Goal: Information Seeking & Learning: Compare options

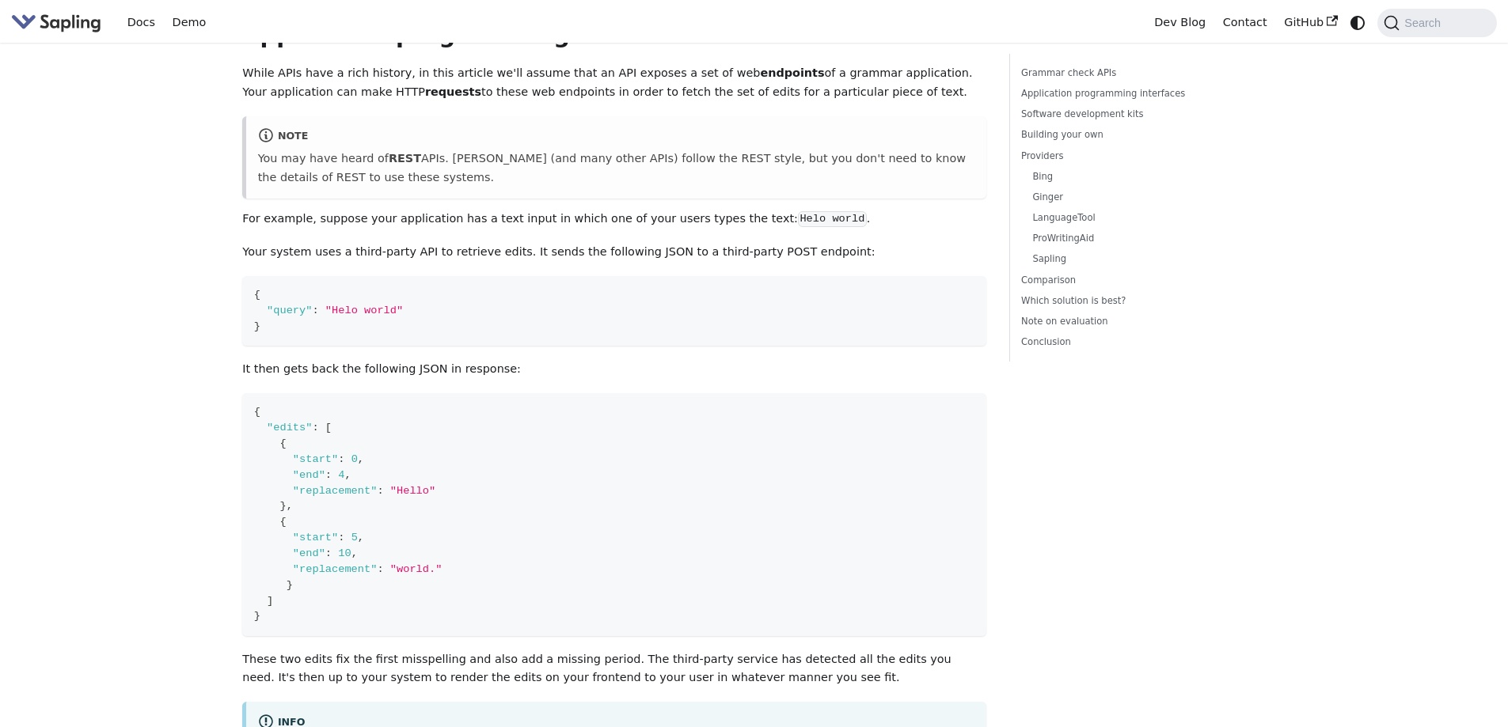
scroll to position [712, 0]
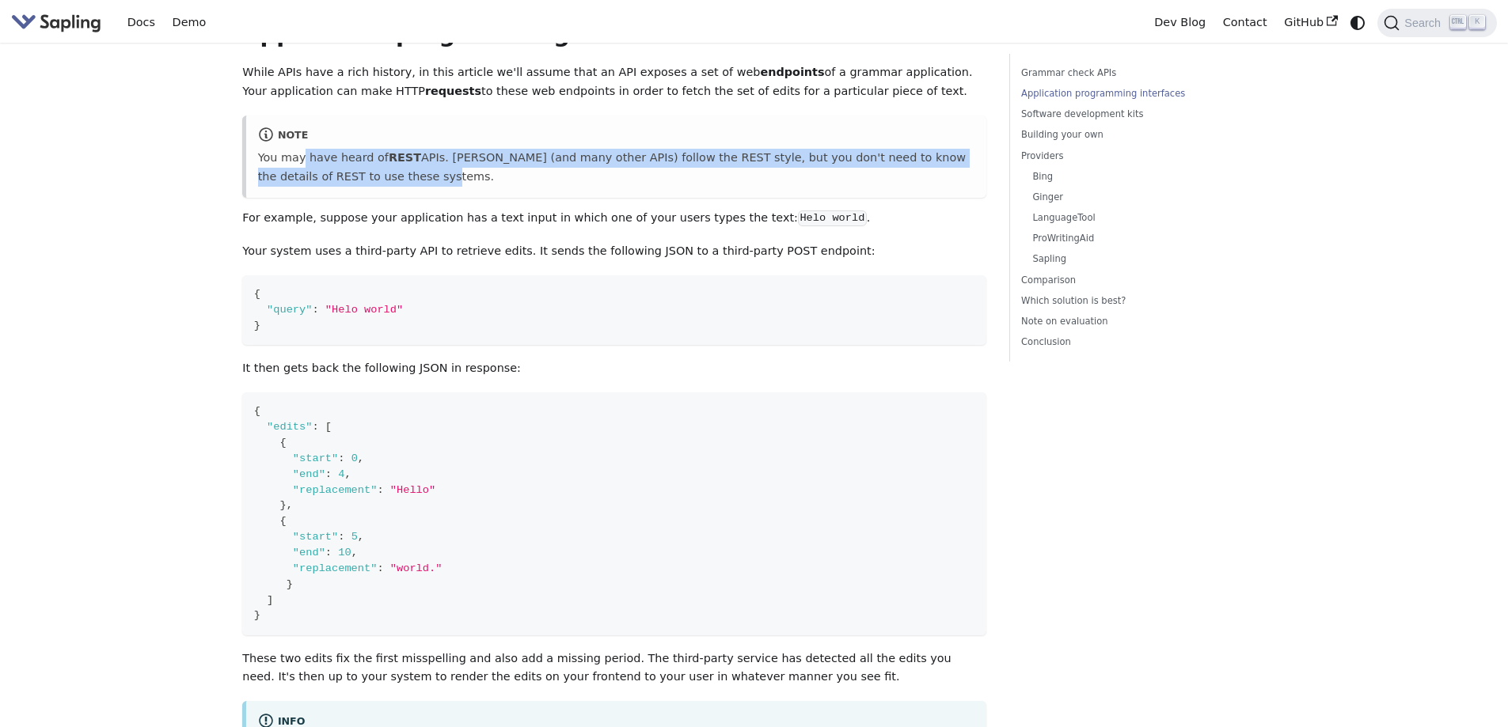
drag, startPoint x: 299, startPoint y: 137, endPoint x: 647, endPoint y: 169, distance: 348.9
click at [642, 165] on p "You may have heard of REST APIs. Sapling (and many other APIs) follow the REST …" at bounding box center [616, 168] width 717 height 38
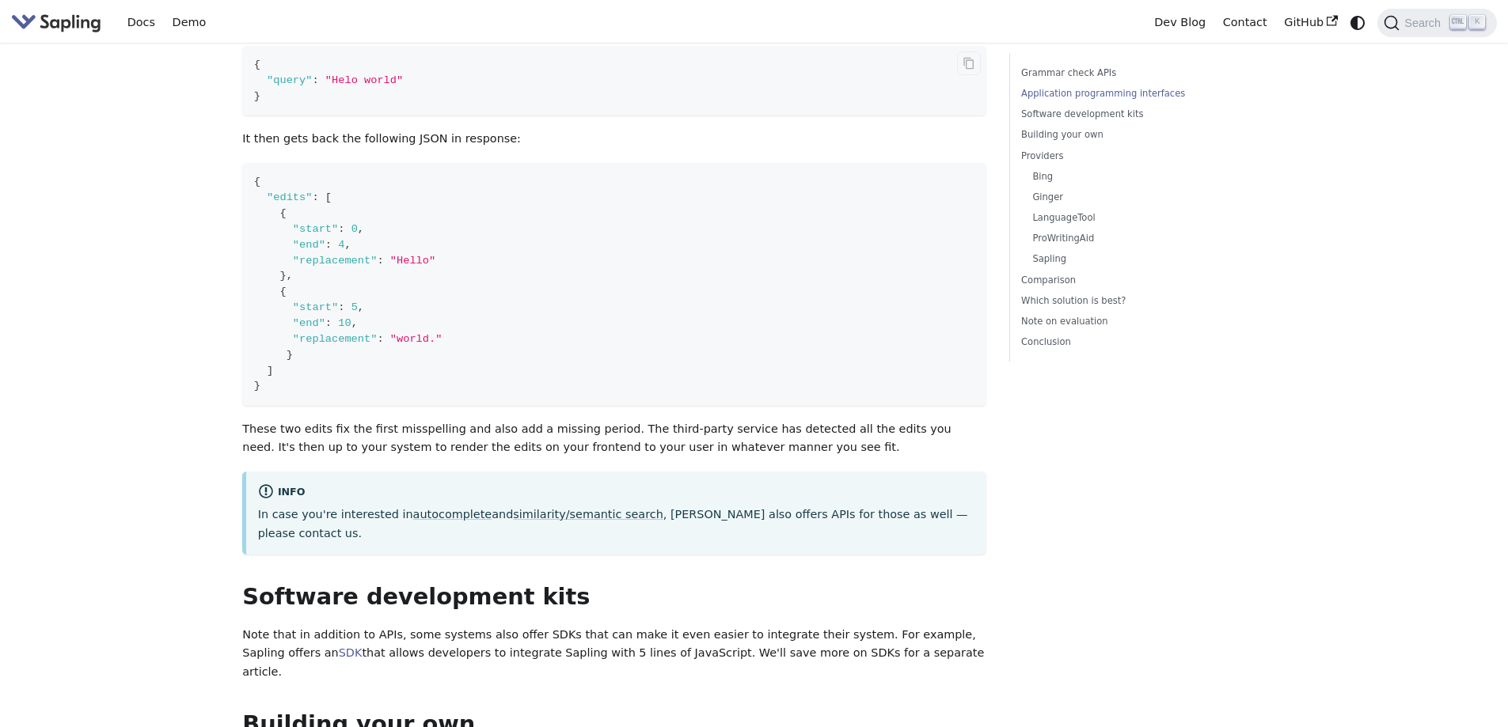
scroll to position [950, 0]
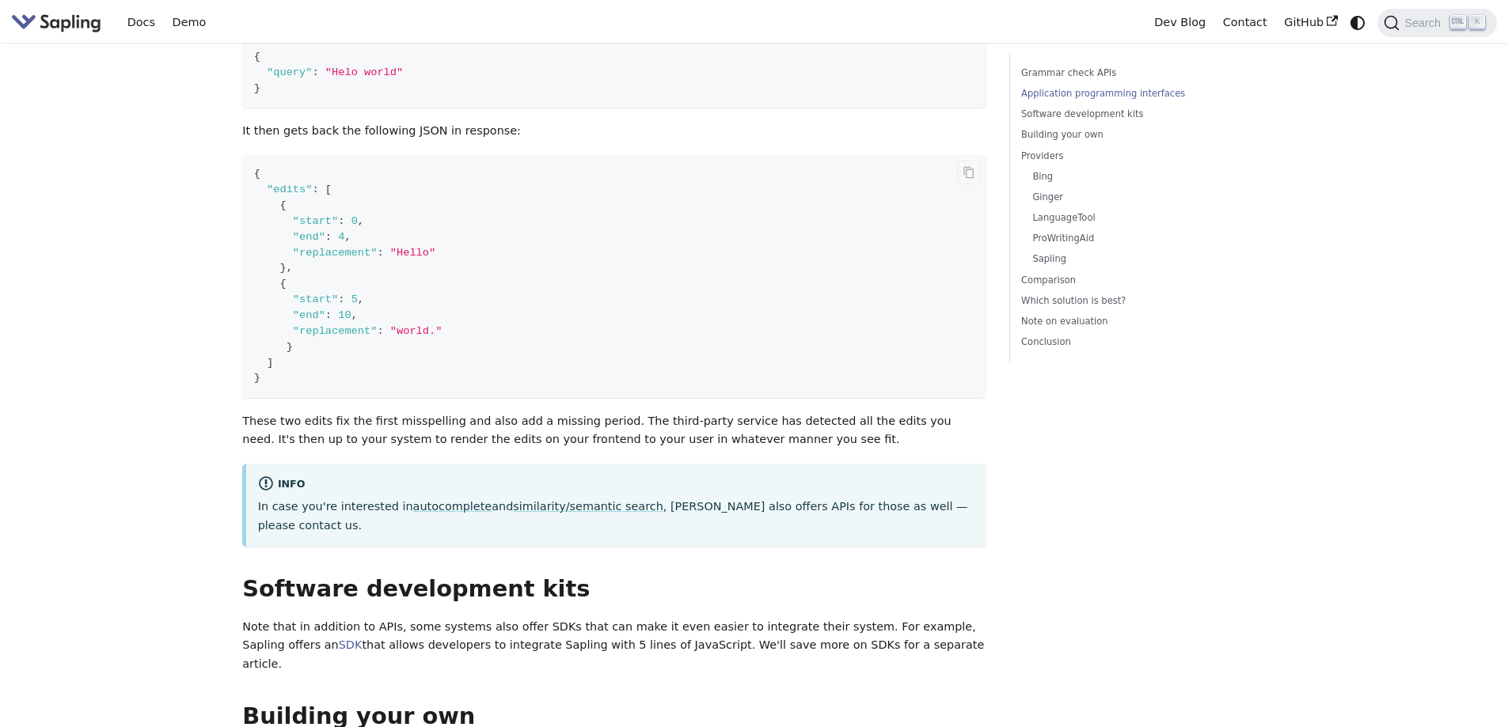
drag, startPoint x: 391, startPoint y: 355, endPoint x: 592, endPoint y: 352, distance: 201.1
click at [580, 355] on code "{ "edits" : [ { "start" : 0 , "end" : 4 , "replacement" : "Hello" } , { "start"…" at bounding box center [614, 276] width 744 height 243
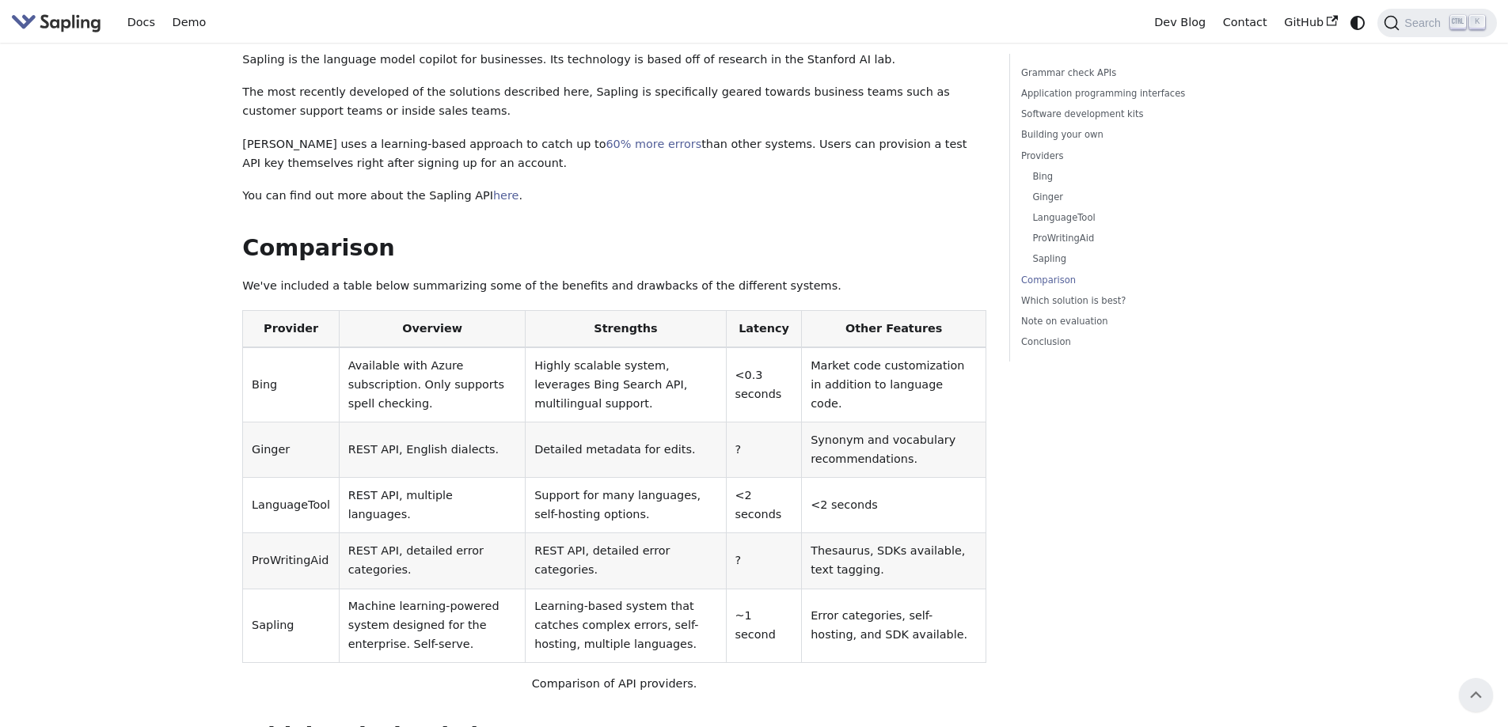
scroll to position [3404, 0]
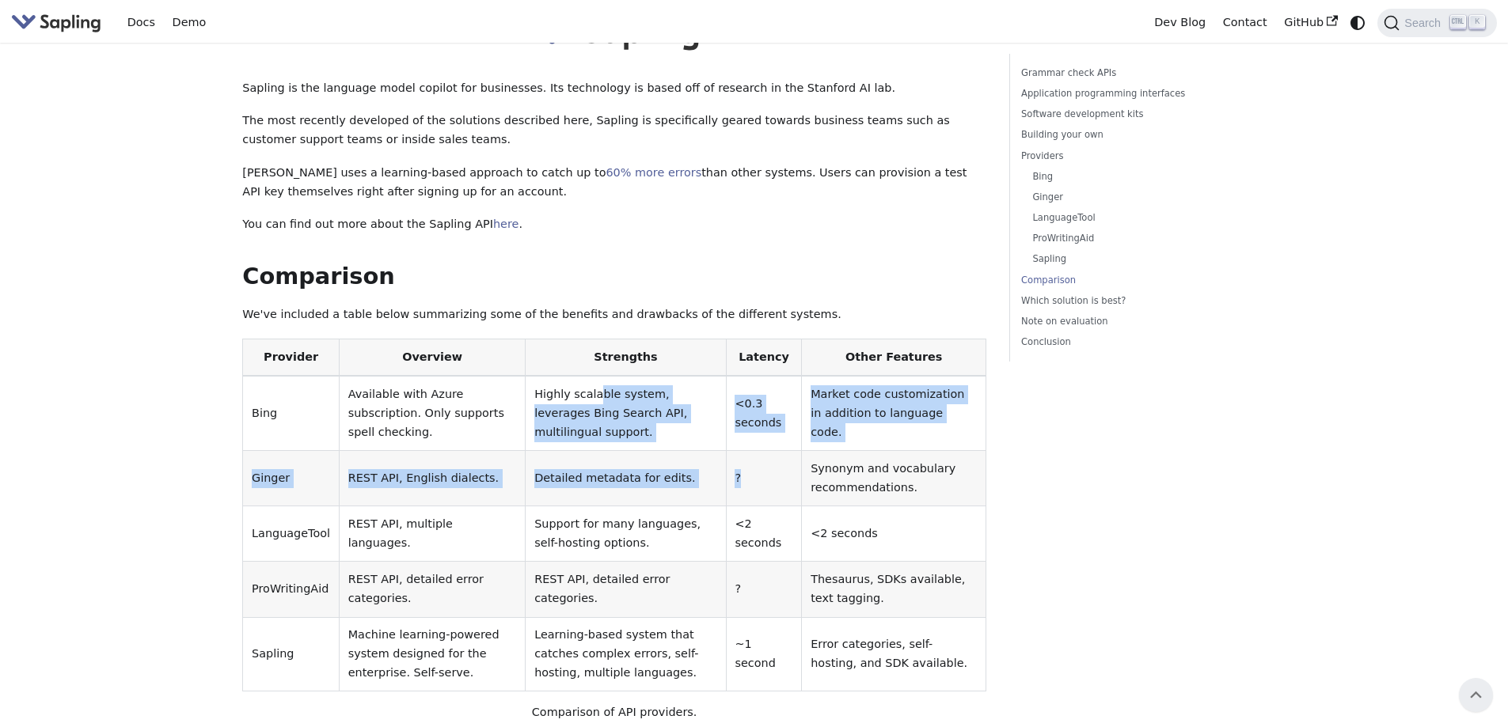
drag, startPoint x: 596, startPoint y: 242, endPoint x: 799, endPoint y: 336, distance: 224.2
click at [799, 376] on tbody "Bing Available with Azure subscription. Only supports spell checking. Highly sc…" at bounding box center [614, 534] width 743 height 316
click at [778, 451] on td "?" at bounding box center [764, 478] width 76 height 55
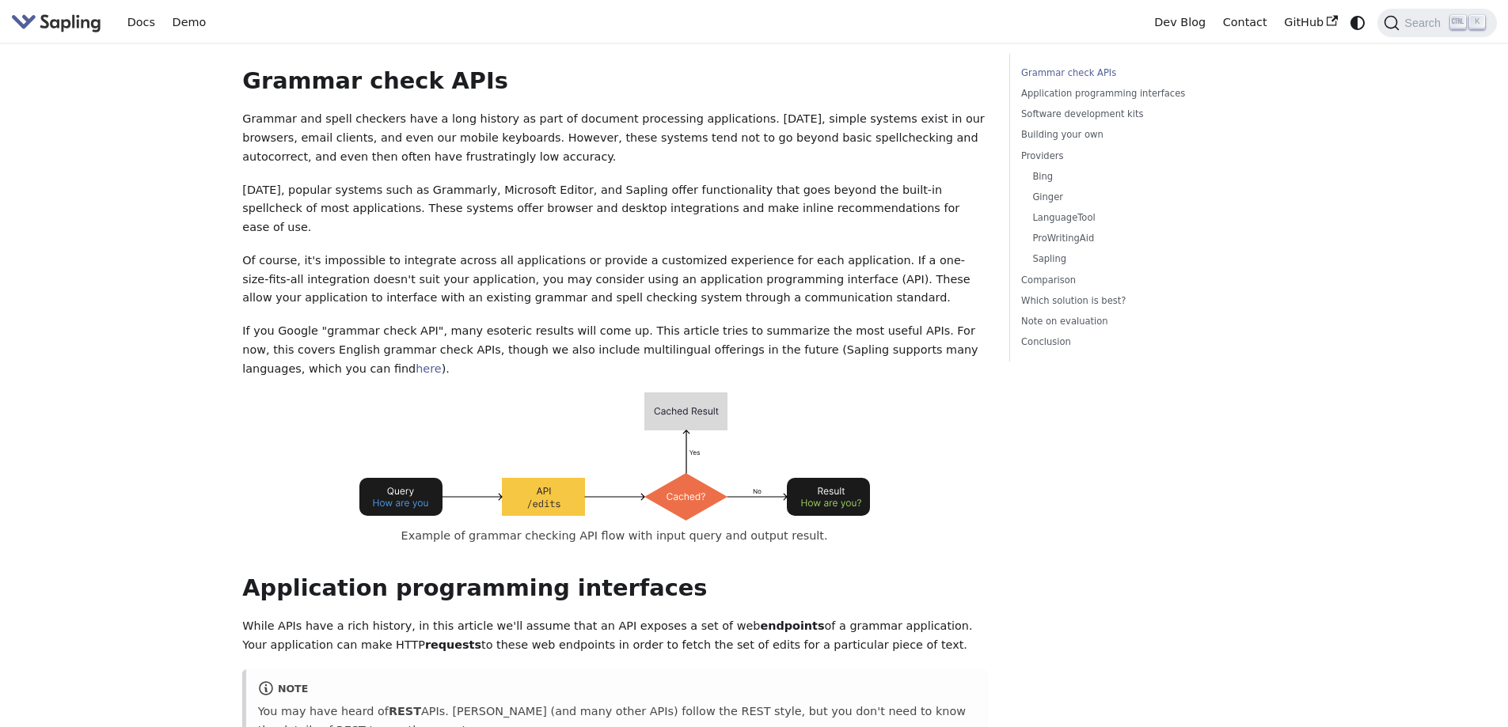
scroll to position [0, 0]
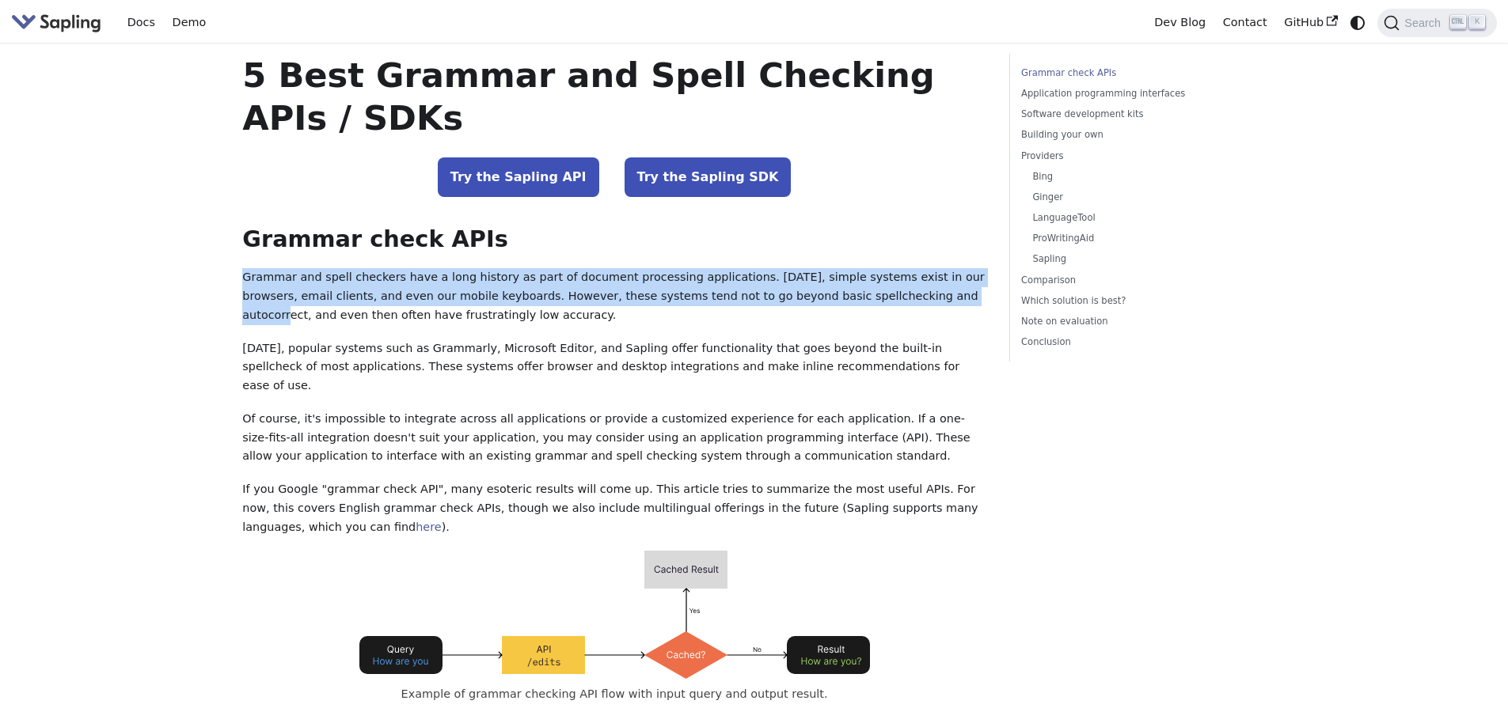
drag, startPoint x: 279, startPoint y: 264, endPoint x: 853, endPoint y: 299, distance: 574.2
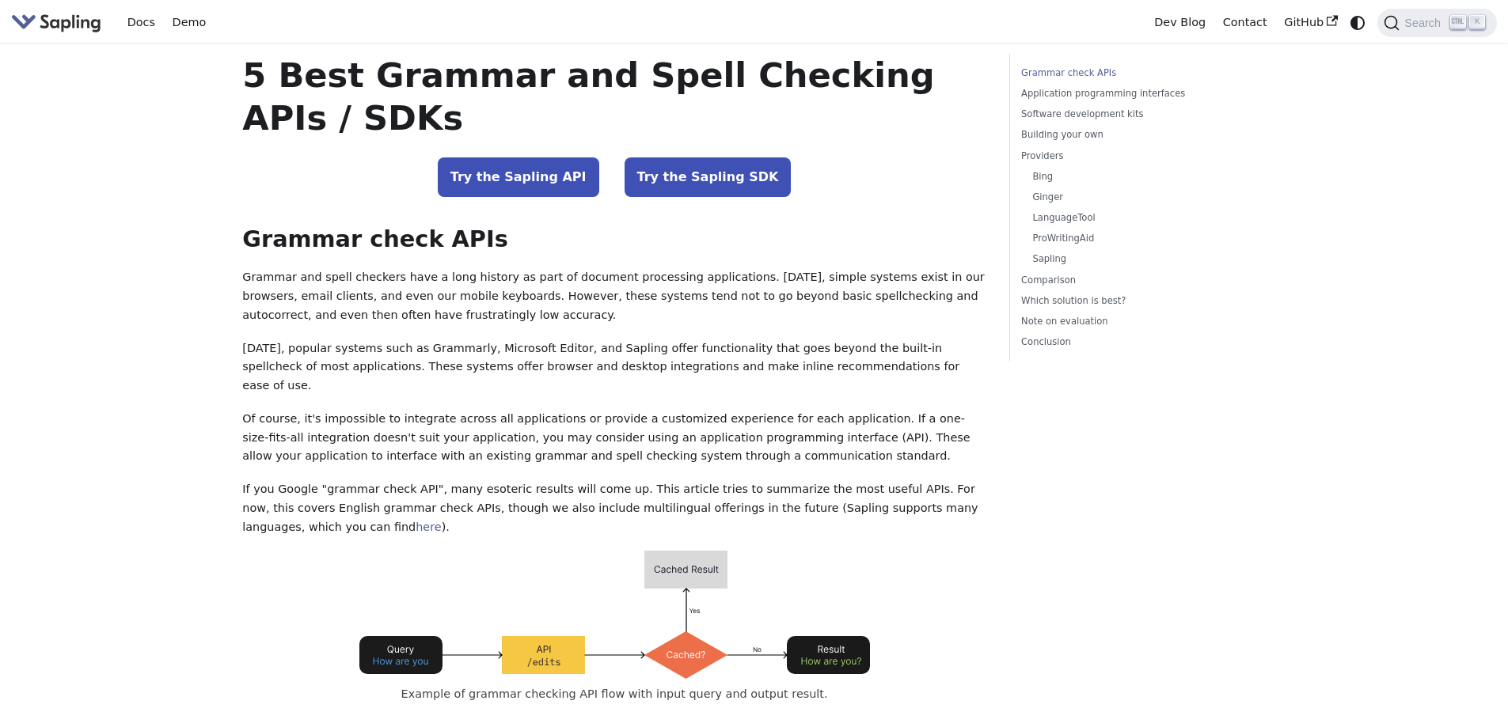
click at [631, 296] on p "Grammar and spell checkers have a long history as part of document processing a…" at bounding box center [614, 296] width 744 height 56
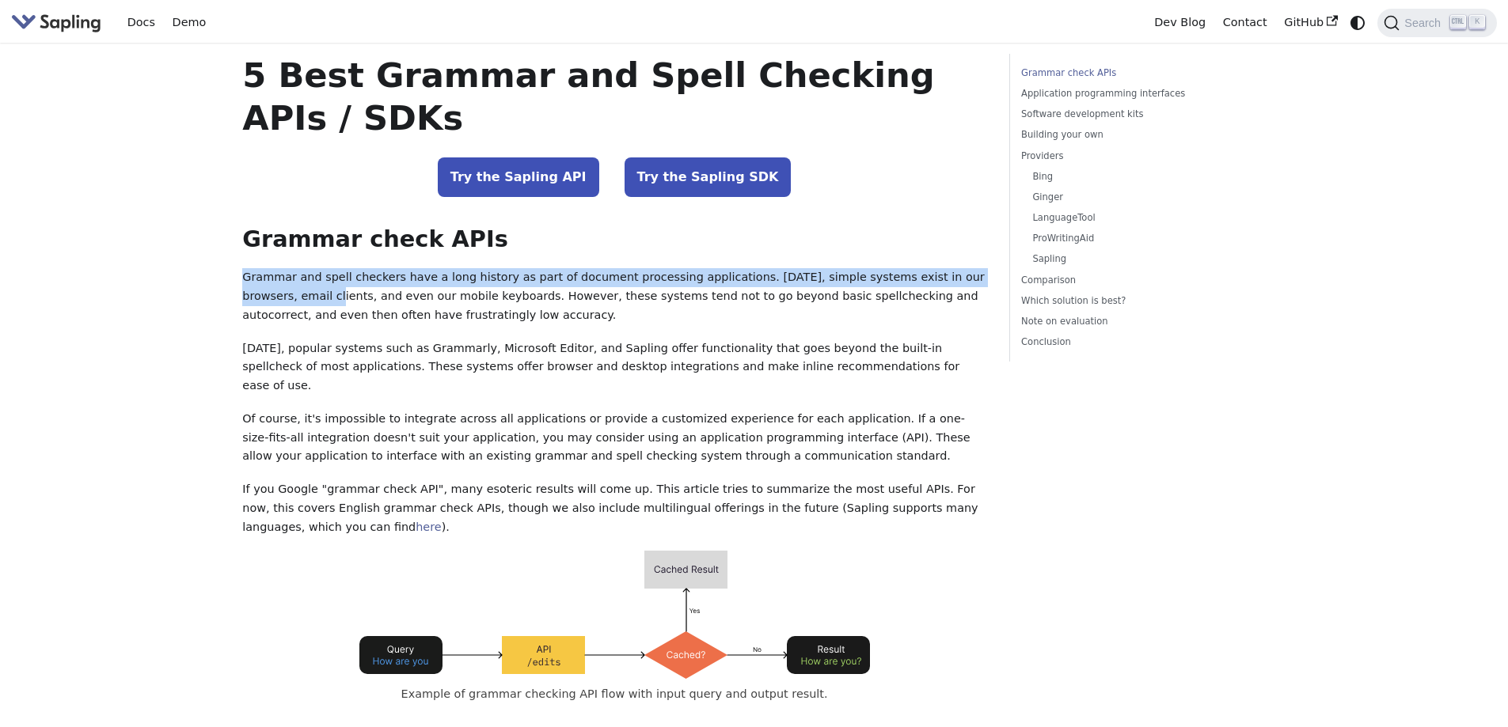
drag, startPoint x: 261, startPoint y: 287, endPoint x: 222, endPoint y: 275, distance: 40.8
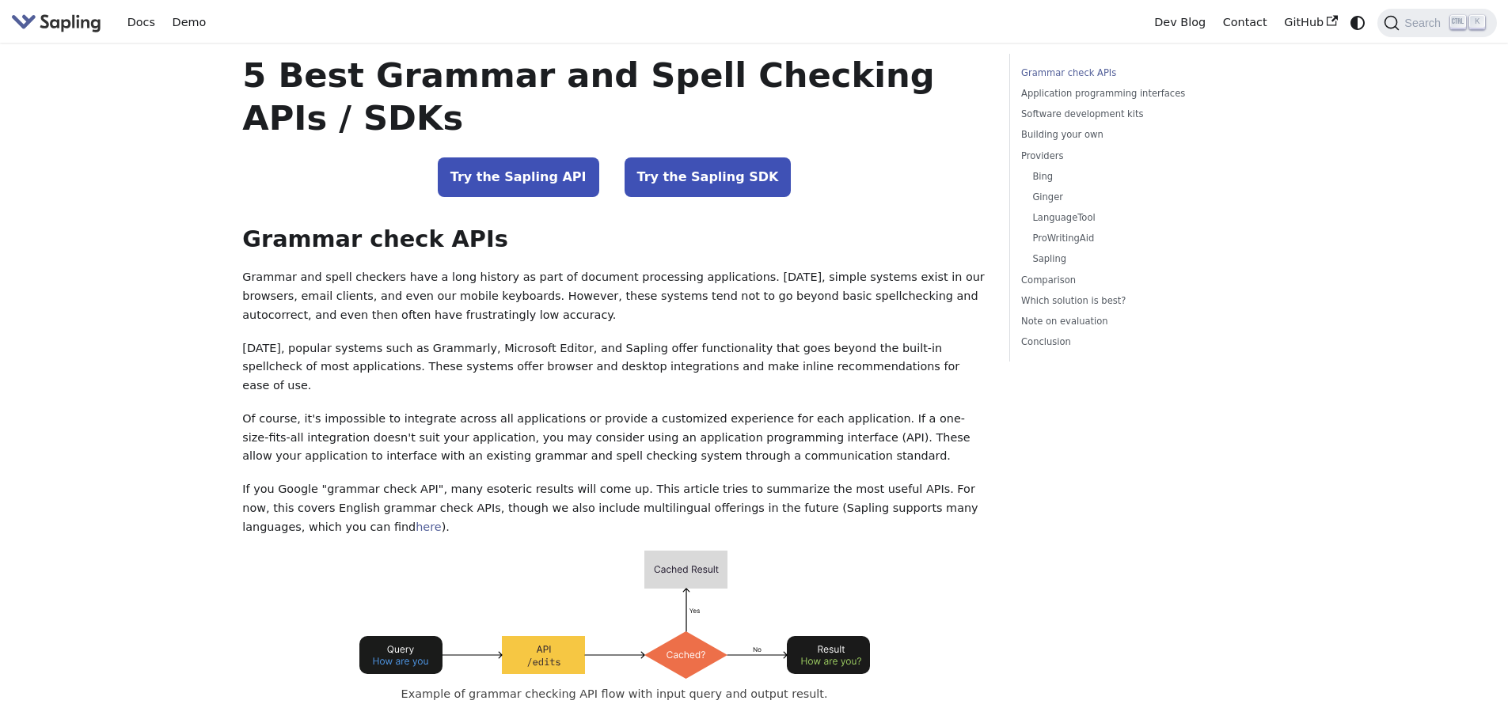
click at [503, 322] on p "Grammar and spell checkers have a long history as part of document processing a…" at bounding box center [614, 296] width 744 height 56
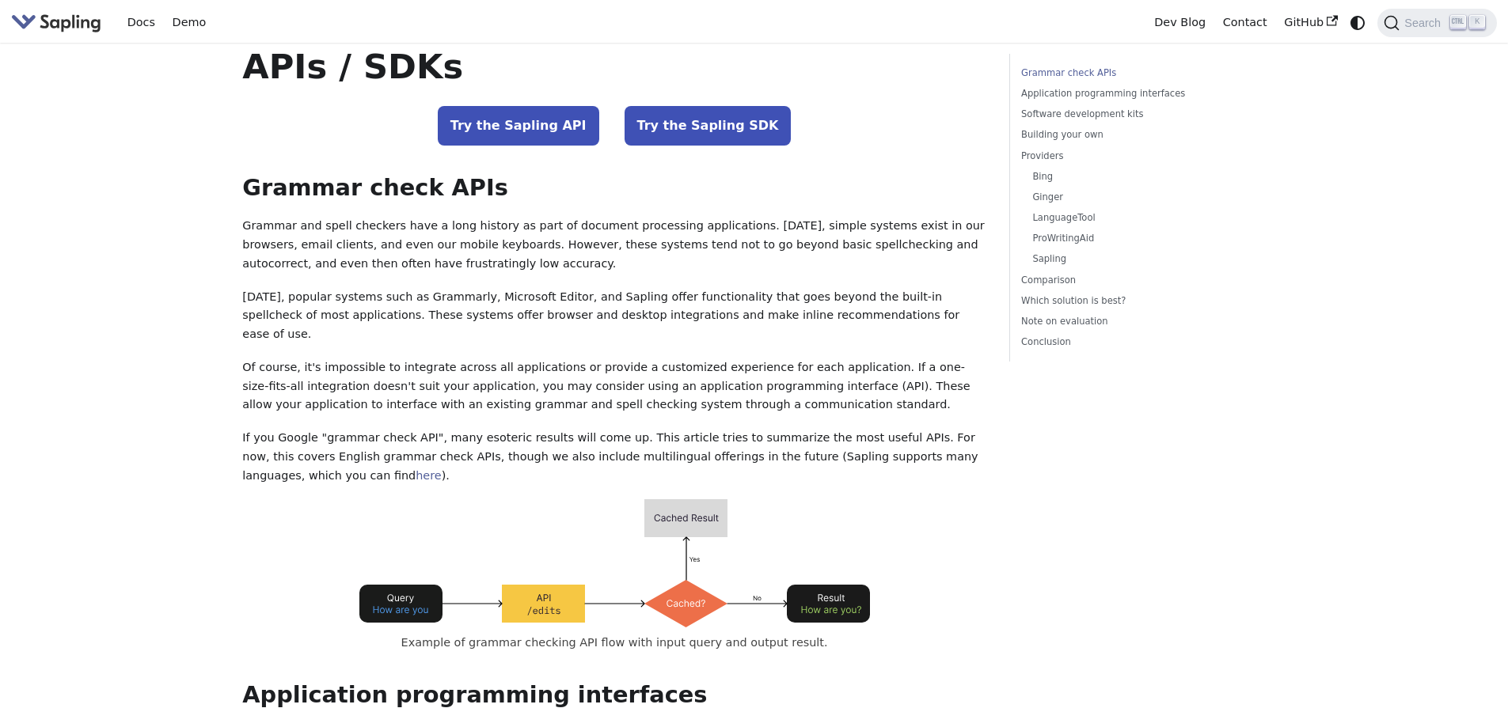
scroll to position [79, 0]
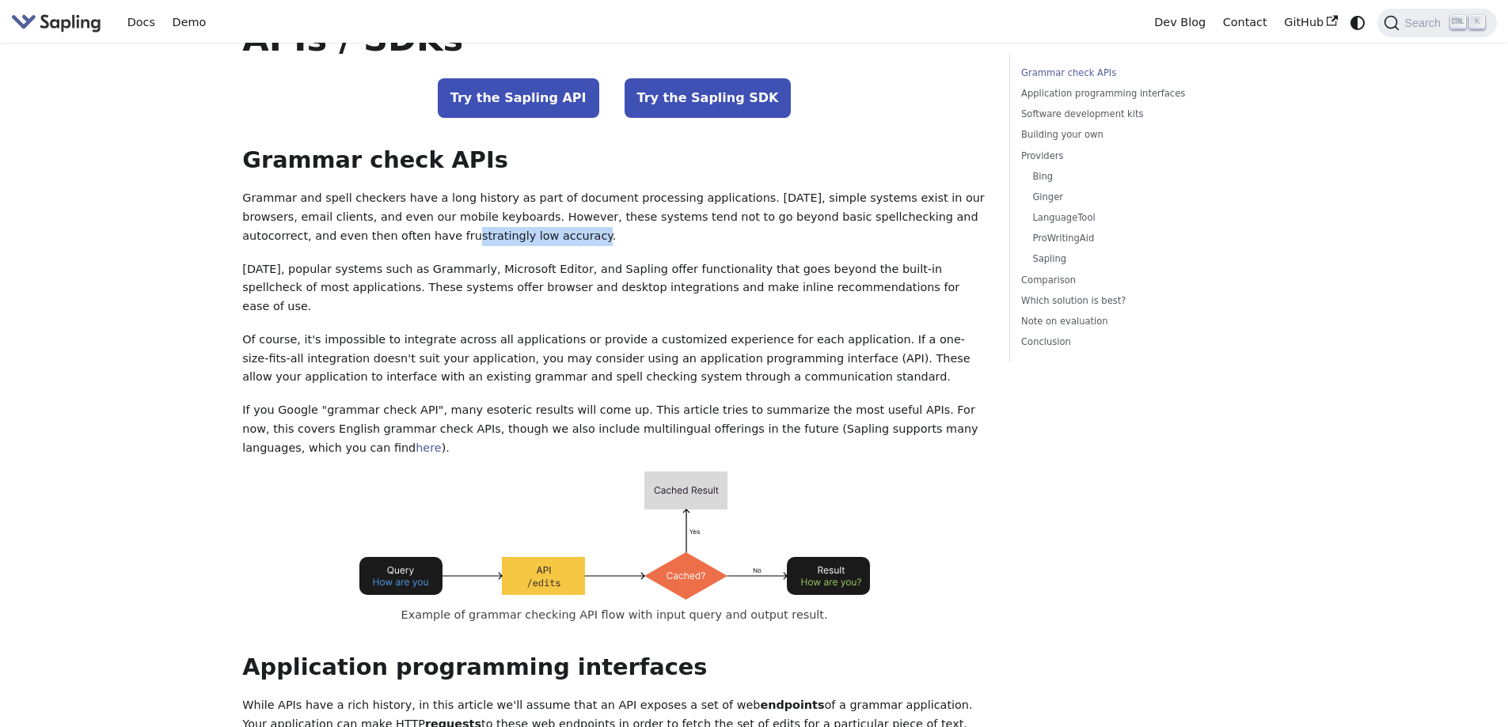
drag, startPoint x: 289, startPoint y: 234, endPoint x: 474, endPoint y: 231, distance: 185.3
click at [483, 230] on p "Grammar and spell checkers have a long history as part of document processing a…" at bounding box center [614, 217] width 744 height 56
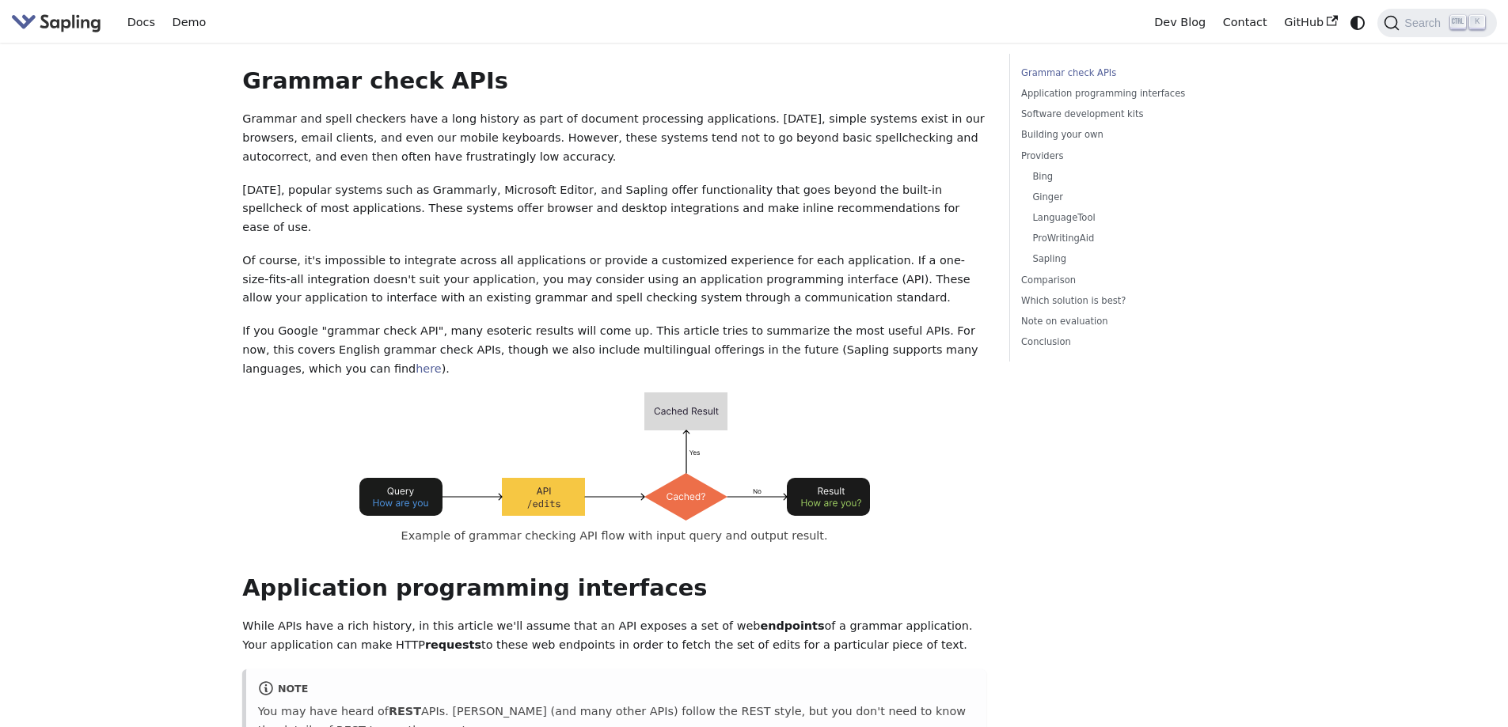
scroll to position [237, 0]
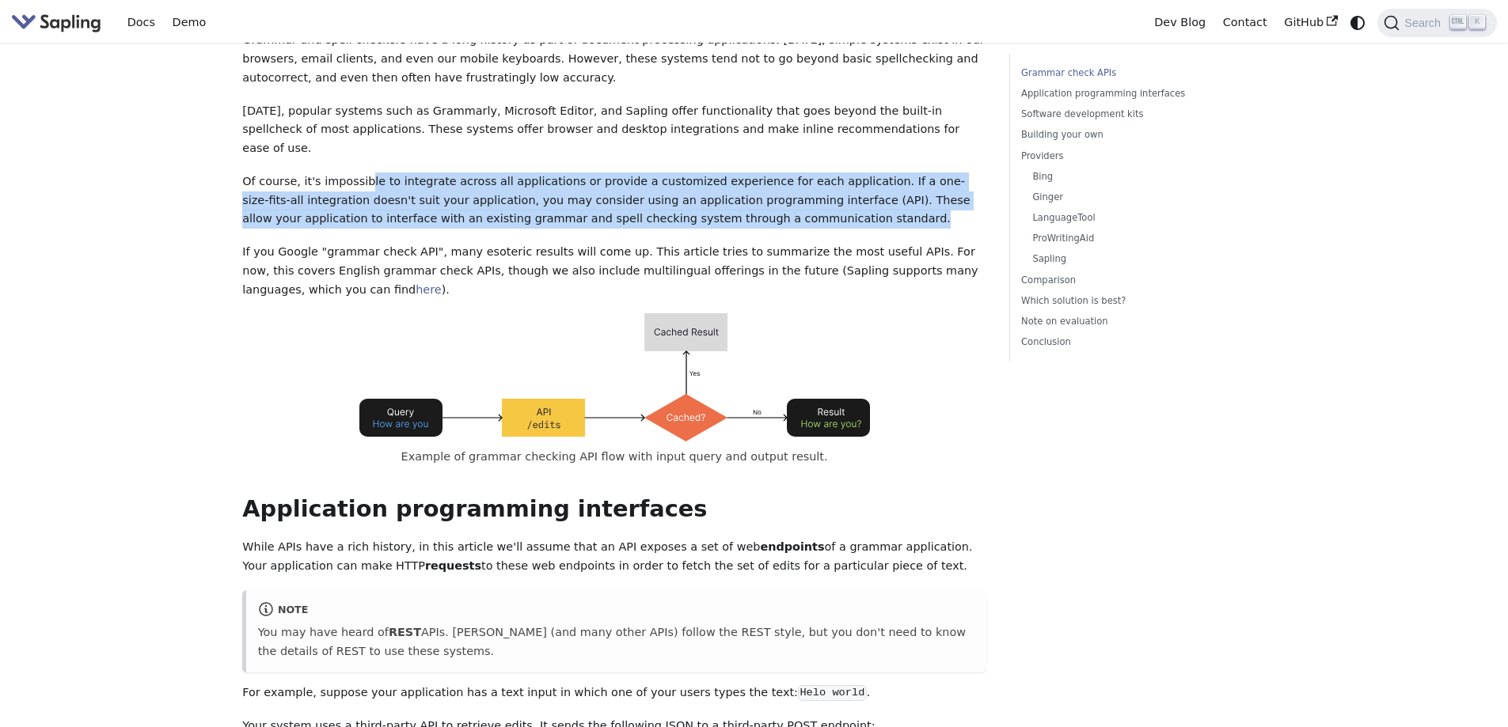
drag, startPoint x: 356, startPoint y: 169, endPoint x: 765, endPoint y: 193, distance: 409.1
click at [765, 193] on p "Of course, it's impossible to integrate across all applications or provide a cu…" at bounding box center [614, 201] width 744 height 56
click at [746, 190] on p "Of course, it's impossible to integrate across all applications or provide a cu…" at bounding box center [614, 201] width 744 height 56
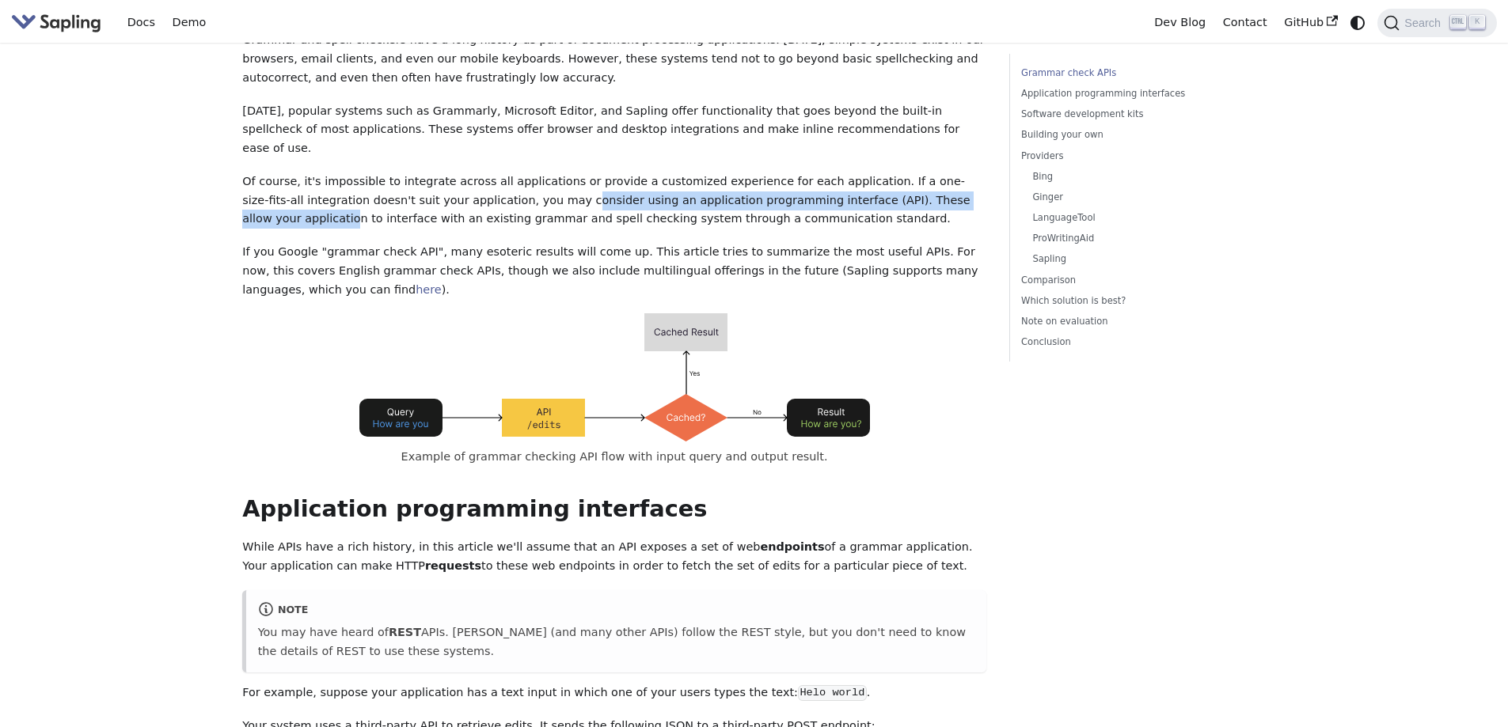
drag, startPoint x: 503, startPoint y: 185, endPoint x: 933, endPoint y: 187, distance: 429.8
click at [933, 187] on p "Of course, it's impossible to integrate across all applications or provide a cu…" at bounding box center [614, 201] width 744 height 56
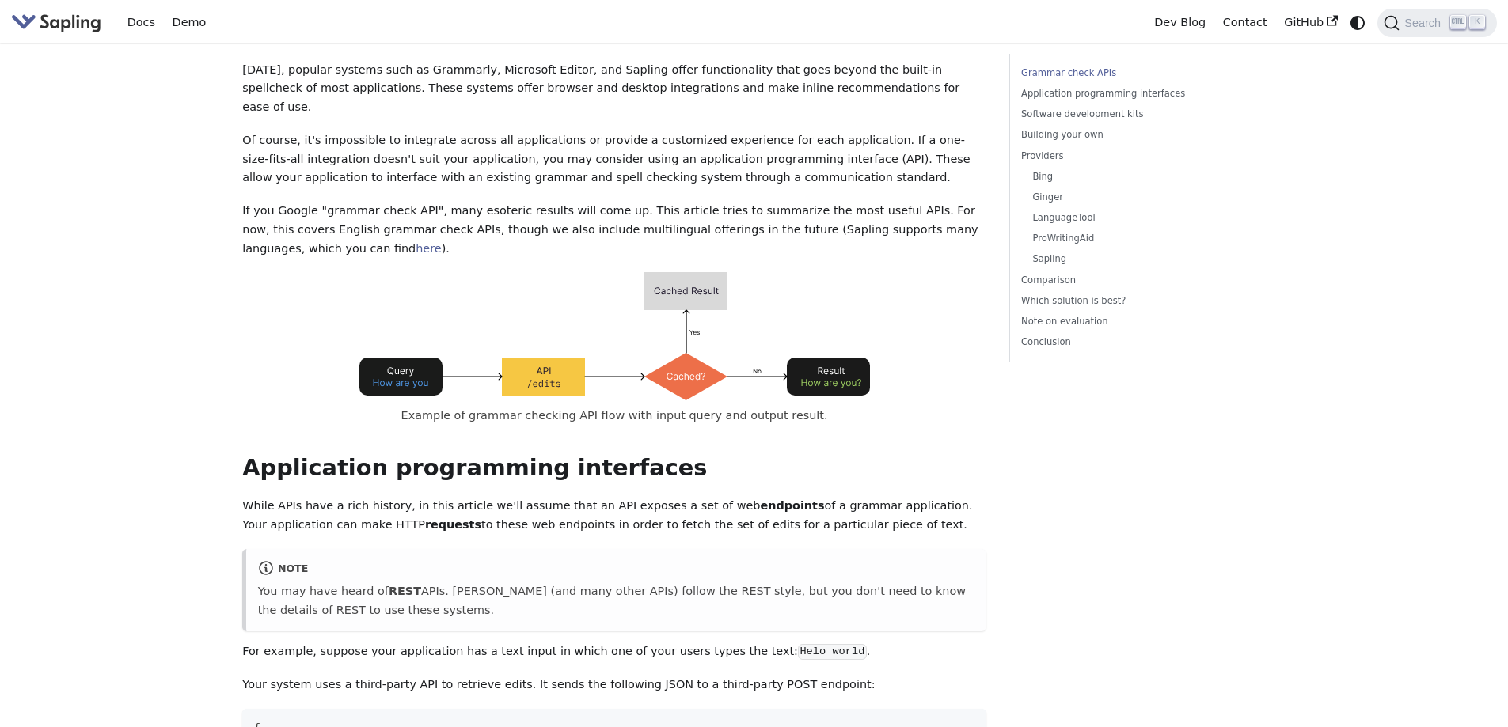
scroll to position [317, 0]
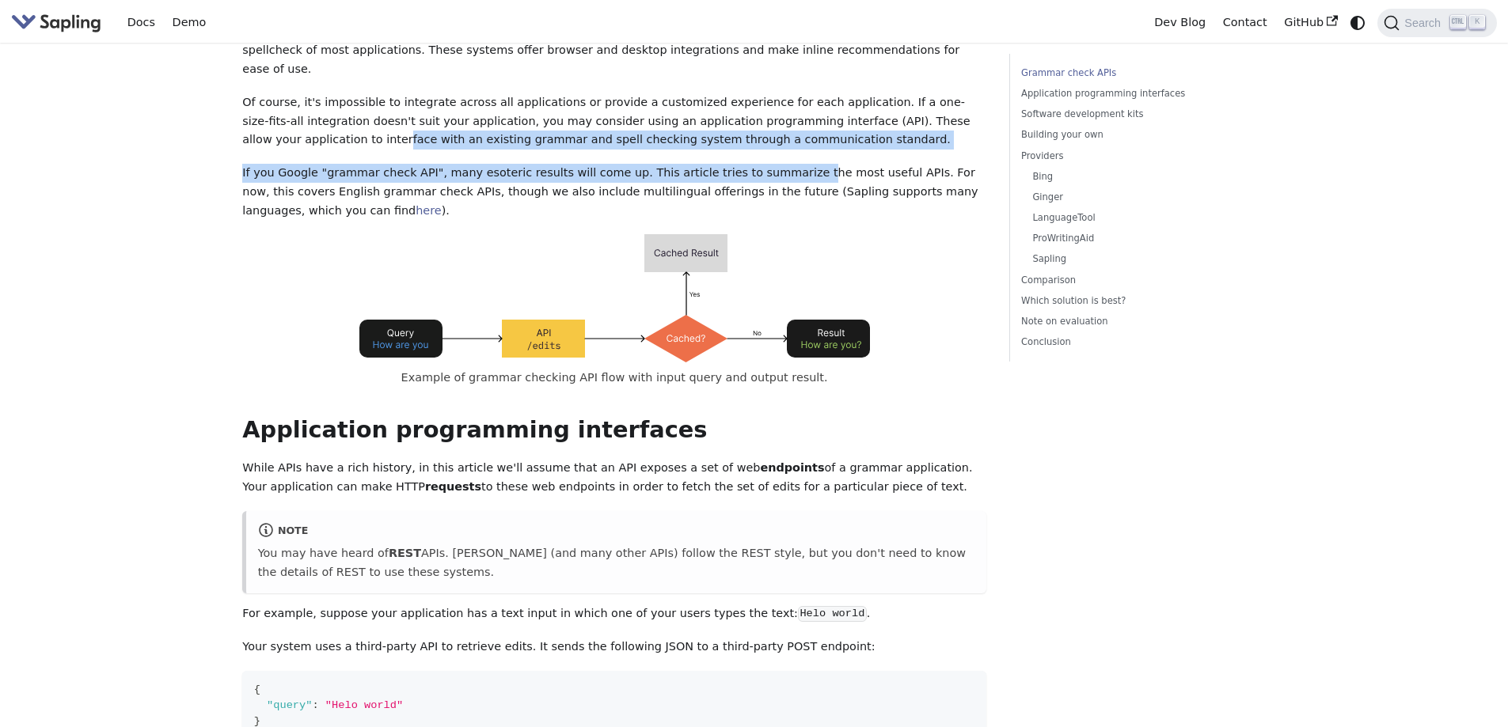
drag, startPoint x: 264, startPoint y: 122, endPoint x: 431, endPoint y: 146, distance: 168.8
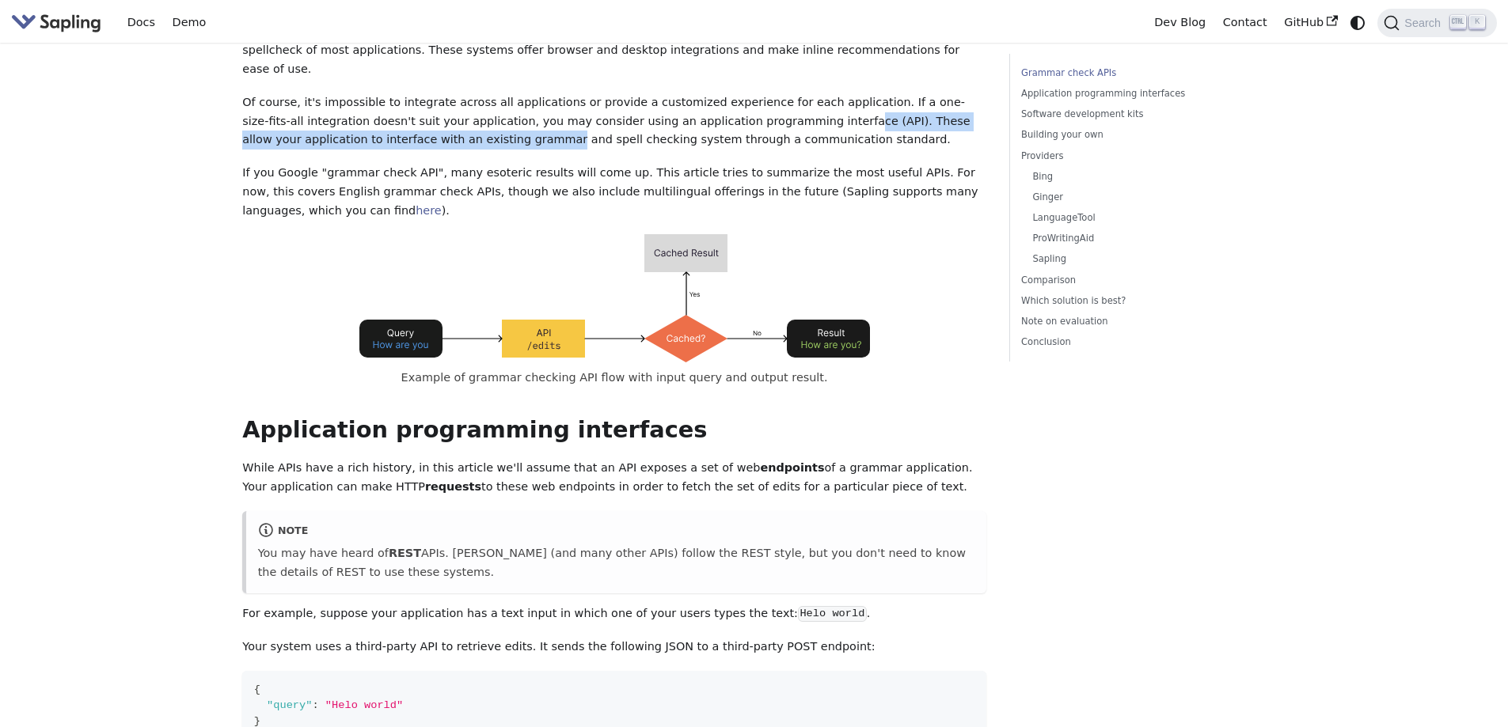
drag, startPoint x: 450, startPoint y: 123, endPoint x: 758, endPoint y: 111, distance: 308.9
click at [757, 111] on p "Of course, it's impossible to integrate across all applications or provide a cu…" at bounding box center [614, 121] width 744 height 56
click at [758, 111] on p "Of course, it's impossible to integrate across all applications or provide a cu…" at bounding box center [614, 121] width 744 height 56
drag, startPoint x: 484, startPoint y: 137, endPoint x: 459, endPoint y: 142, distance: 25.9
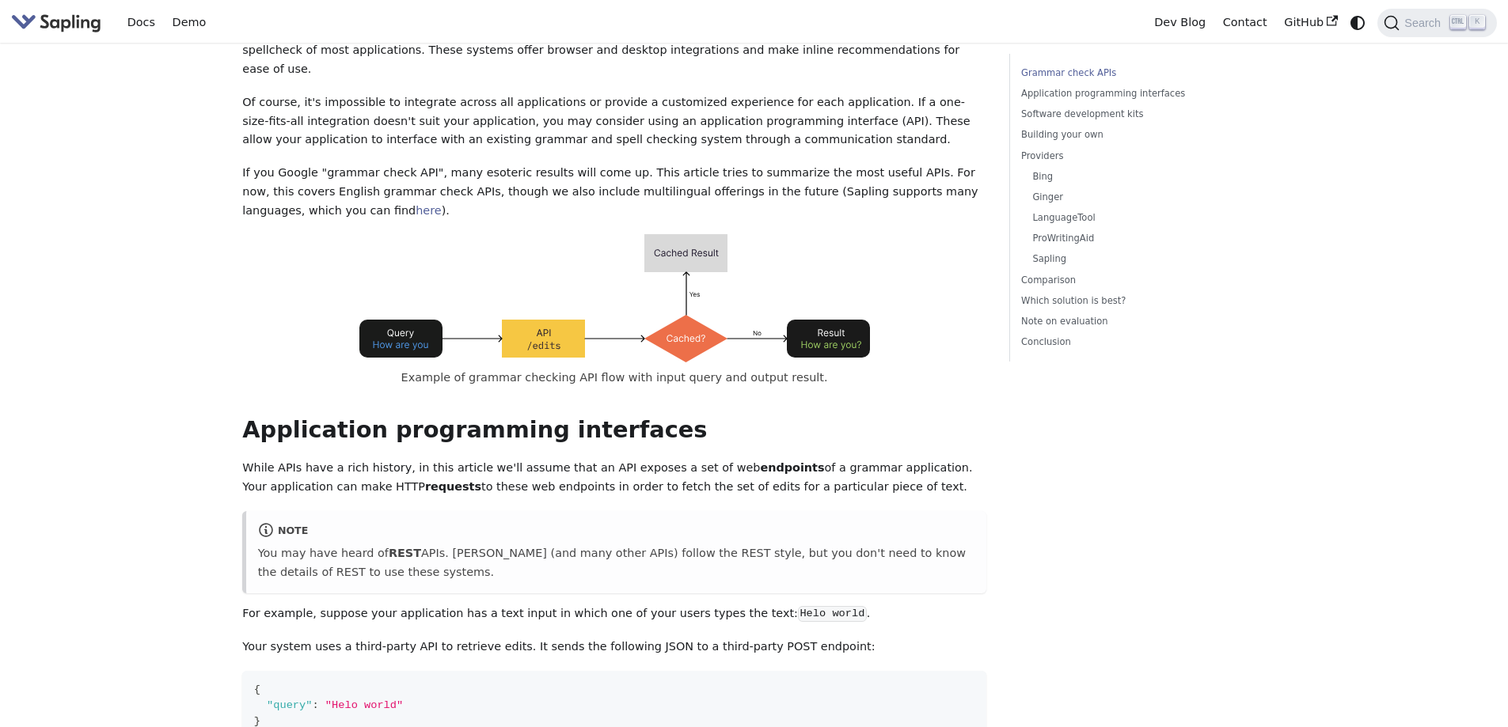
drag, startPoint x: 318, startPoint y: 158, endPoint x: 723, endPoint y: 142, distance: 404.8
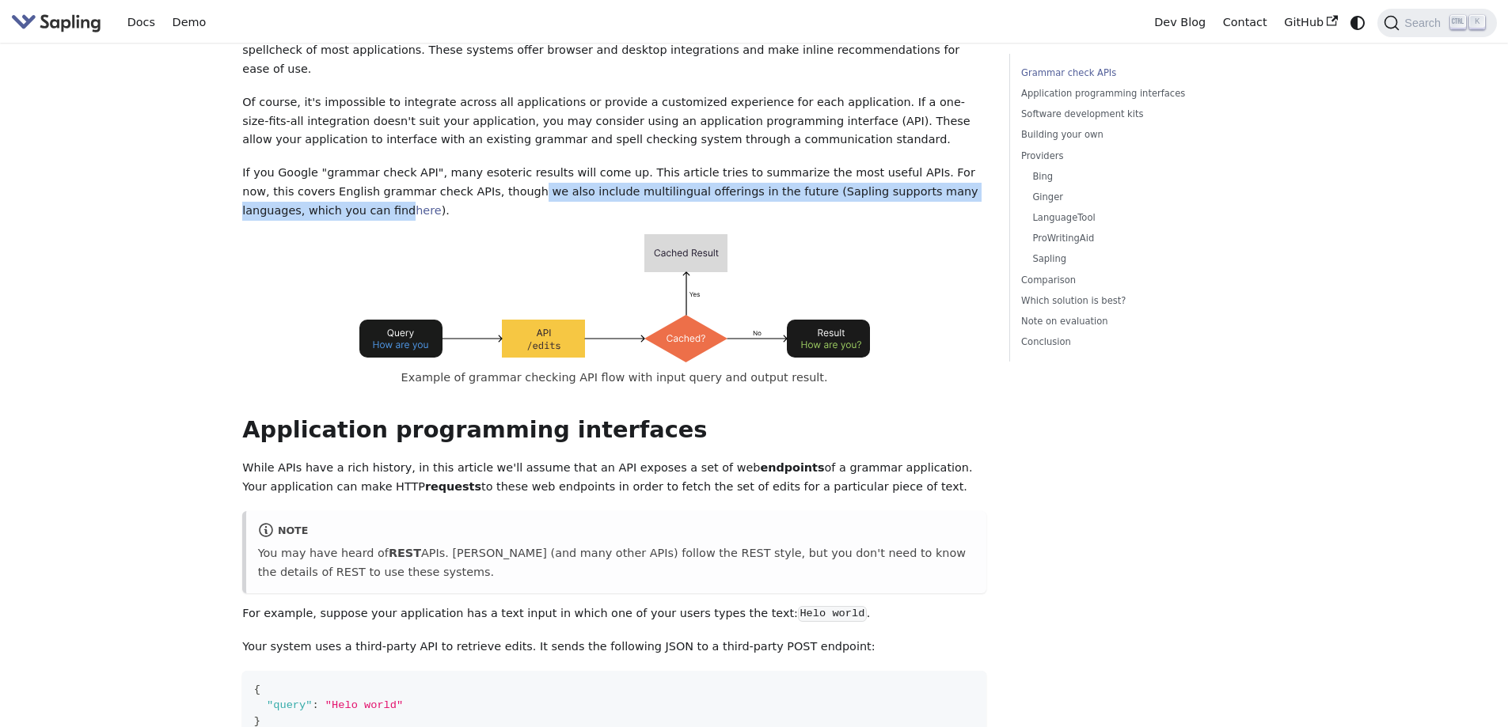
drag, startPoint x: 426, startPoint y: 172, endPoint x: 964, endPoint y: 172, distance: 538.3
click at [964, 172] on p "If you Google "grammar check API", many esoteric results will come up. This art…" at bounding box center [614, 192] width 744 height 56
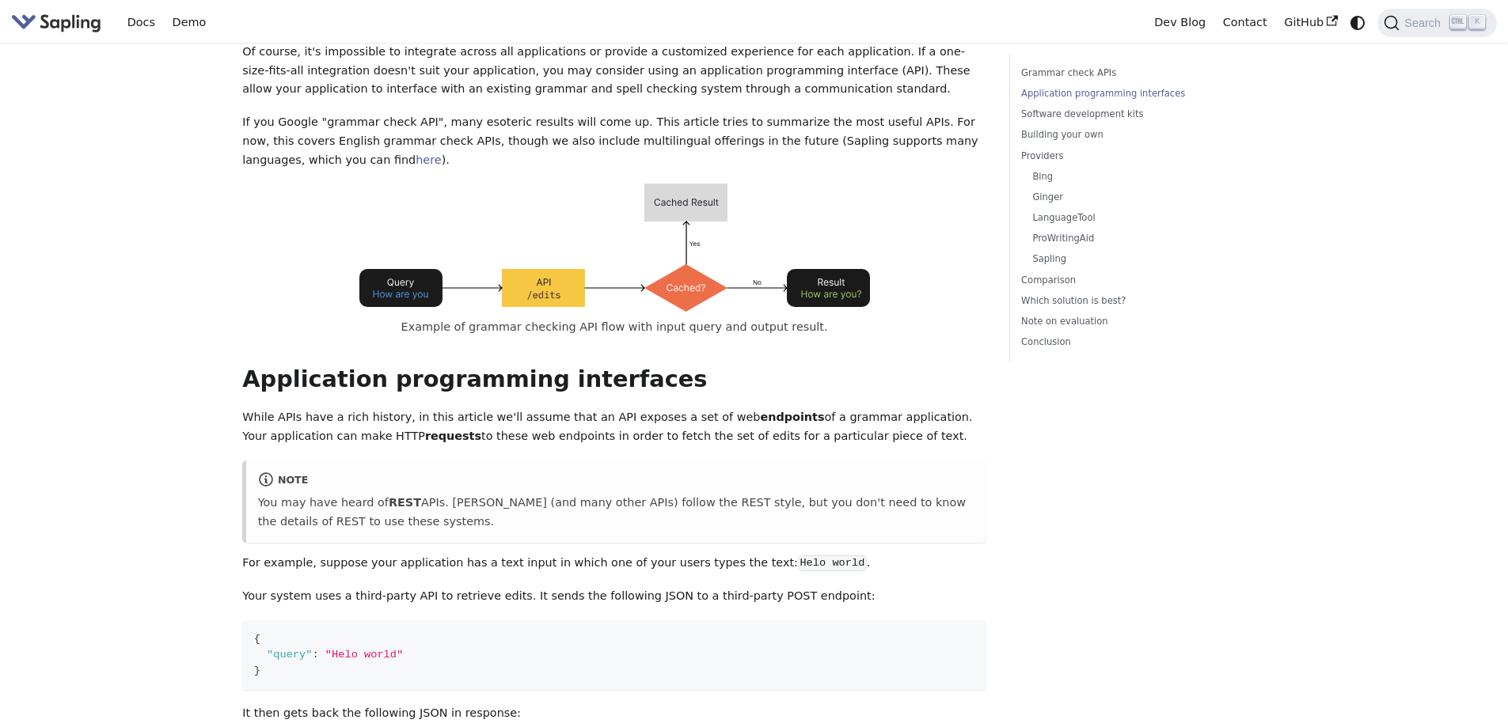
scroll to position [396, 0]
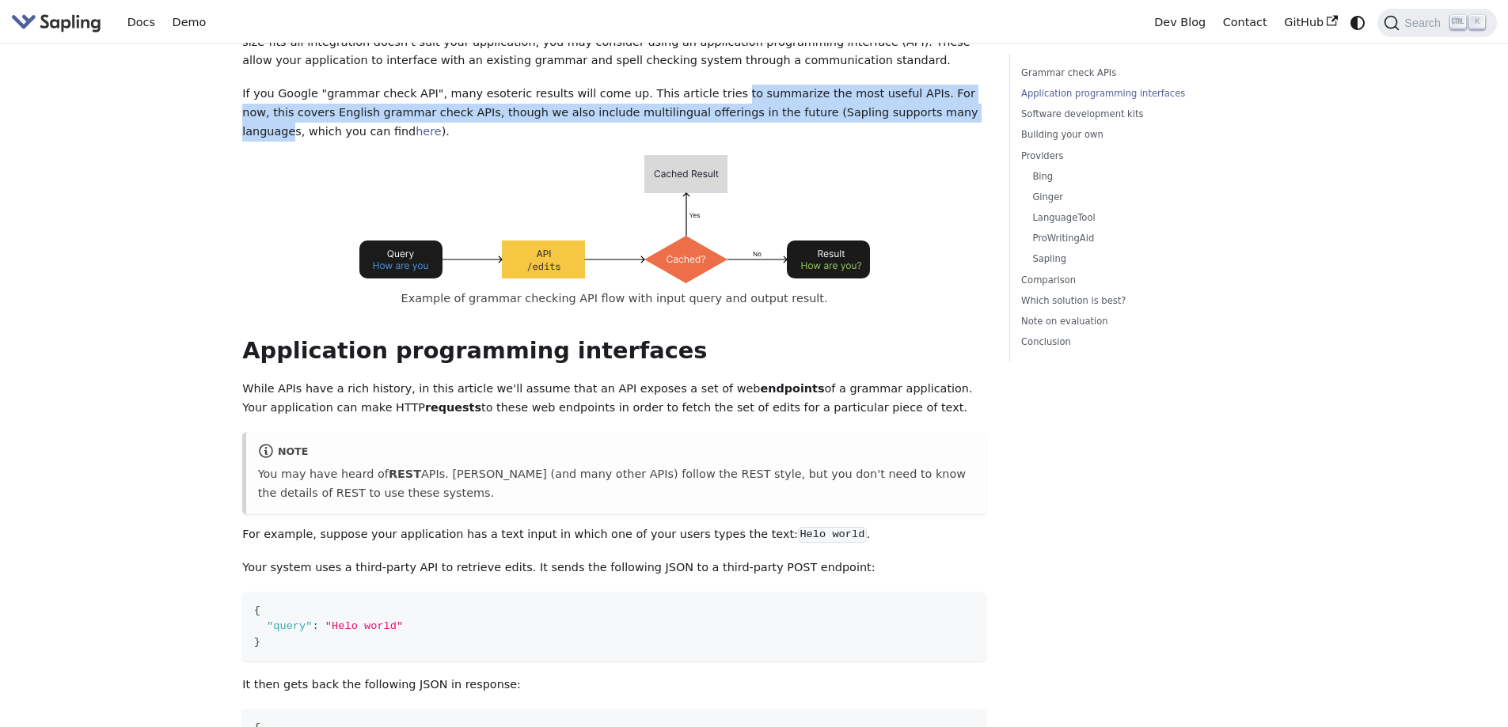
drag, startPoint x: 686, startPoint y: 85, endPoint x: 850, endPoint y: 93, distance: 164.8
click at [850, 93] on p "If you Google "grammar check API", many esoteric results will come up. This art…" at bounding box center [614, 113] width 744 height 56
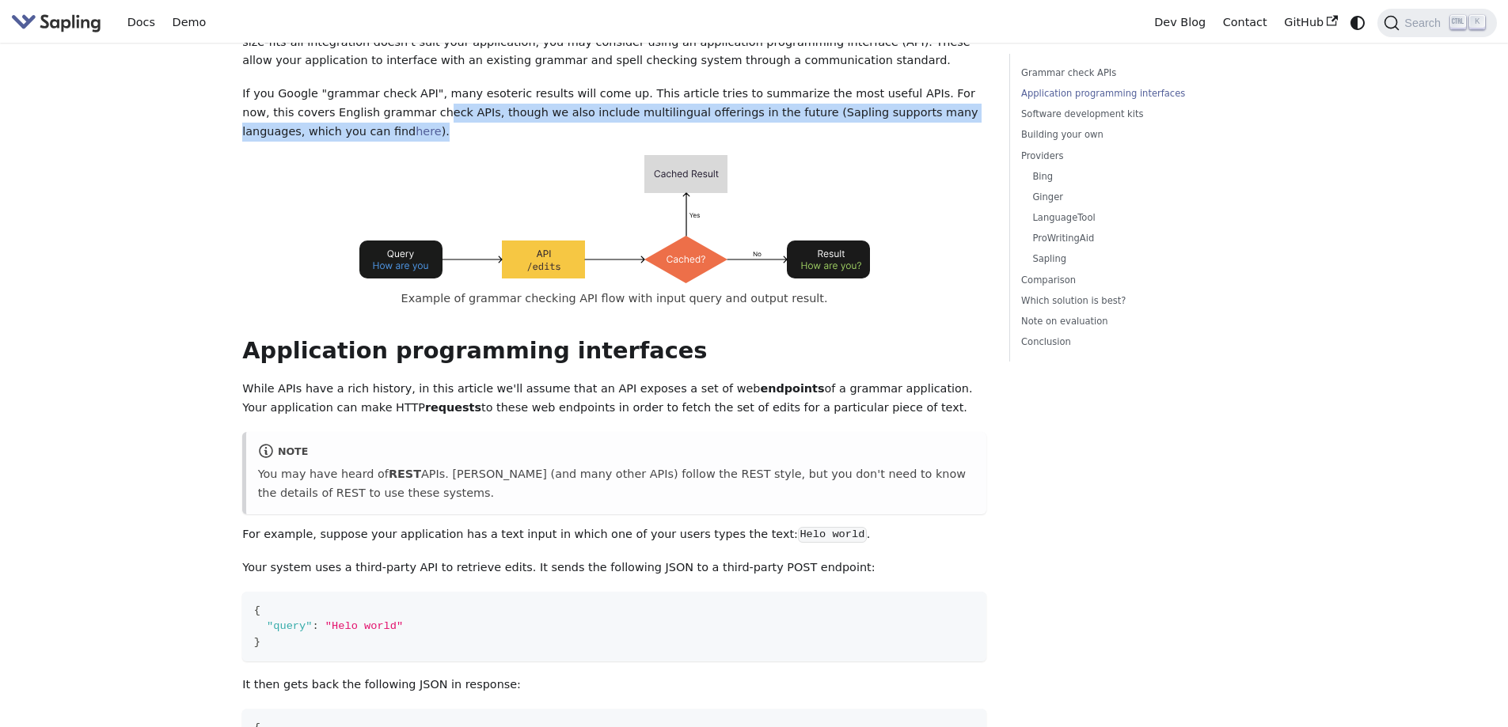
drag, startPoint x: 287, startPoint y: 106, endPoint x: 340, endPoint y: 87, distance: 56.3
click at [340, 87] on p "If you Google "grammar check API", many esoteric results will come up. This art…" at bounding box center [614, 113] width 744 height 56
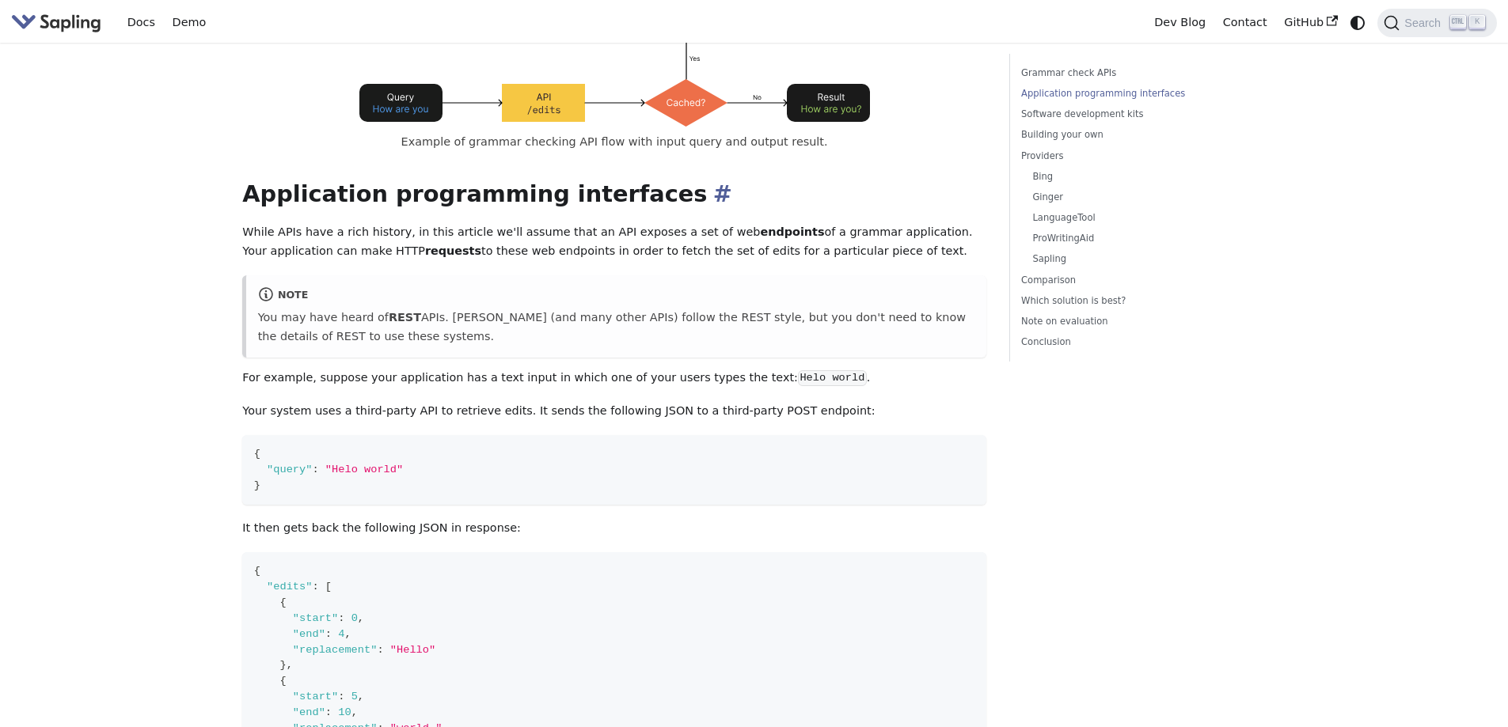
scroll to position [554, 0]
drag, startPoint x: 233, startPoint y: 214, endPoint x: 916, endPoint y: 234, distance: 683.4
click at [916, 234] on p "While APIs have a rich history, in this article we'll assume that an API expose…" at bounding box center [614, 241] width 744 height 38
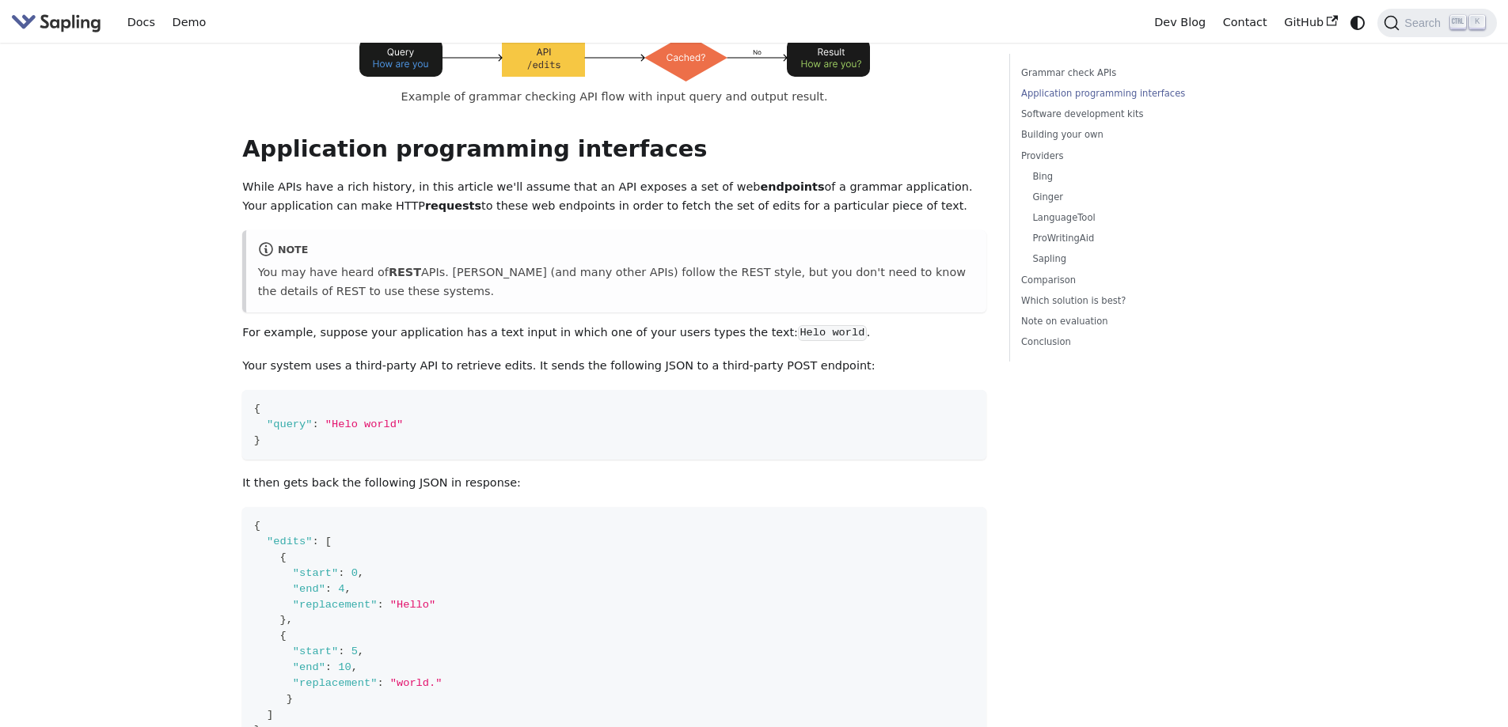
scroll to position [633, 0]
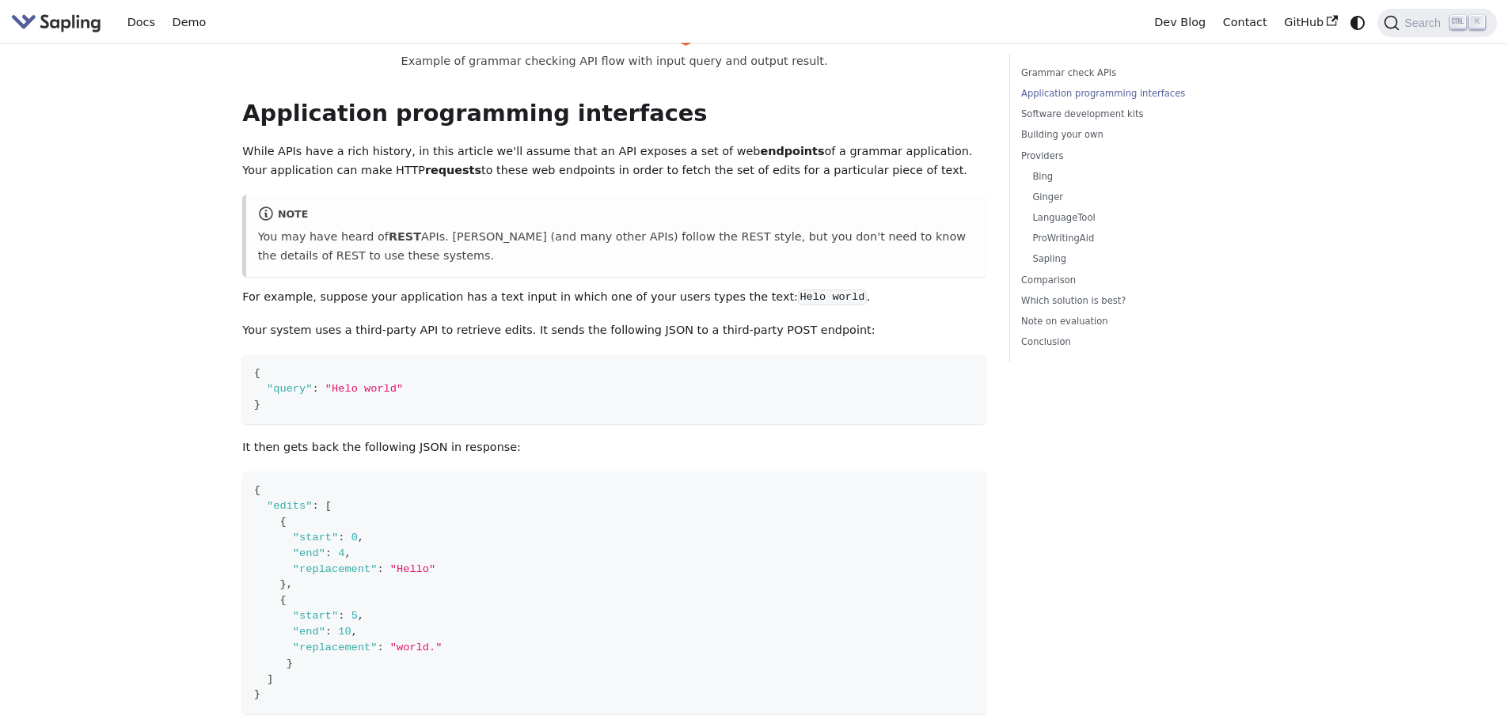
drag, startPoint x: 495, startPoint y: 142, endPoint x: 817, endPoint y: 163, distance: 322.9
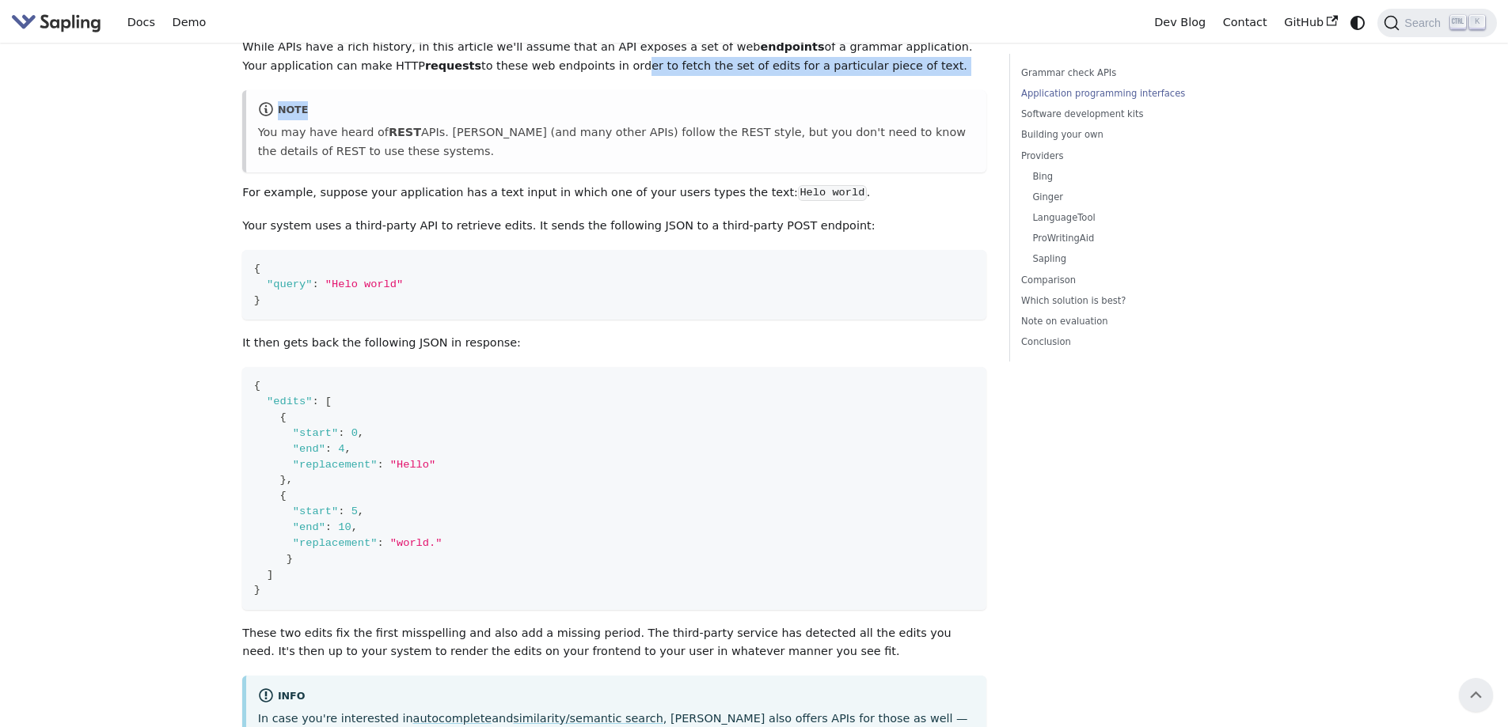
scroll to position [712, 0]
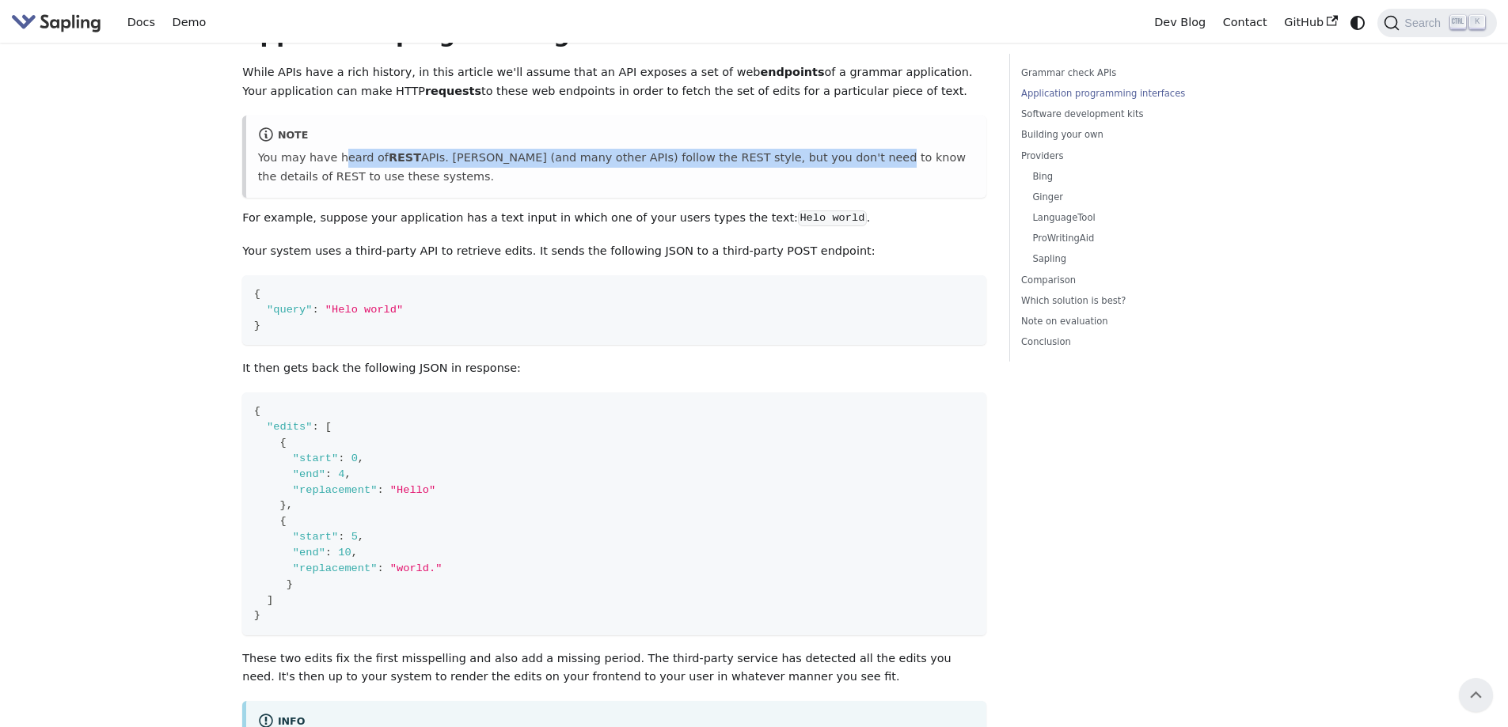
drag, startPoint x: 336, startPoint y: 132, endPoint x: 818, endPoint y: 139, distance: 481.3
click at [818, 149] on p "You may have heard of REST APIs. Sapling (and many other APIs) follow the REST …" at bounding box center [616, 168] width 717 height 38
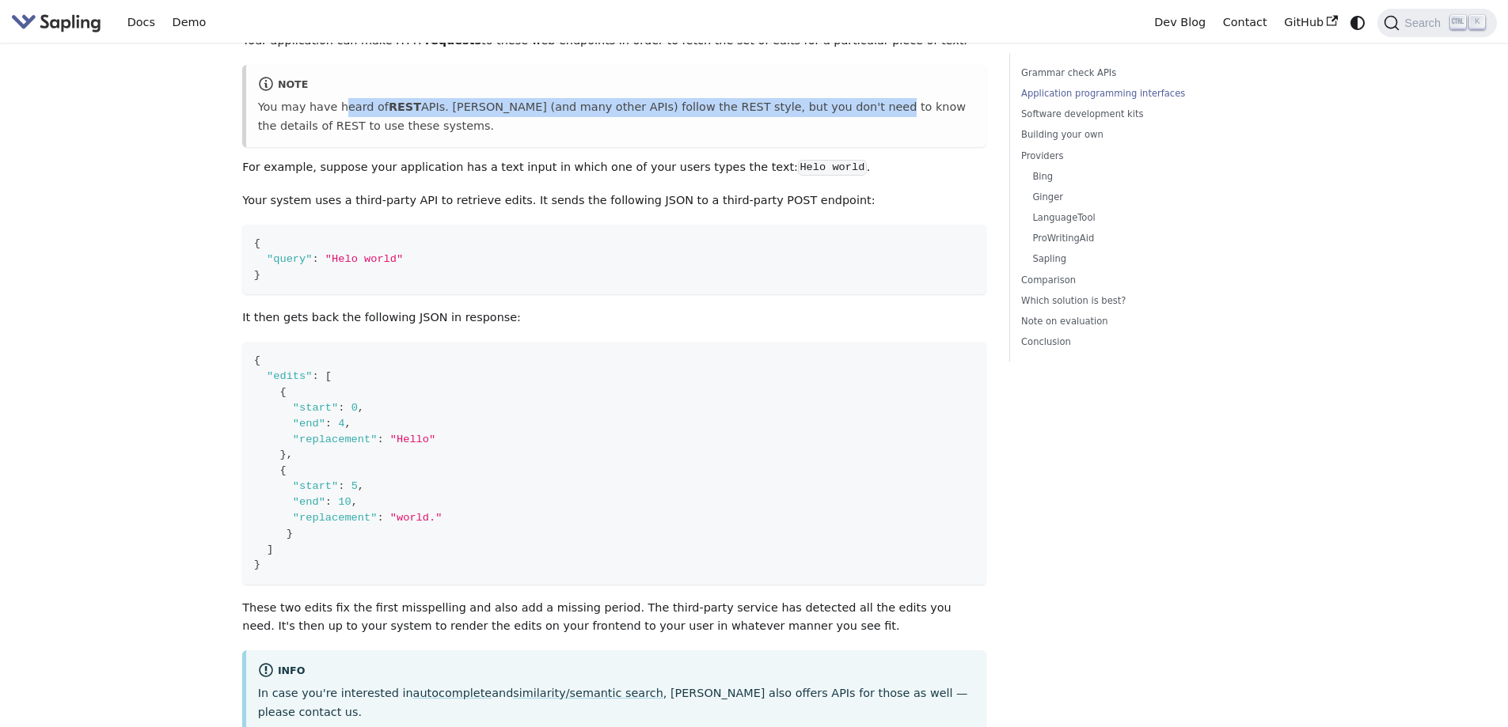
scroll to position [792, 0]
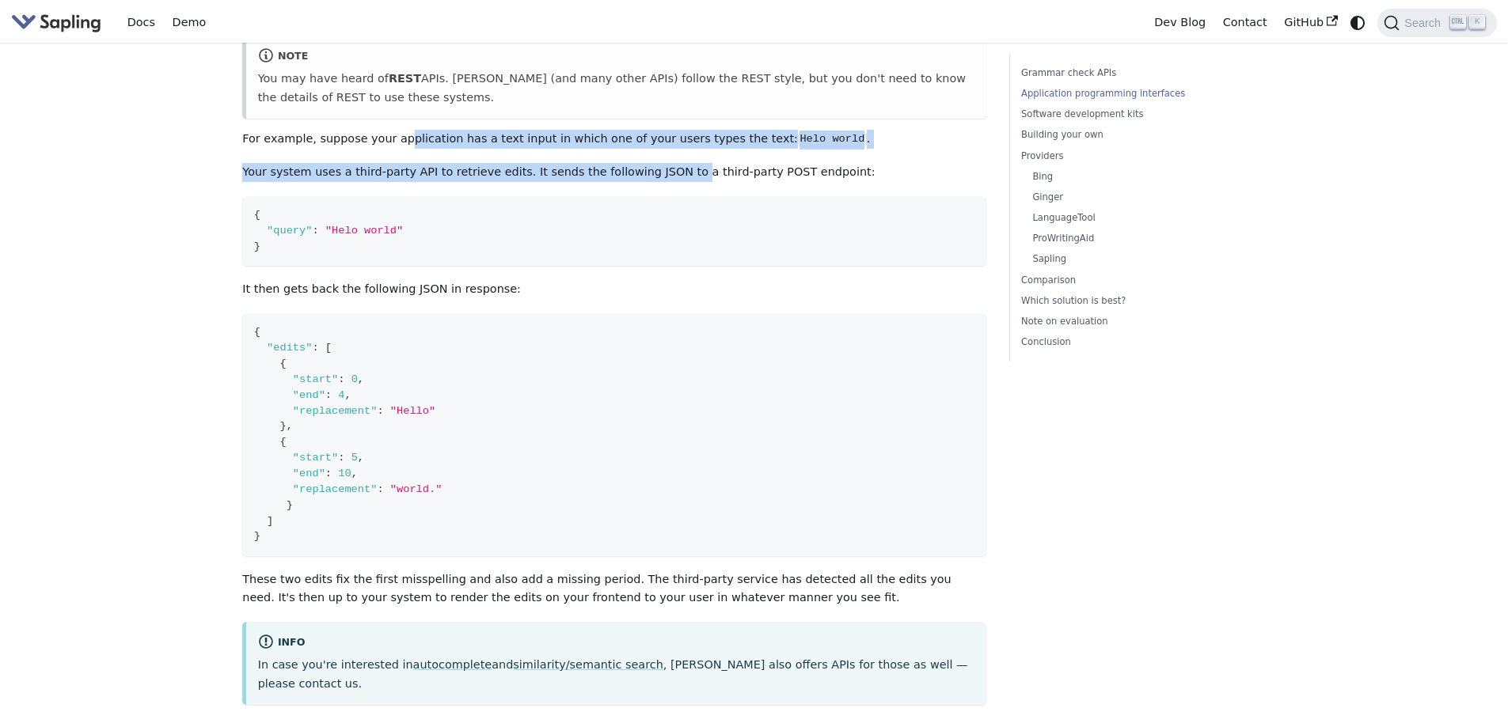
drag, startPoint x: 394, startPoint y: 100, endPoint x: 655, endPoint y: 134, distance: 263.4
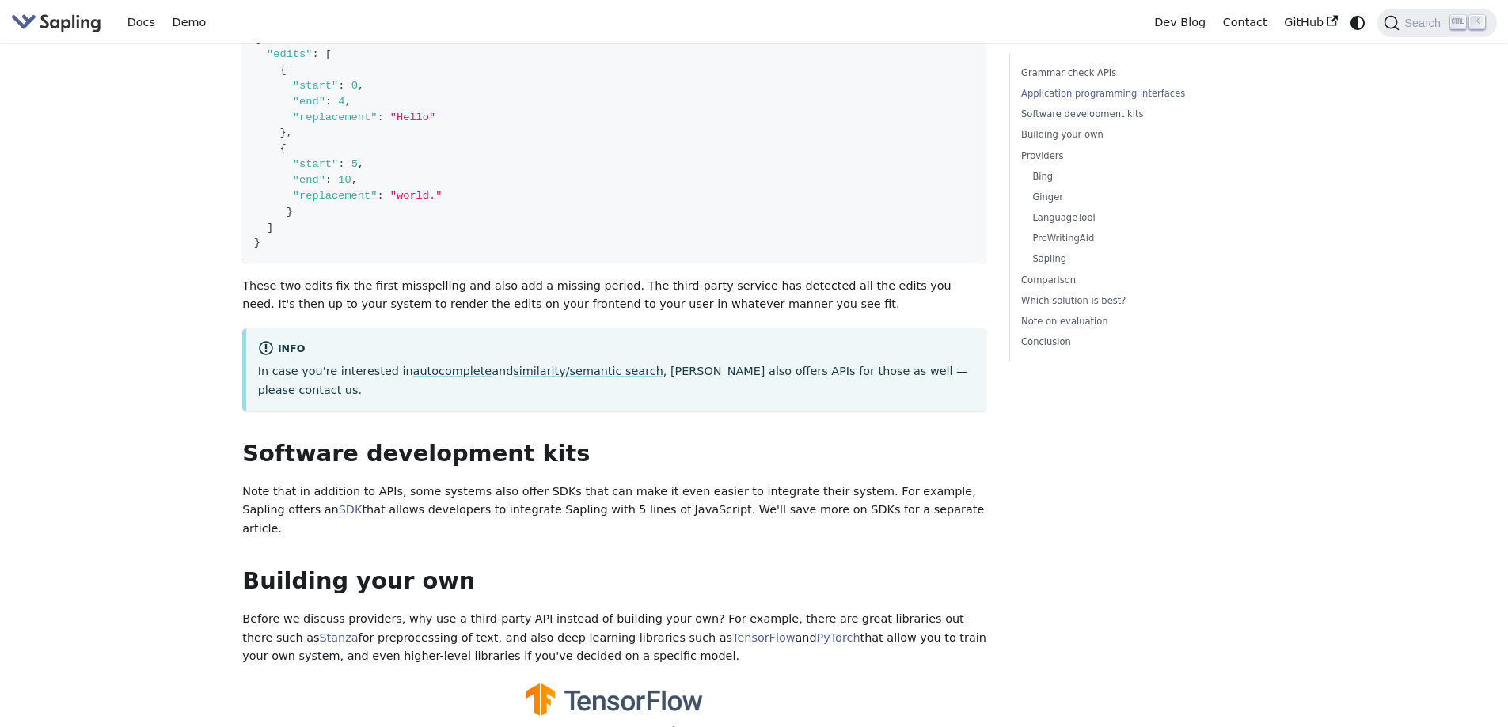
scroll to position [1108, 0]
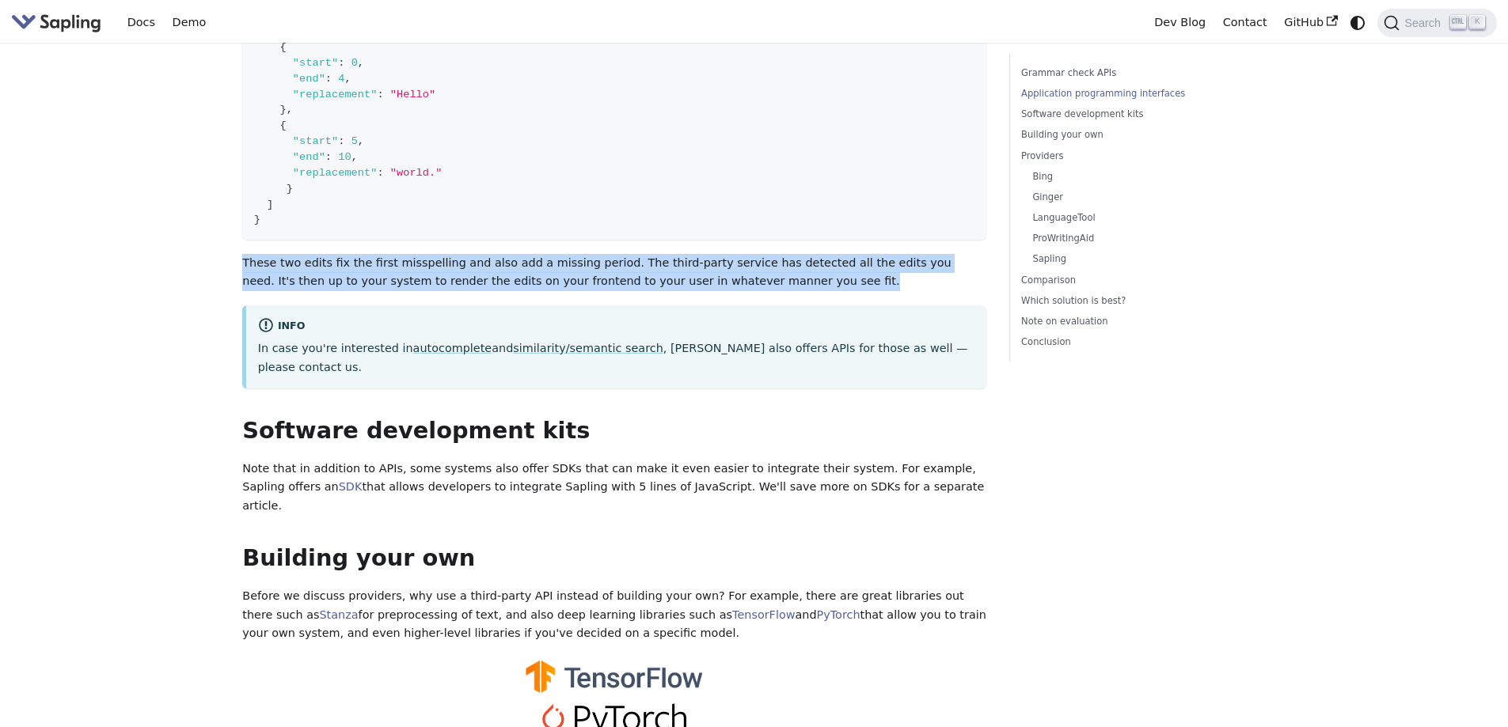
drag, startPoint x: 241, startPoint y: 249, endPoint x: 850, endPoint y: 260, distance: 608.8
click at [850, 260] on p "These two edits fix the first misspelling and also add a missing period. The th…" at bounding box center [614, 273] width 744 height 38
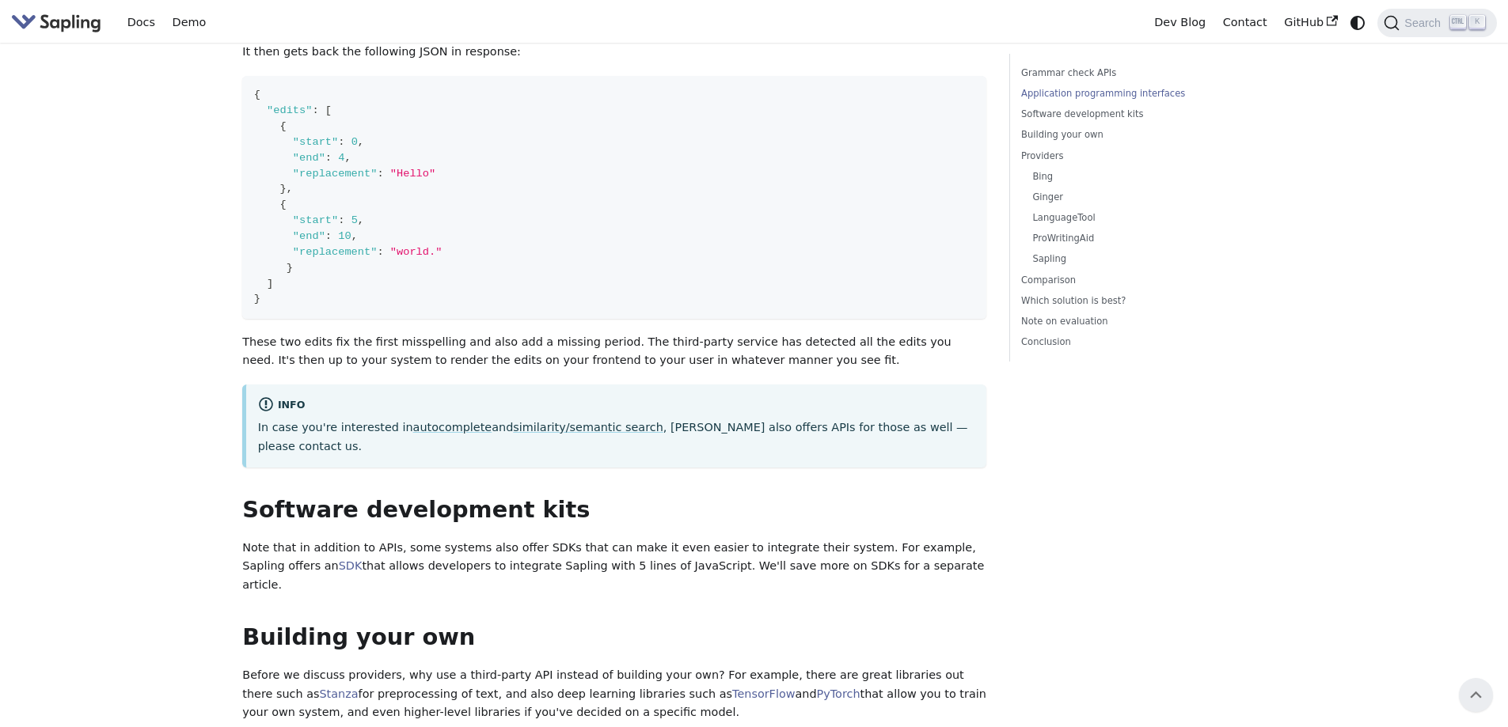
scroll to position [950, 0]
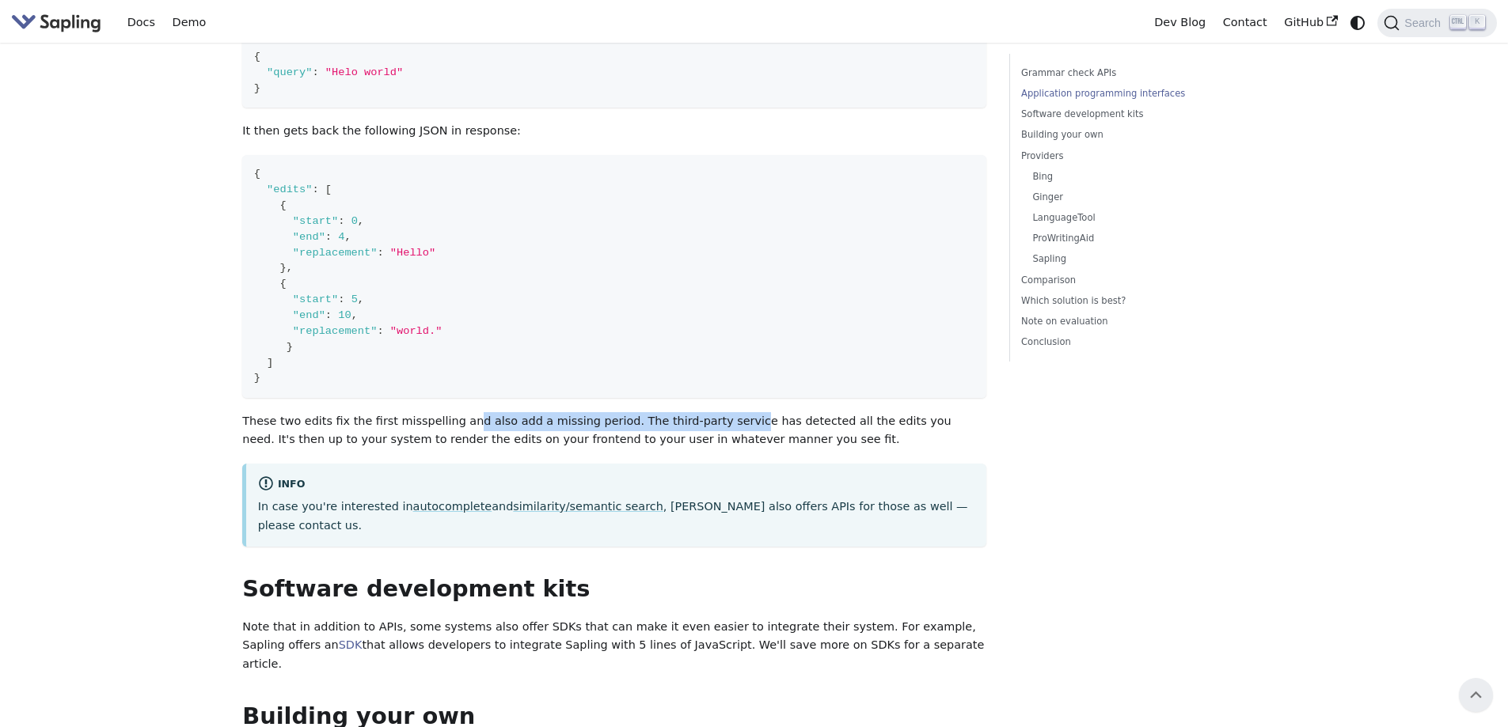
drag, startPoint x: 455, startPoint y: 404, endPoint x: 704, endPoint y: 392, distance: 248.9
click at [704, 412] on p "These two edits fix the first misspelling and also add a missing period. The th…" at bounding box center [614, 431] width 744 height 38
click at [566, 241] on code "{ "edits" : [ { "start" : 0 , "end" : 4 , "replacement" : "Hello" } , { "start"…" at bounding box center [614, 276] width 744 height 243
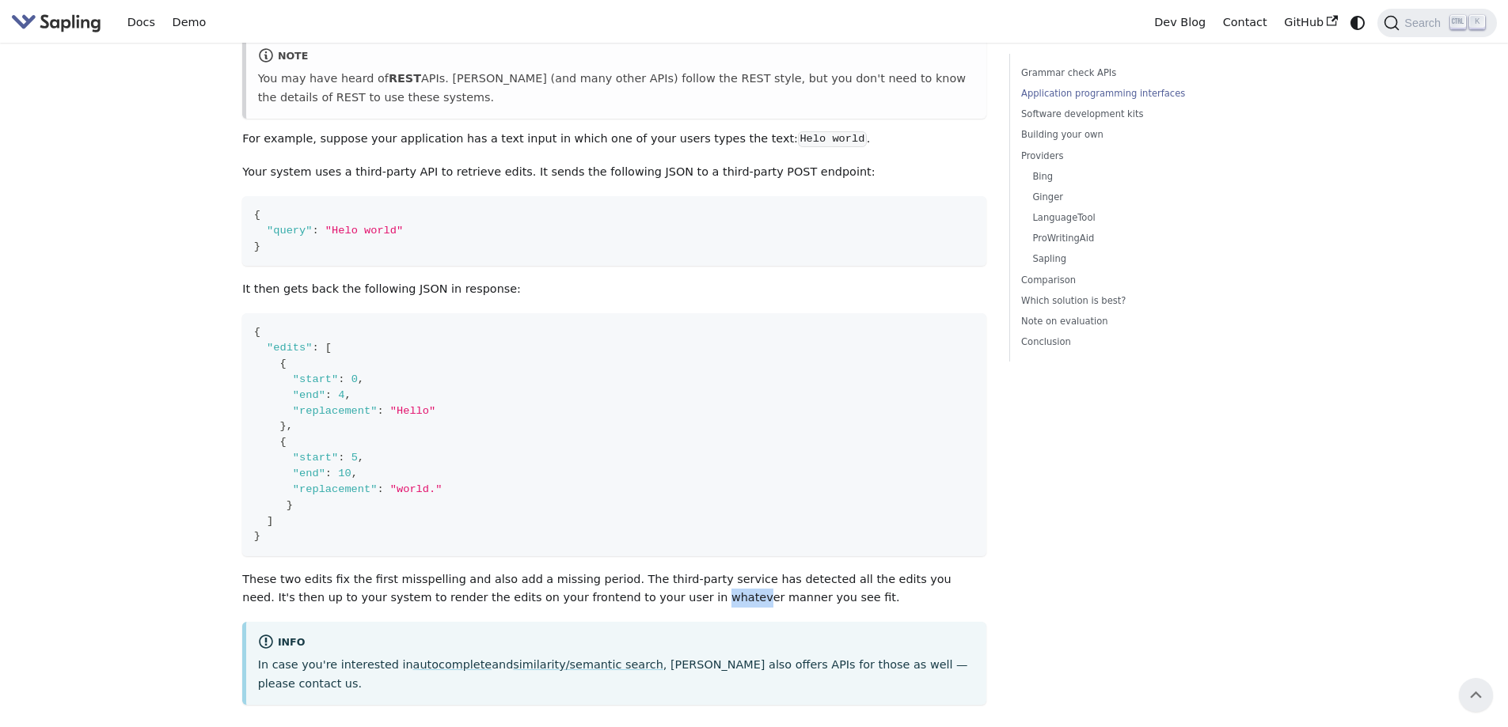
drag, startPoint x: 570, startPoint y: 578, endPoint x: 604, endPoint y: 573, distance: 34.4
click at [604, 573] on p "These two edits fix the first misspelling and also add a missing period. The th…" at bounding box center [614, 590] width 744 height 38
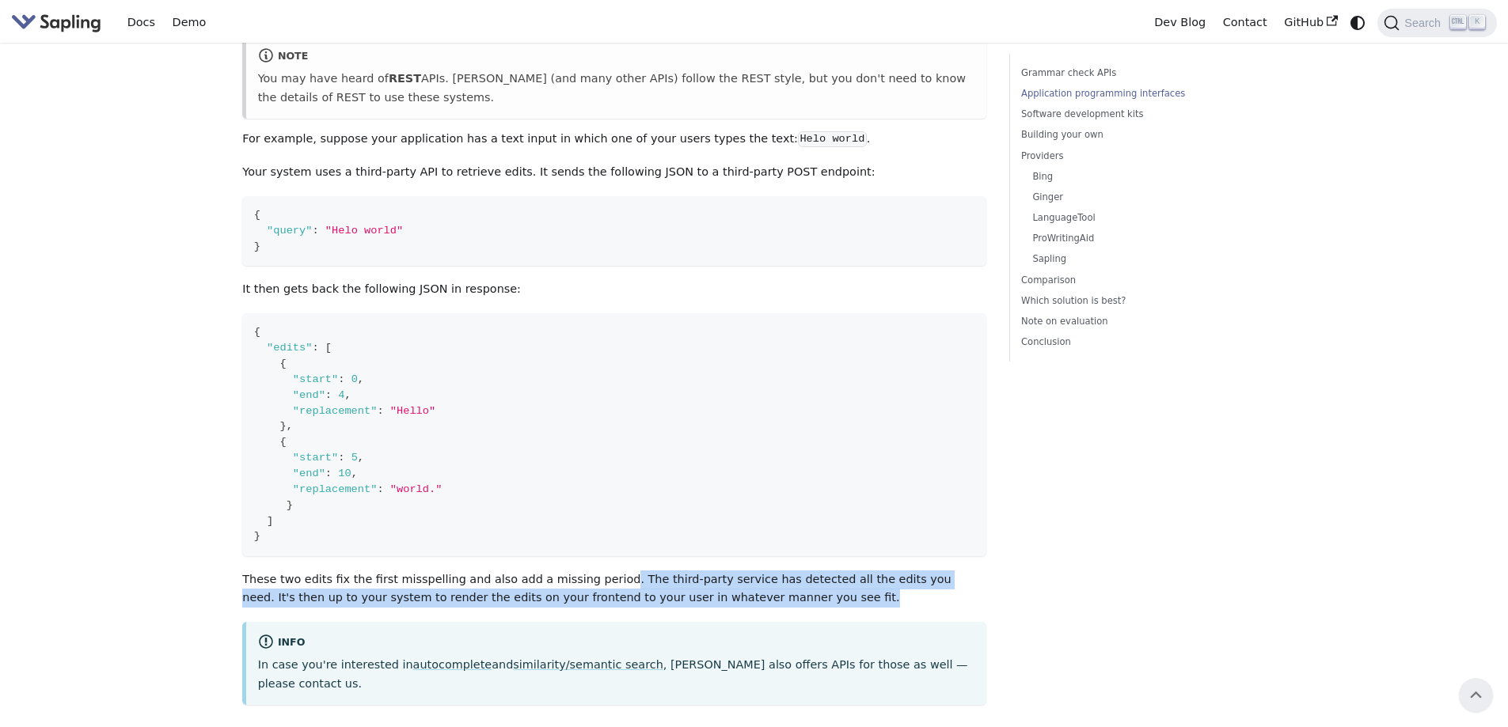
drag, startPoint x: 587, startPoint y: 555, endPoint x: 777, endPoint y: 578, distance: 191.4
click at [777, 578] on p "These two edits fix the first misspelling and also add a missing period. The th…" at bounding box center [614, 590] width 744 height 38
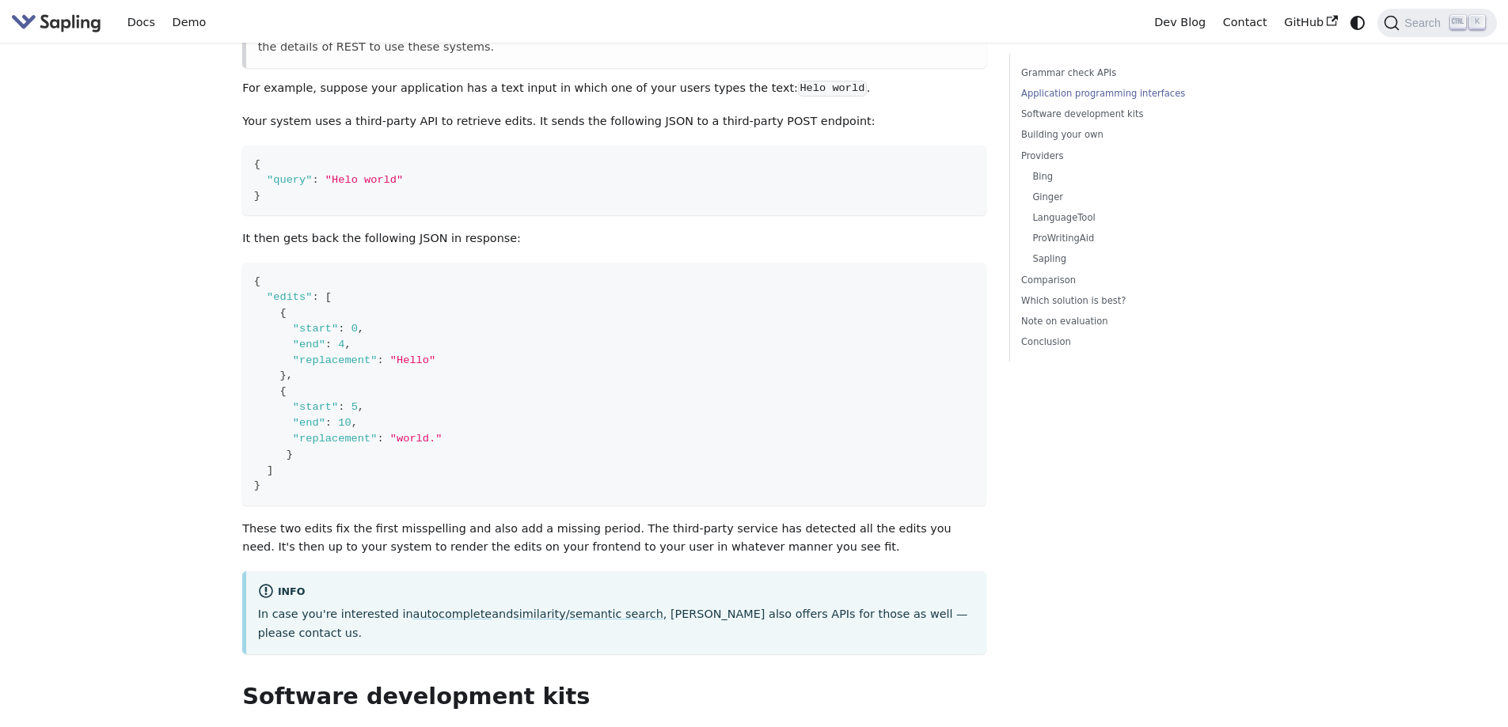
scroll to position [871, 0]
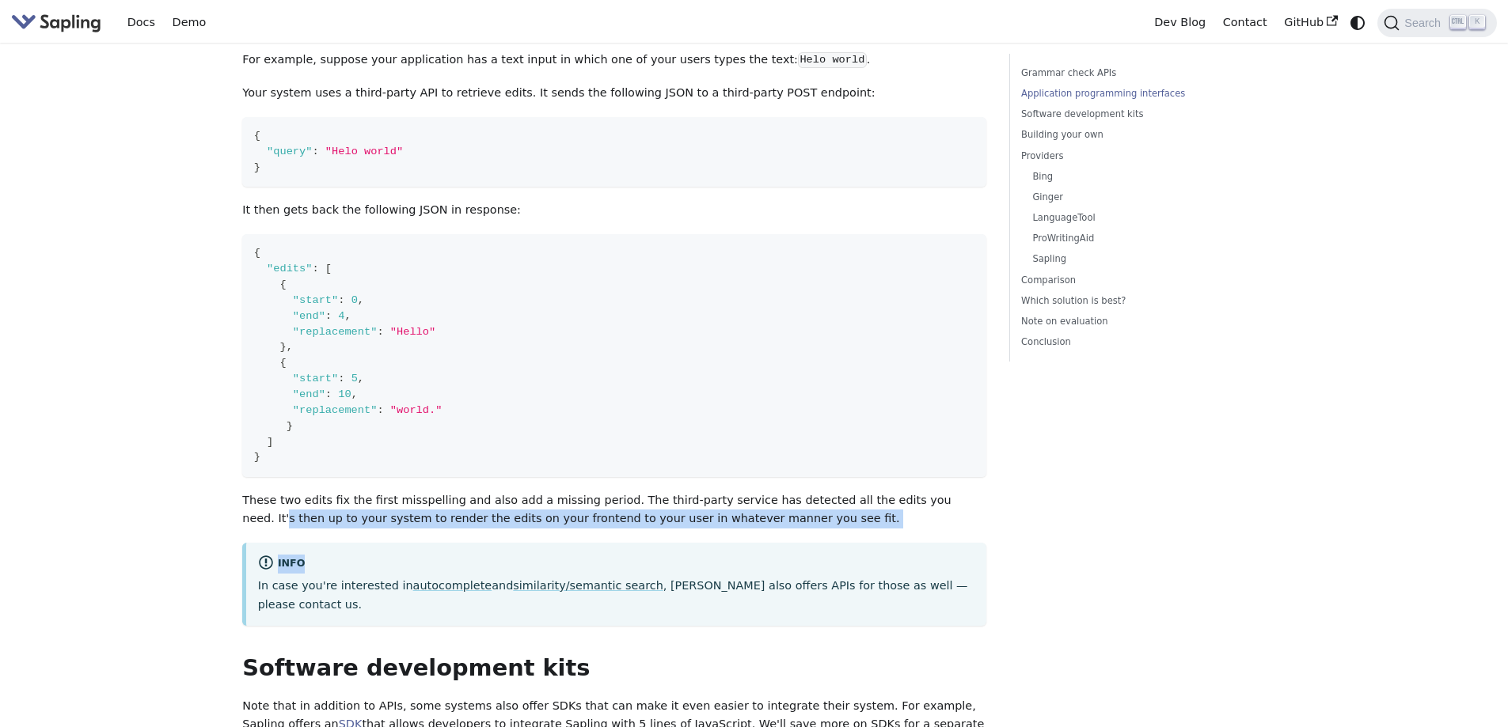
drag, startPoint x: 905, startPoint y: 484, endPoint x: 941, endPoint y: 512, distance: 46.2
click at [933, 492] on p "These two edits fix the first misspelling and also add a missing period. The th…" at bounding box center [614, 511] width 744 height 38
click at [874, 492] on p "These two edits fix the first misspelling and also add a missing period. The th…" at bounding box center [614, 511] width 744 height 38
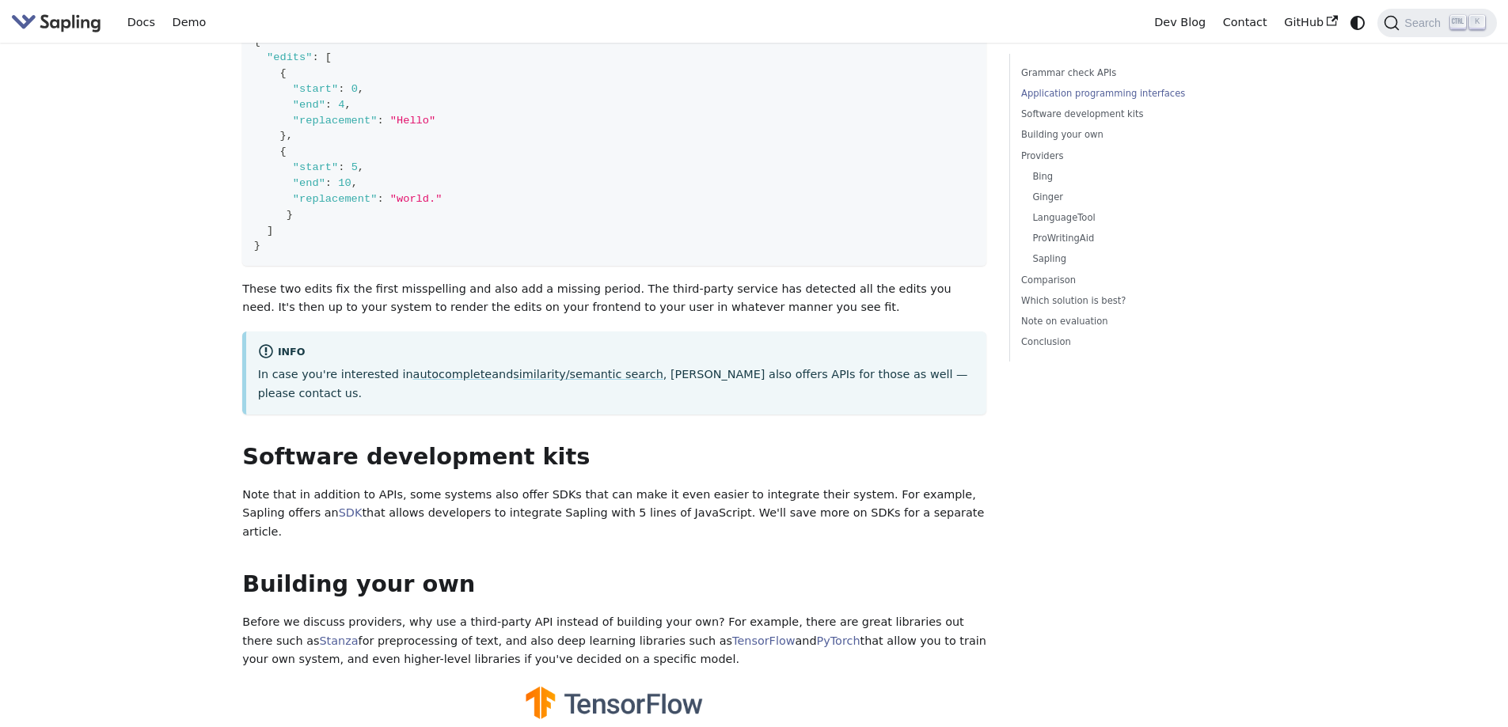
scroll to position [1108, 0]
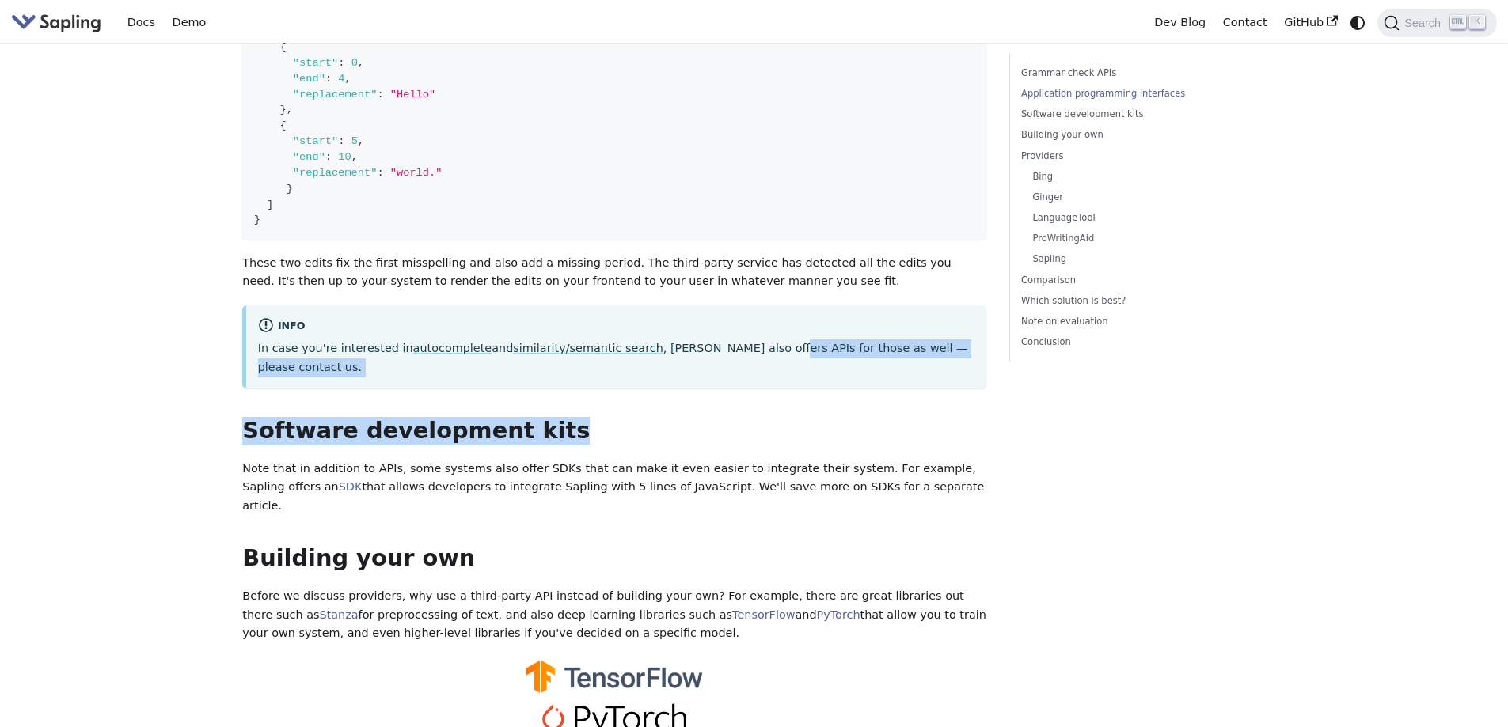
drag, startPoint x: 732, startPoint y: 333, endPoint x: 909, endPoint y: 359, distance: 178.4
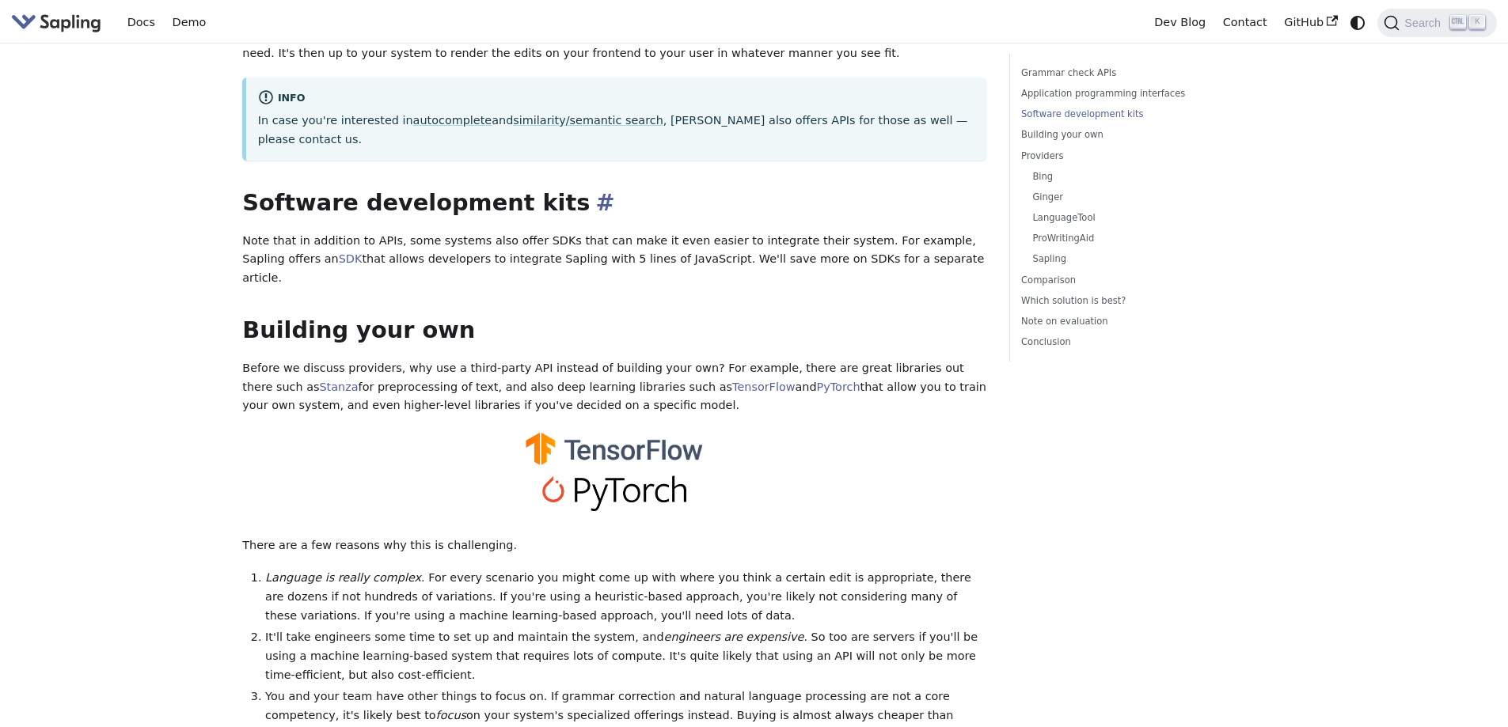
scroll to position [1346, 0]
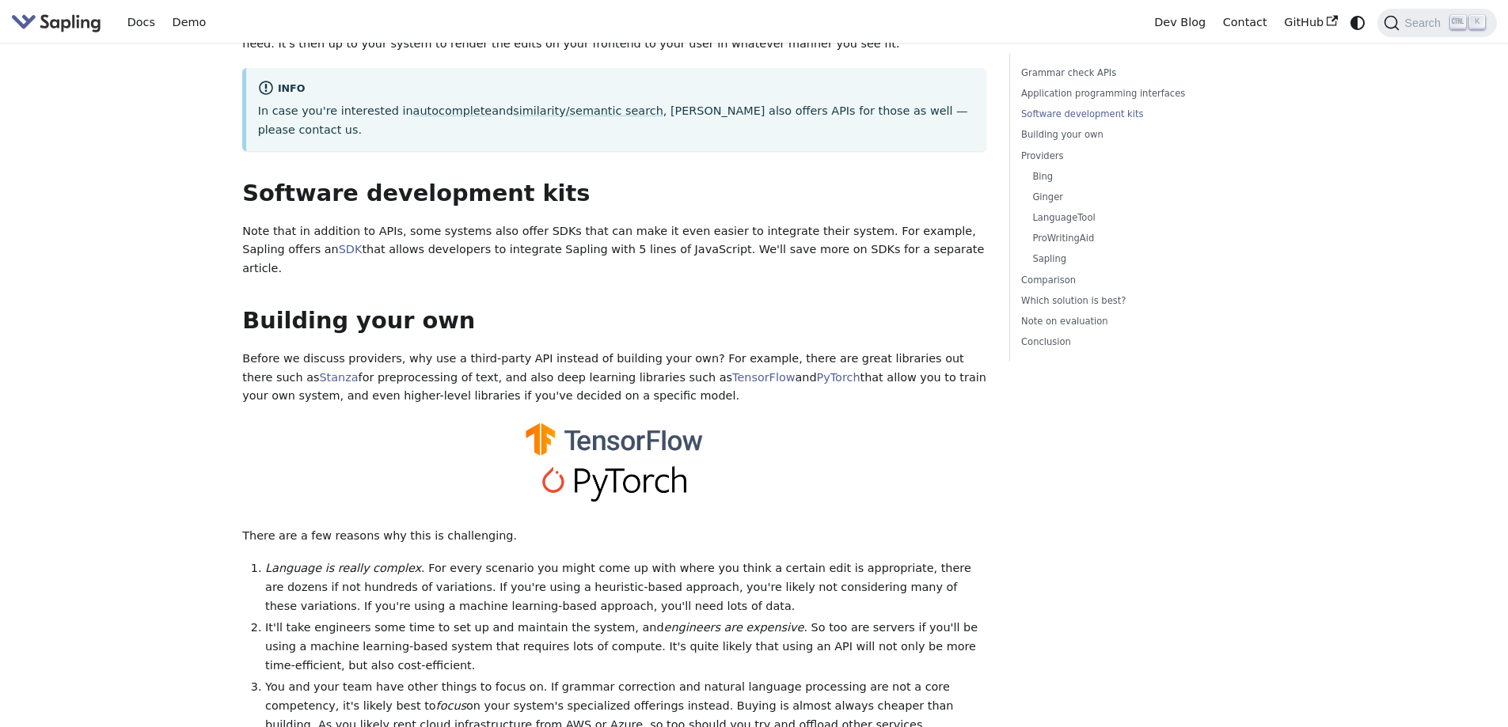
drag, startPoint x: 251, startPoint y: 193, endPoint x: 934, endPoint y: 202, distance: 683.2
click at [934, 222] on p "Note that in addition to APIs, some systems also offer SDKs that can make it ev…" at bounding box center [614, 250] width 744 height 56
click at [914, 222] on p "Note that in addition to APIs, some systems also offer SDKs that can make it ev…" at bounding box center [614, 250] width 744 height 56
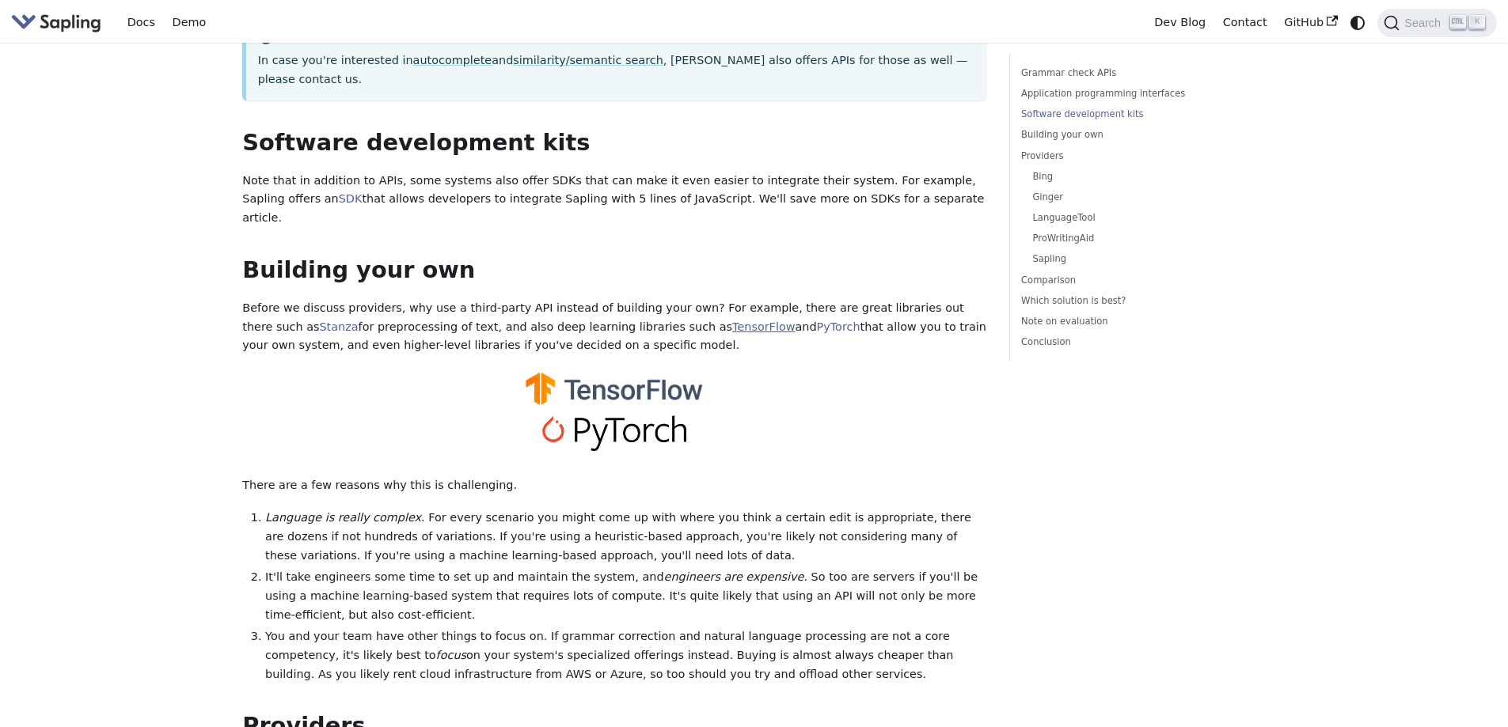
scroll to position [1425, 0]
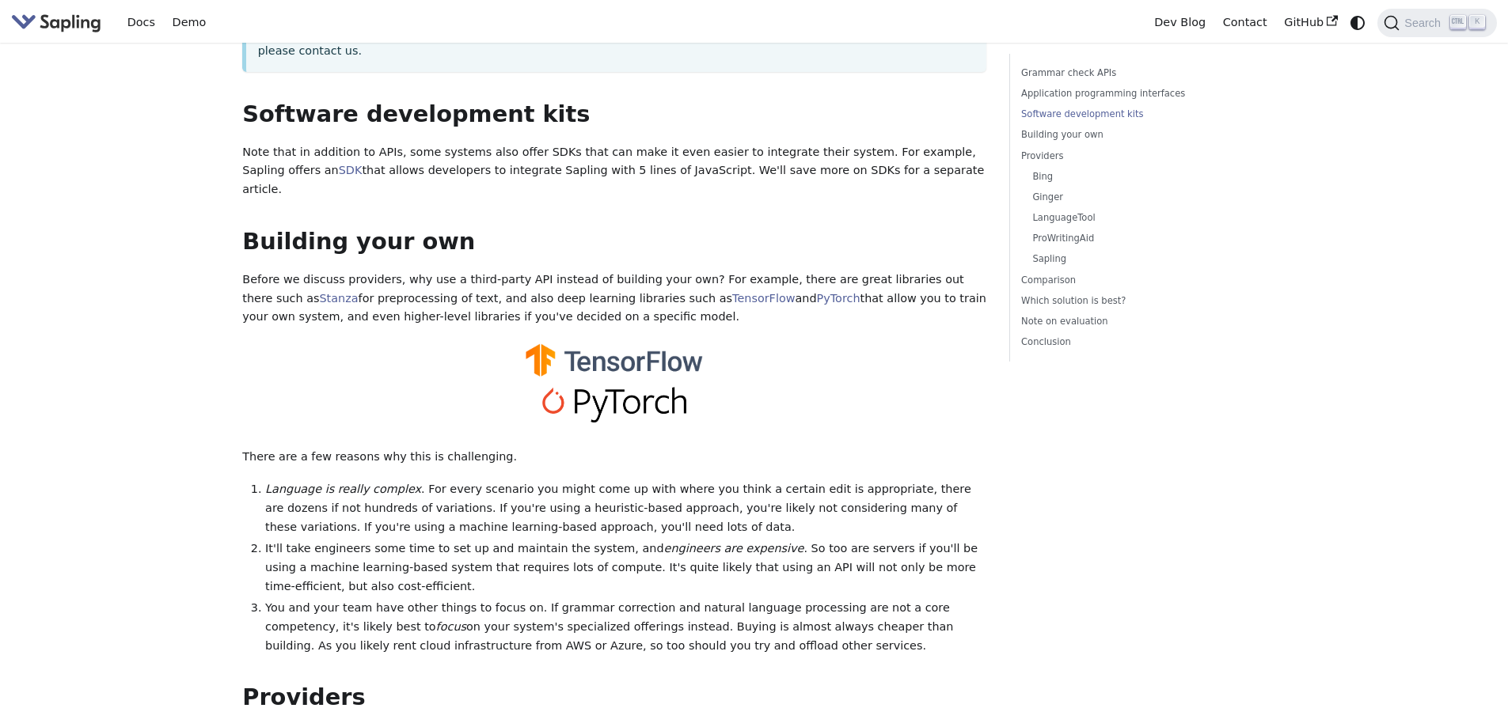
drag, startPoint x: 406, startPoint y: 116, endPoint x: 860, endPoint y: 135, distance: 454.8
click at [860, 143] on p "Note that in addition to APIs, some systems also offer SDKs that can make it ev…" at bounding box center [614, 171] width 744 height 56
drag, startPoint x: 459, startPoint y: 112, endPoint x: 960, endPoint y: 132, distance: 501.5
click at [960, 143] on p "Note that in addition to APIs, some systems also offer SDKs that can make it ev…" at bounding box center [614, 171] width 744 height 56
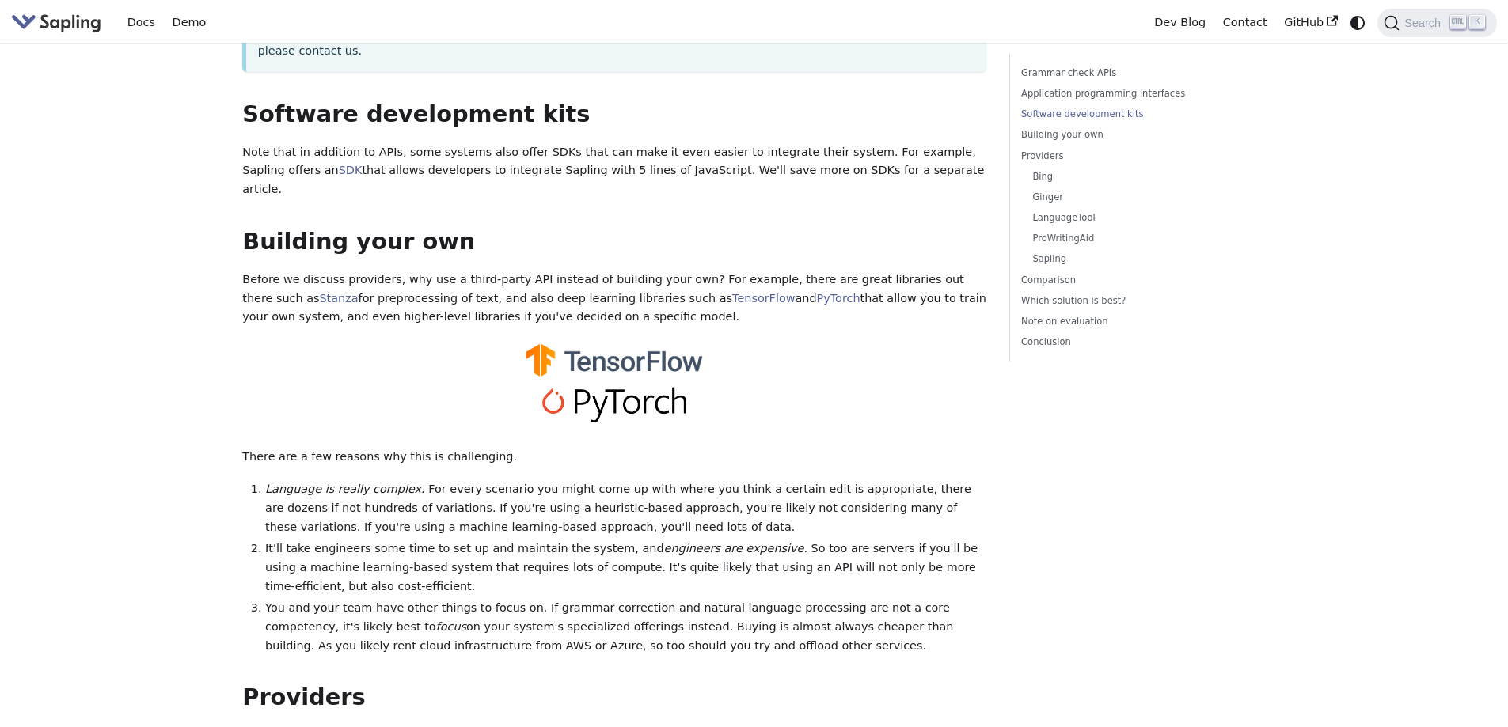
click at [960, 143] on p "Note that in addition to APIs, some systems also offer SDKs that can make it ev…" at bounding box center [614, 171] width 744 height 56
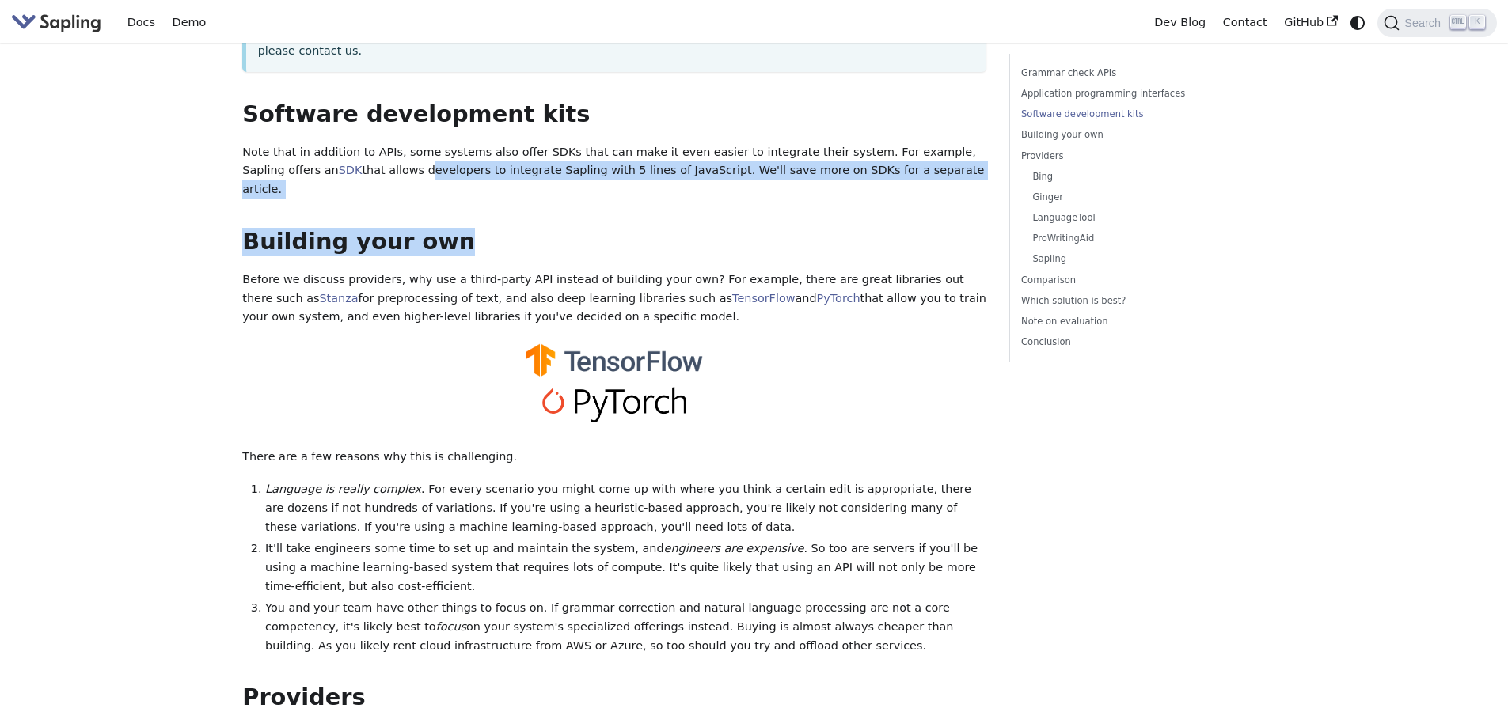
drag, startPoint x: 326, startPoint y: 129, endPoint x: 867, endPoint y: 143, distance: 540.8
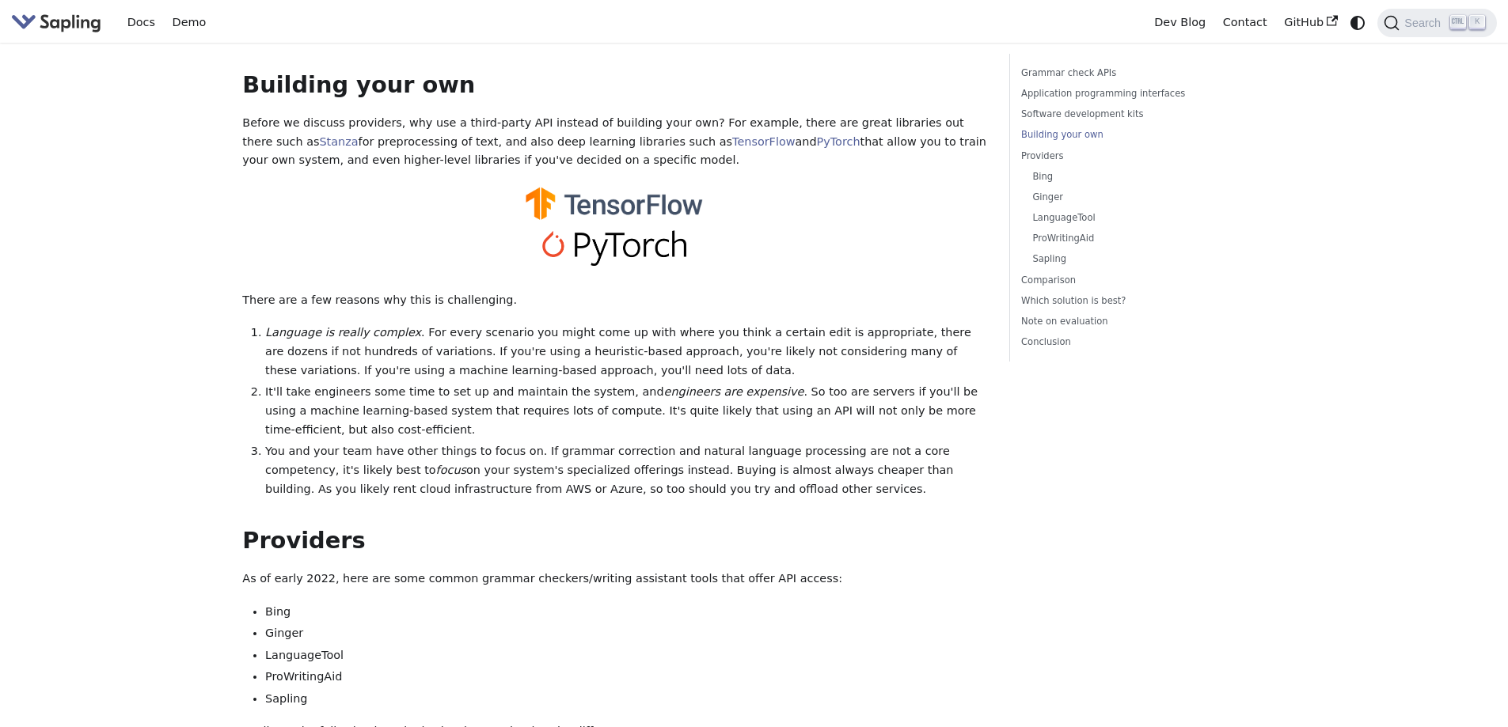
scroll to position [1583, 0]
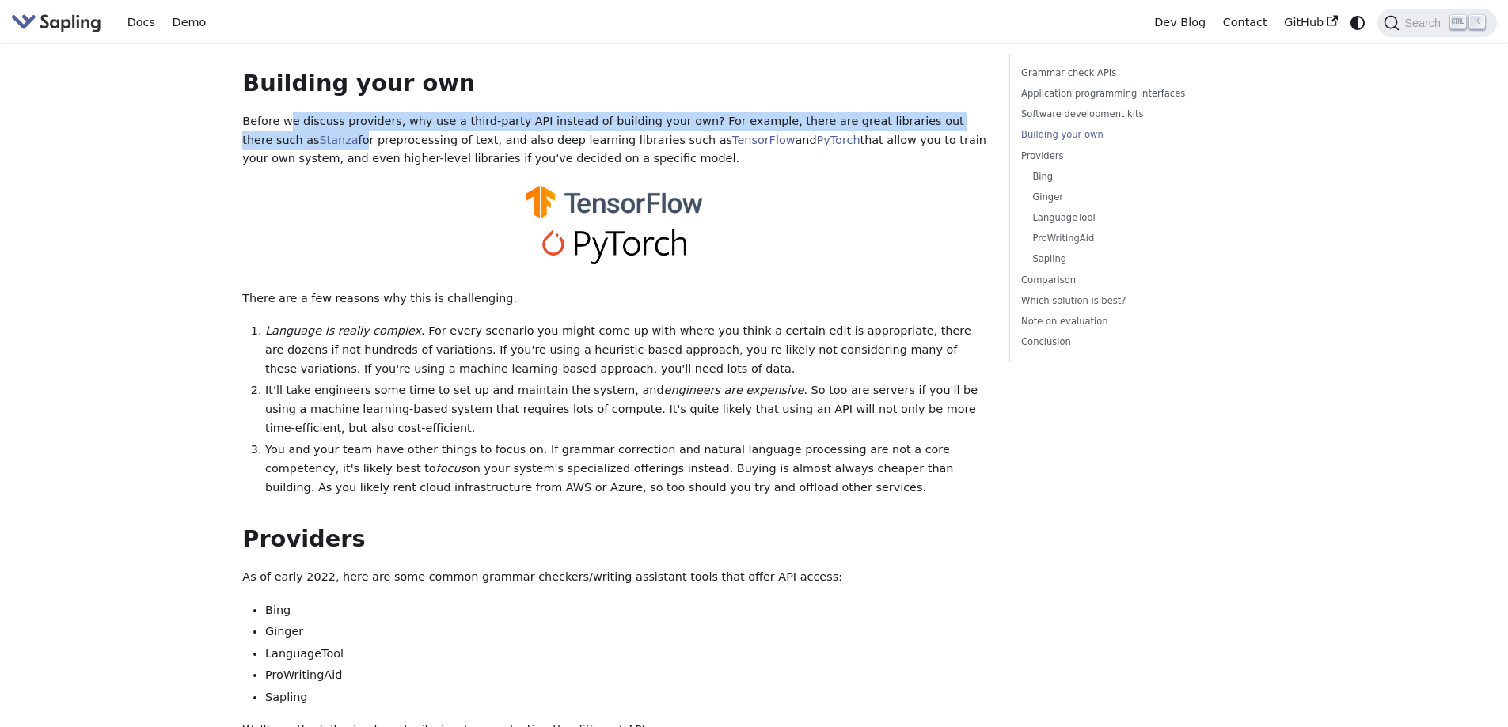
drag, startPoint x: 246, startPoint y: 77, endPoint x: 282, endPoint y: 64, distance: 37.8
click at [282, 112] on p "Before we discuss providers, why use a third-party API instead of building your…" at bounding box center [614, 140] width 744 height 56
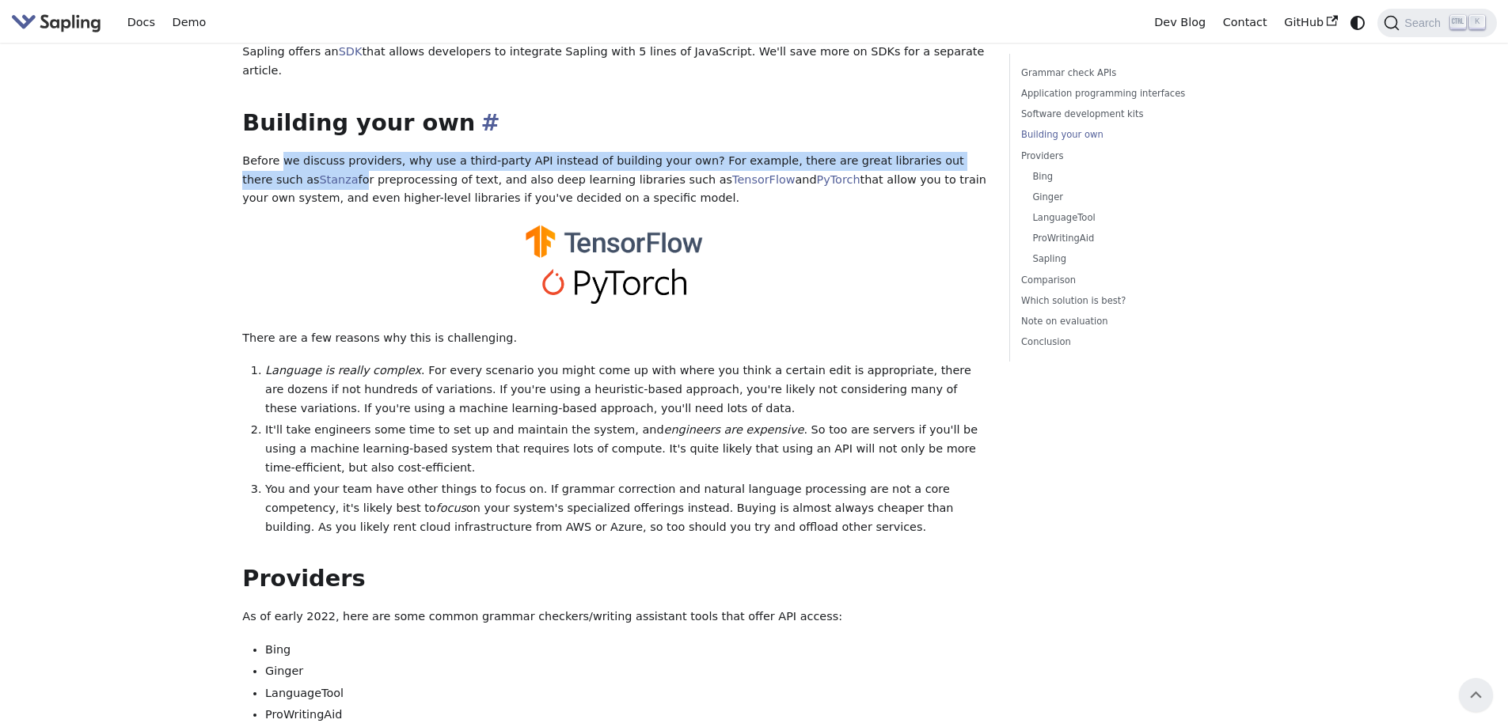
scroll to position [1504, 0]
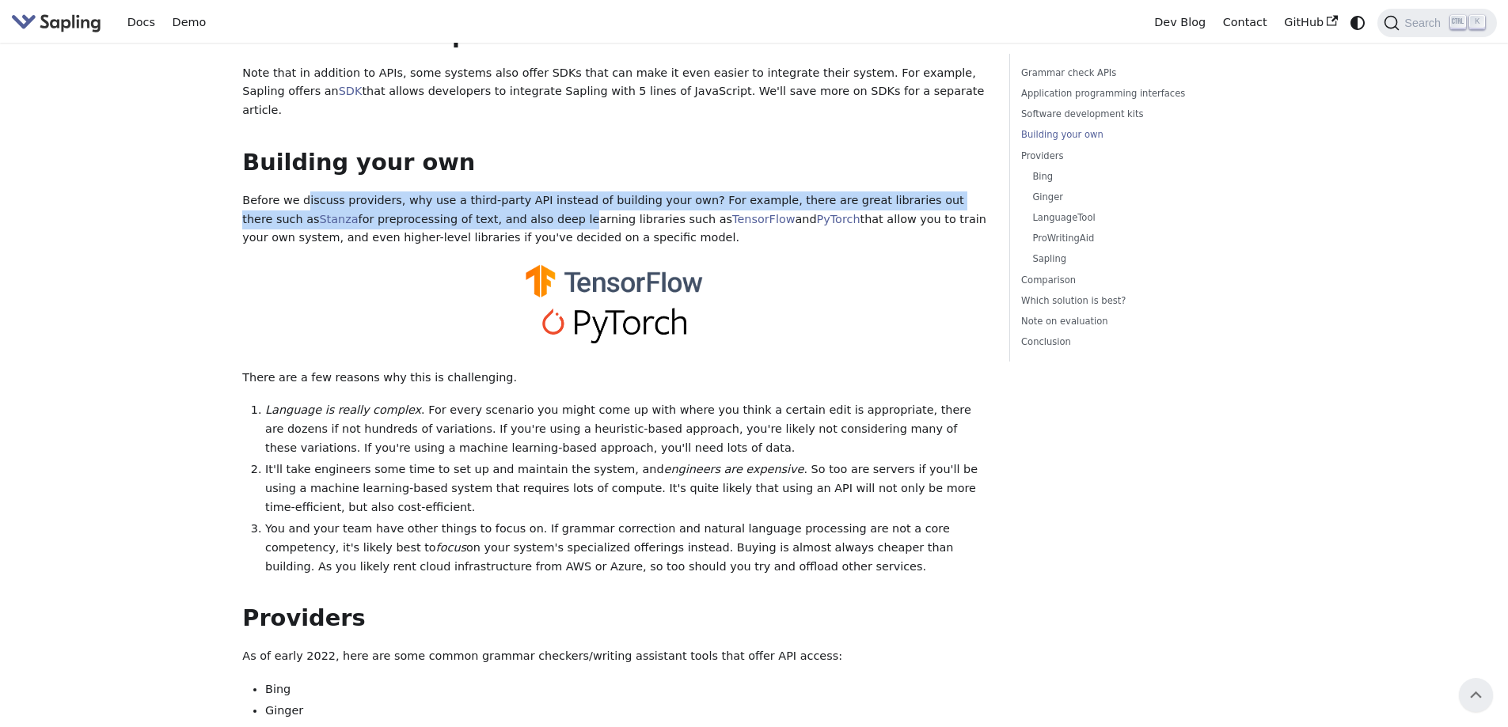
drag, startPoint x: 450, startPoint y: 155, endPoint x: 299, endPoint y: 144, distance: 150.8
click at [299, 192] on p "Before we discuss providers, why use a third-party API instead of building your…" at bounding box center [614, 220] width 744 height 56
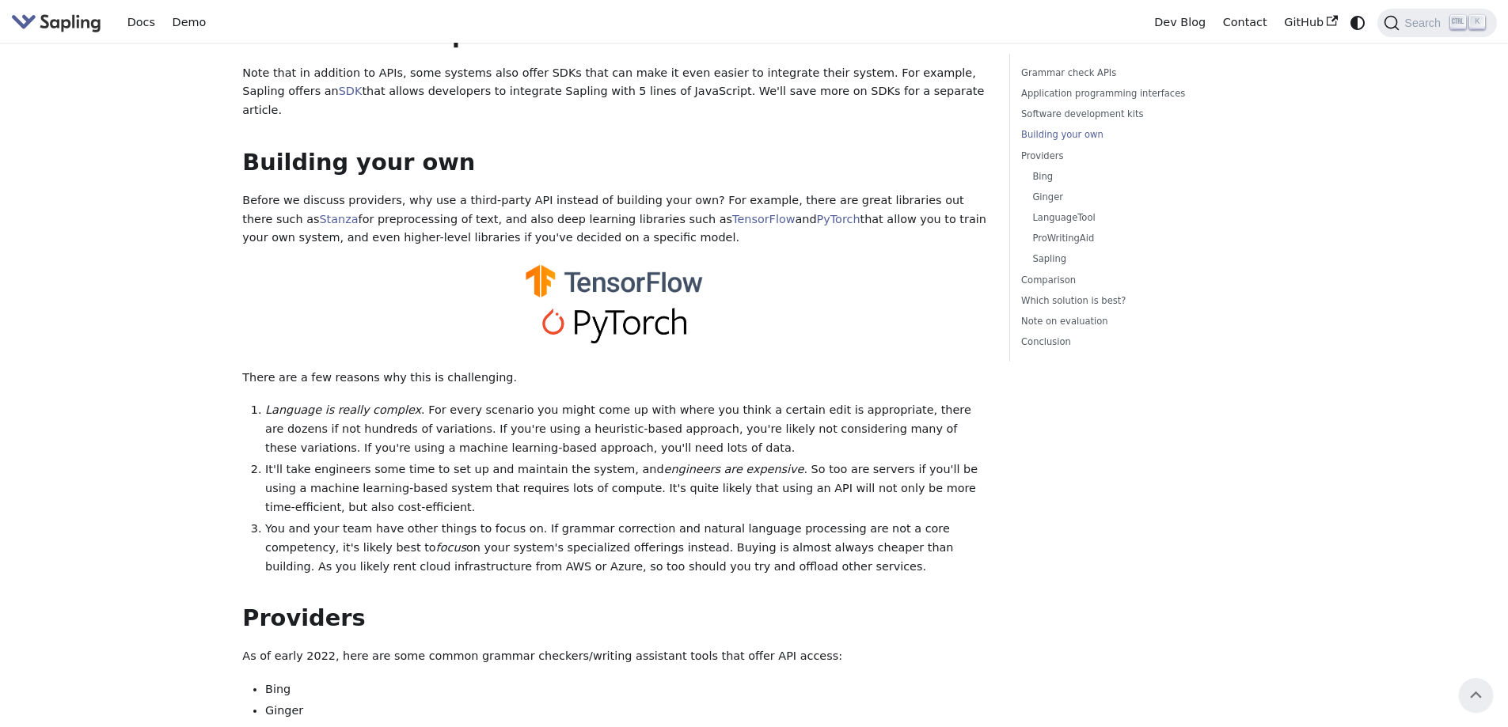
click at [298, 192] on p "Before we discuss providers, why use a third-party API instead of building your…" at bounding box center [614, 220] width 744 height 56
drag, startPoint x: 329, startPoint y: 158, endPoint x: 522, endPoint y: 154, distance: 194.0
click at [522, 192] on p "Before we discuss providers, why use a third-party API instead of building your…" at bounding box center [614, 220] width 744 height 56
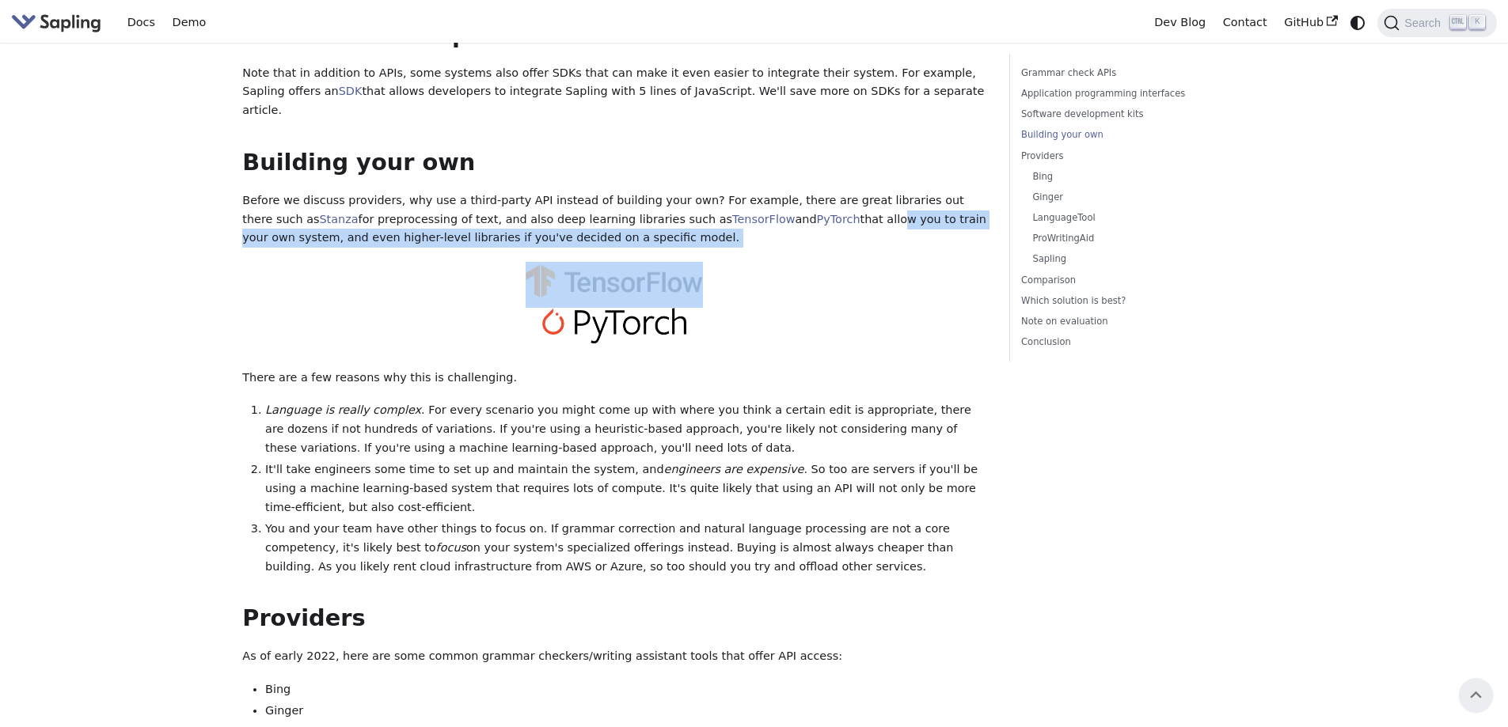
drag, startPoint x: 731, startPoint y: 164, endPoint x: 382, endPoint y: 207, distance: 350.9
click at [372, 262] on div at bounding box center [614, 285] width 744 height 46
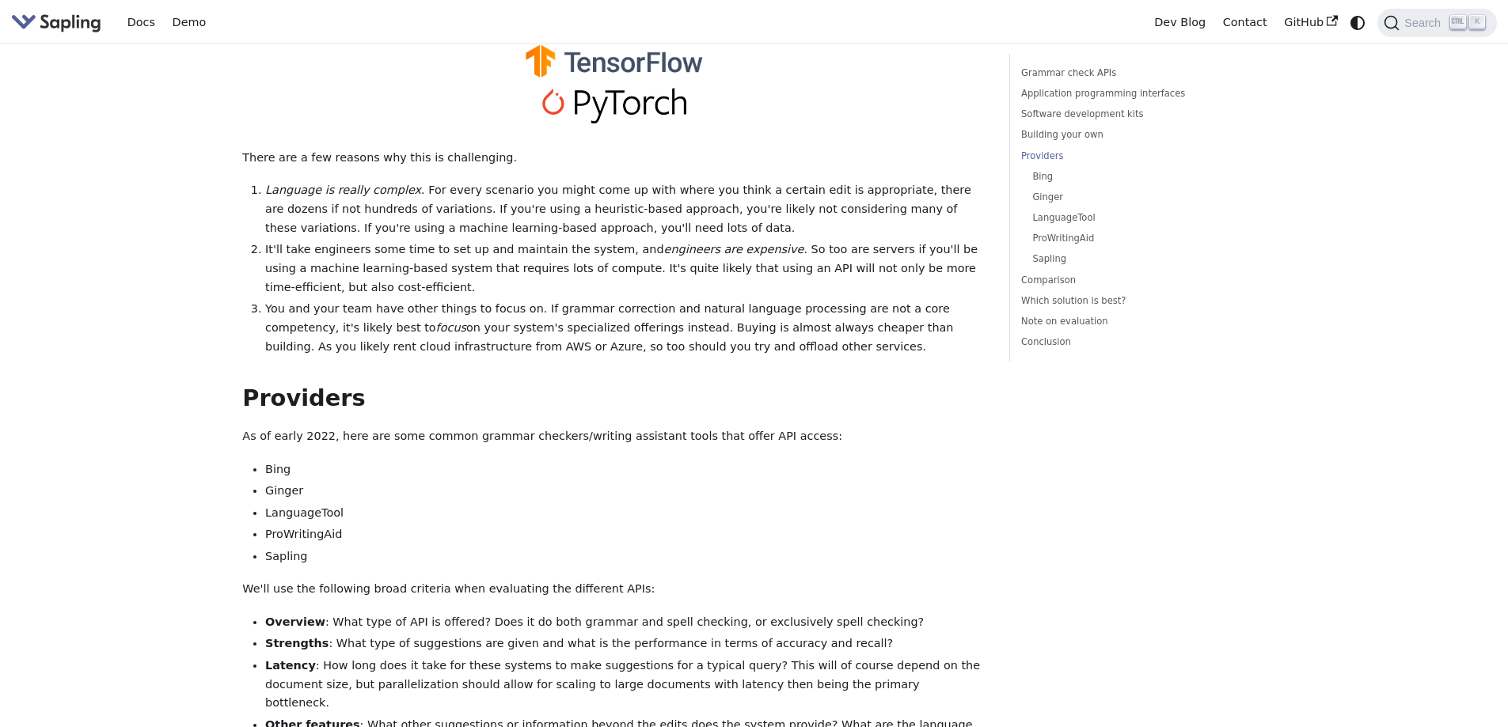
scroll to position [1741, 0]
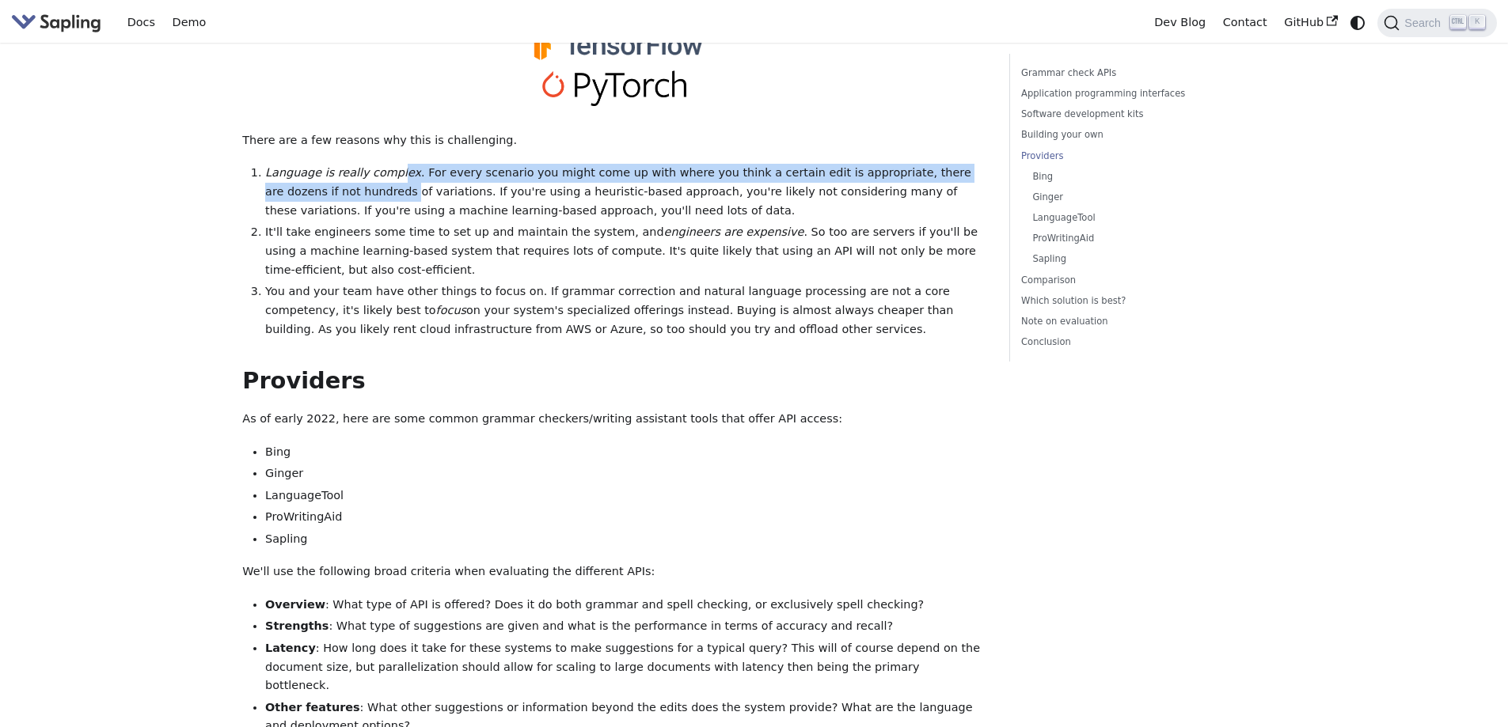
drag, startPoint x: 315, startPoint y: 129, endPoint x: 387, endPoint y: 120, distance: 72.7
click at [387, 164] on li "Language is really complex . For every scenario you might come up with where yo…" at bounding box center [625, 192] width 721 height 56
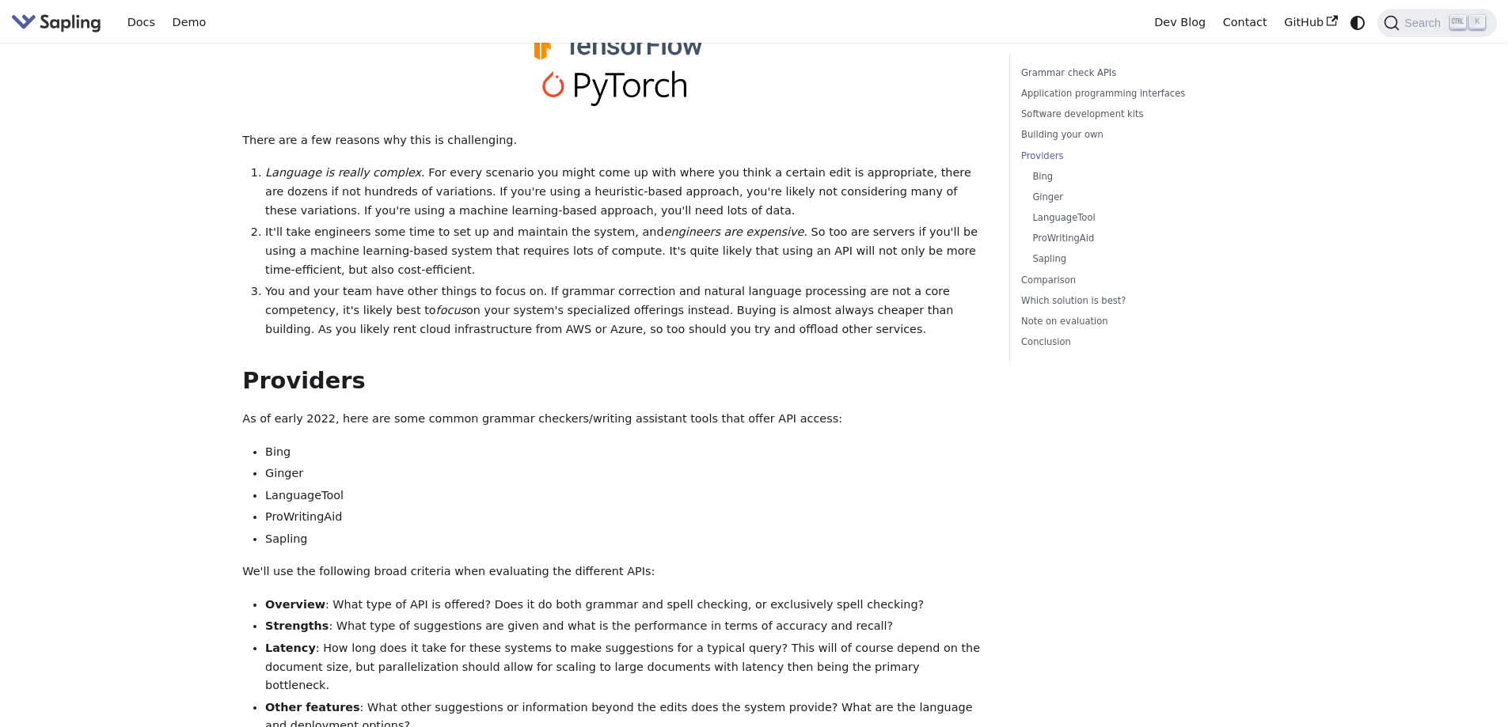
click at [285, 223] on li "It'll take engineers some time to set up and maintain the system, and engineers…" at bounding box center [625, 251] width 721 height 56
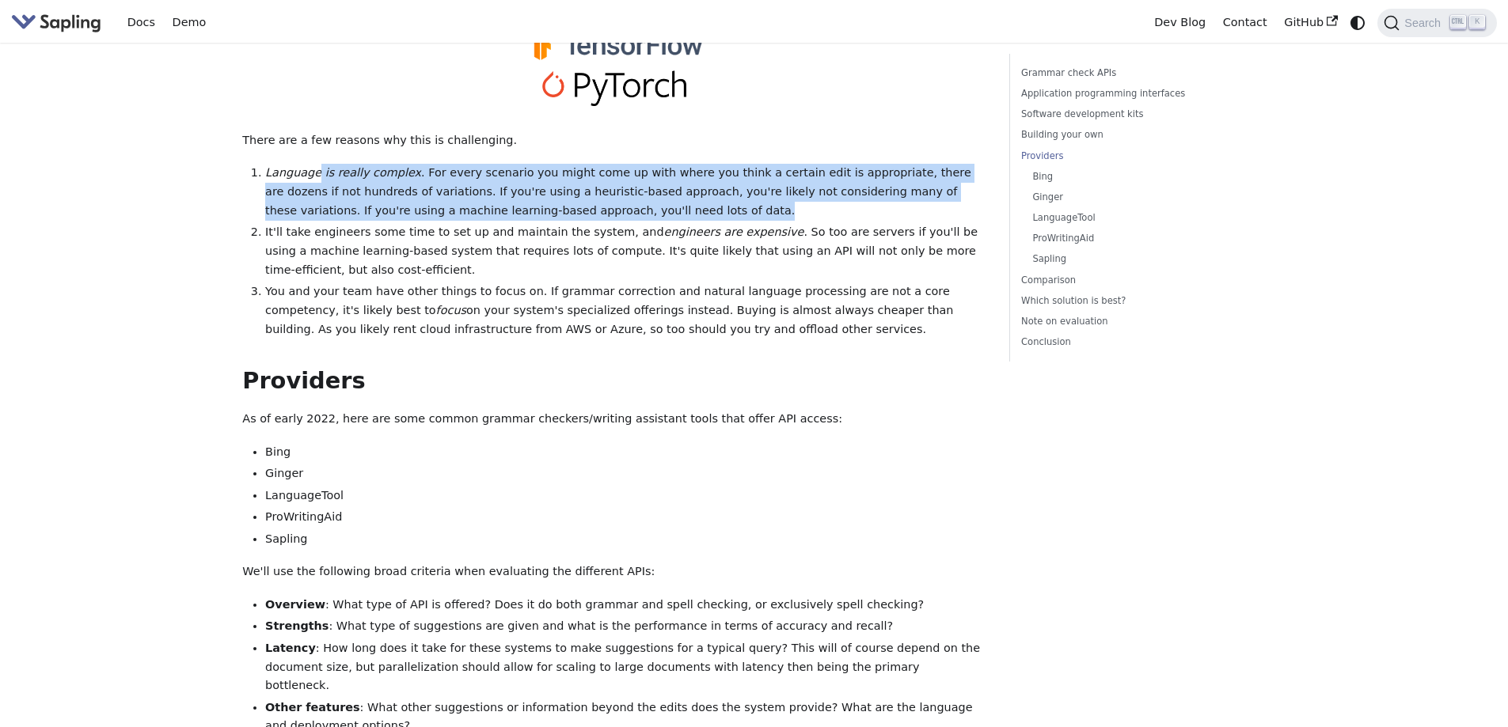
drag, startPoint x: 313, startPoint y: 122, endPoint x: 602, endPoint y: 143, distance: 289.7
click at [602, 164] on li "Language is really complex . For every scenario you might come up with where yo…" at bounding box center [625, 192] width 721 height 56
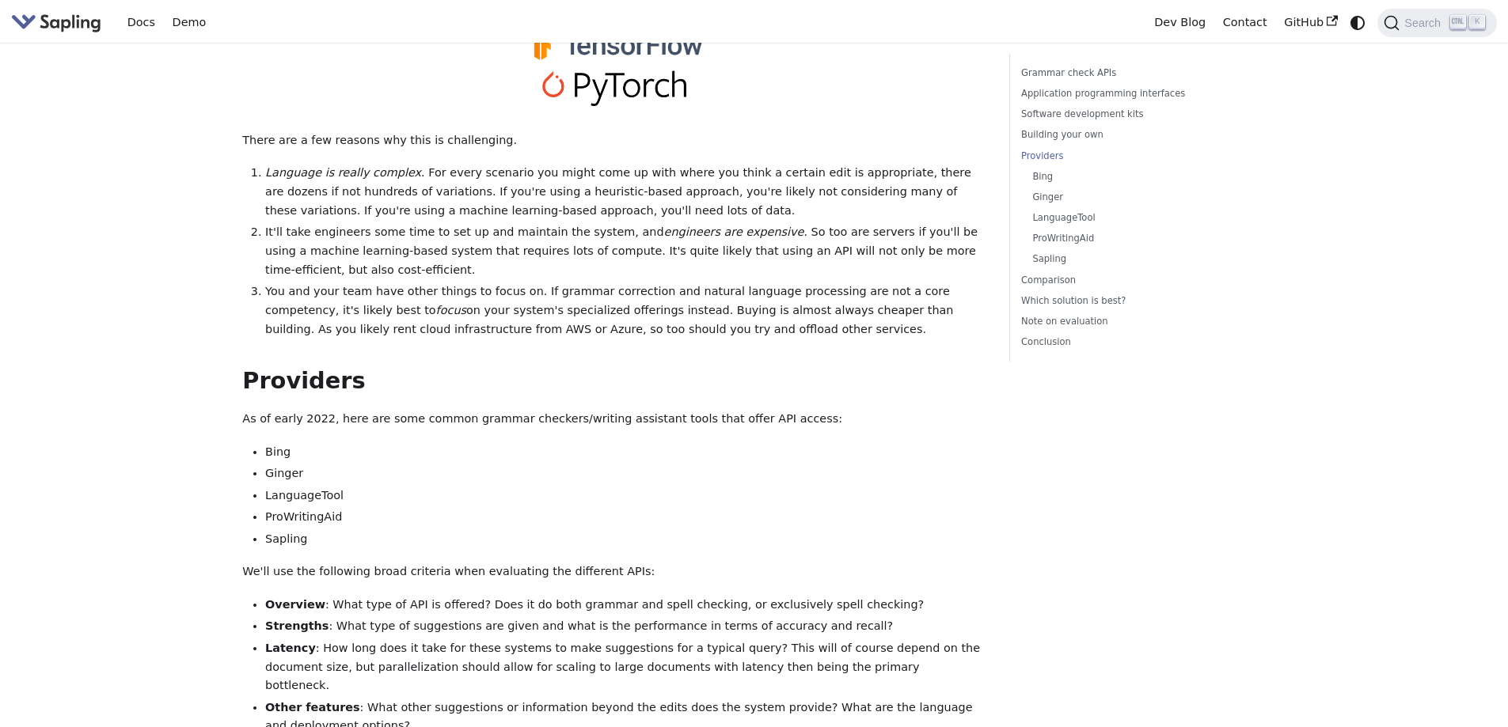
drag, startPoint x: 565, startPoint y: 527, endPoint x: 552, endPoint y: 465, distance: 63.2
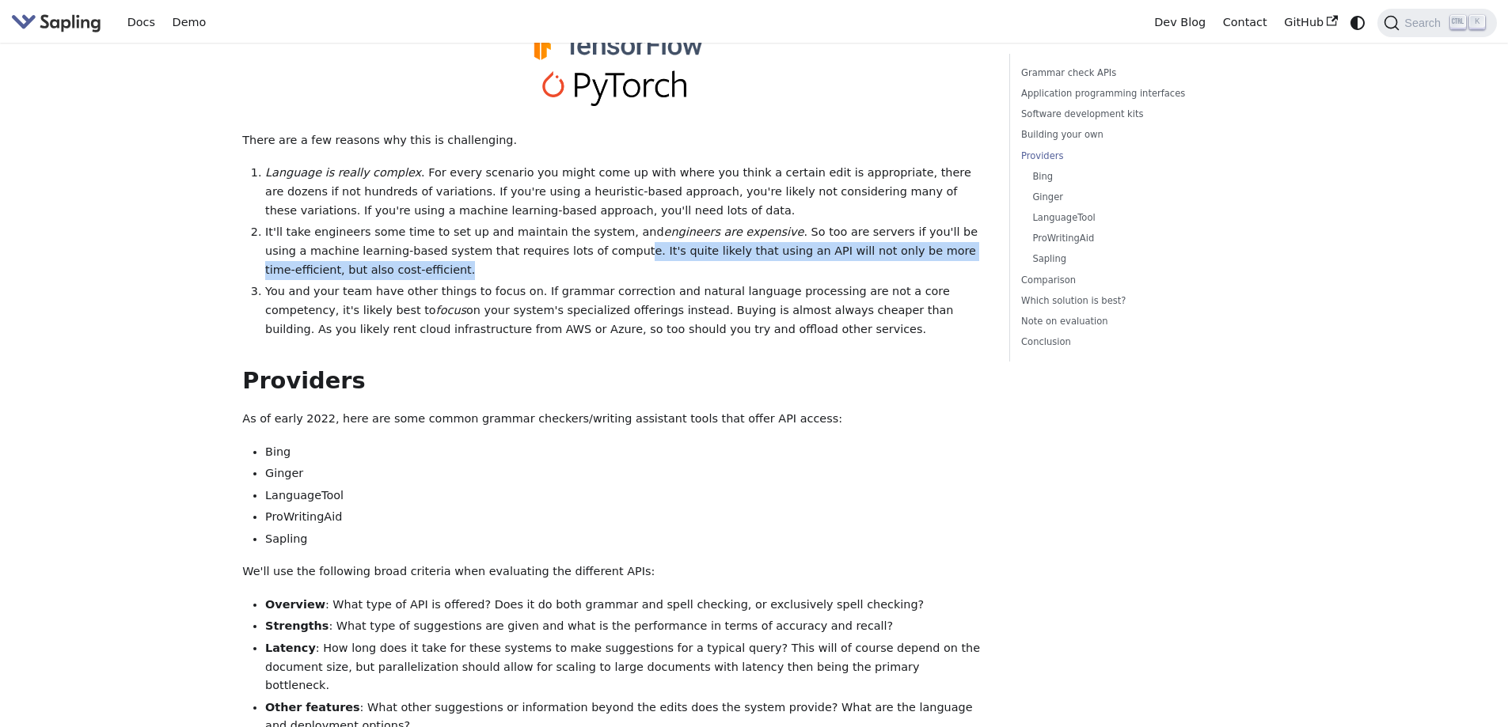
drag, startPoint x: 520, startPoint y: 189, endPoint x: 693, endPoint y: 211, distance: 173.9
click at [693, 223] on li "It'll take engineers some time to set up and maintain the system, and engineers…" at bounding box center [625, 251] width 721 height 56
click at [541, 223] on li "It'll take engineers some time to set up and maintain the system, and engineers…" at bounding box center [625, 251] width 721 height 56
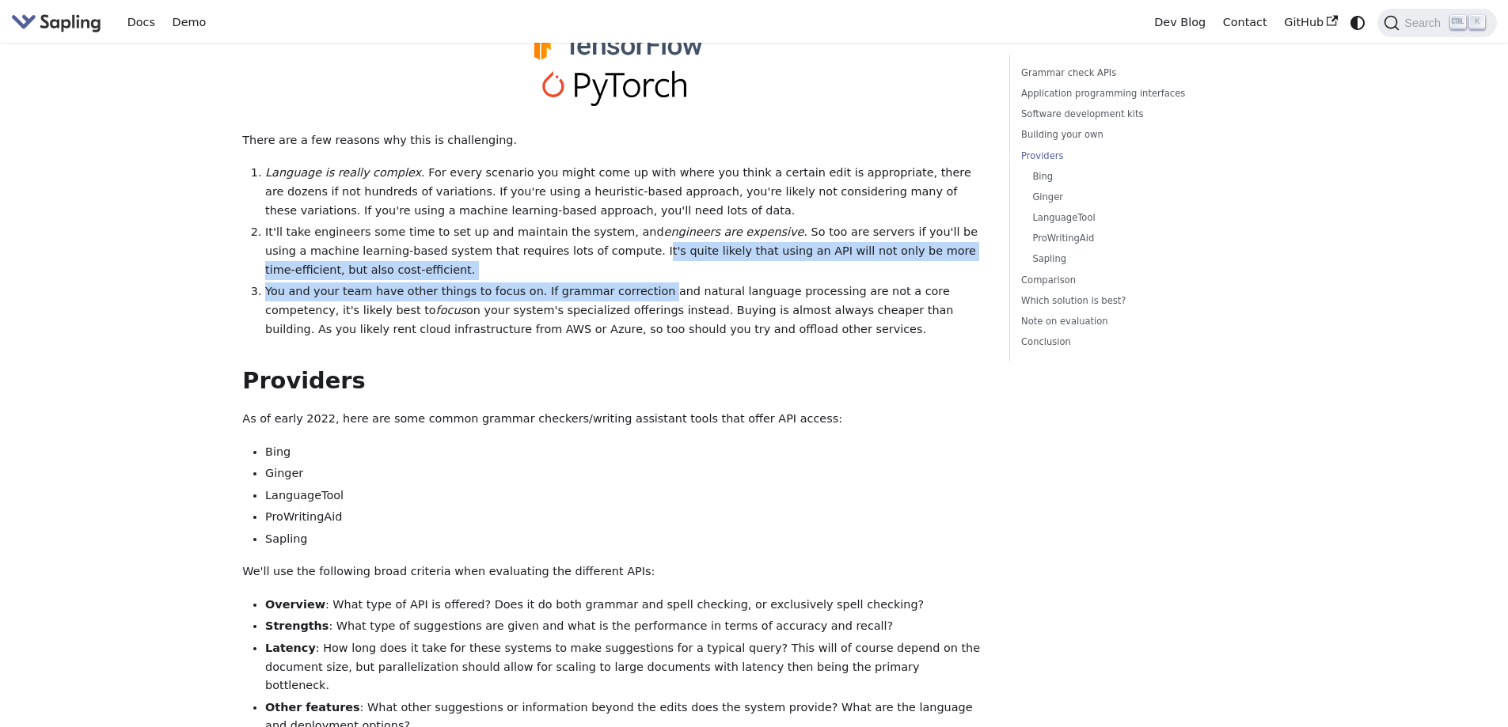
drag, startPoint x: 535, startPoint y: 194, endPoint x: 630, endPoint y: 225, distance: 99.9
click at [630, 225] on ol "Language is really complex . For every scenario you might come up with where yo…" at bounding box center [614, 251] width 744 height 175
click at [630, 283] on li "You and your team have other things to focus on. If grammar correction and natu…" at bounding box center [625, 311] width 721 height 56
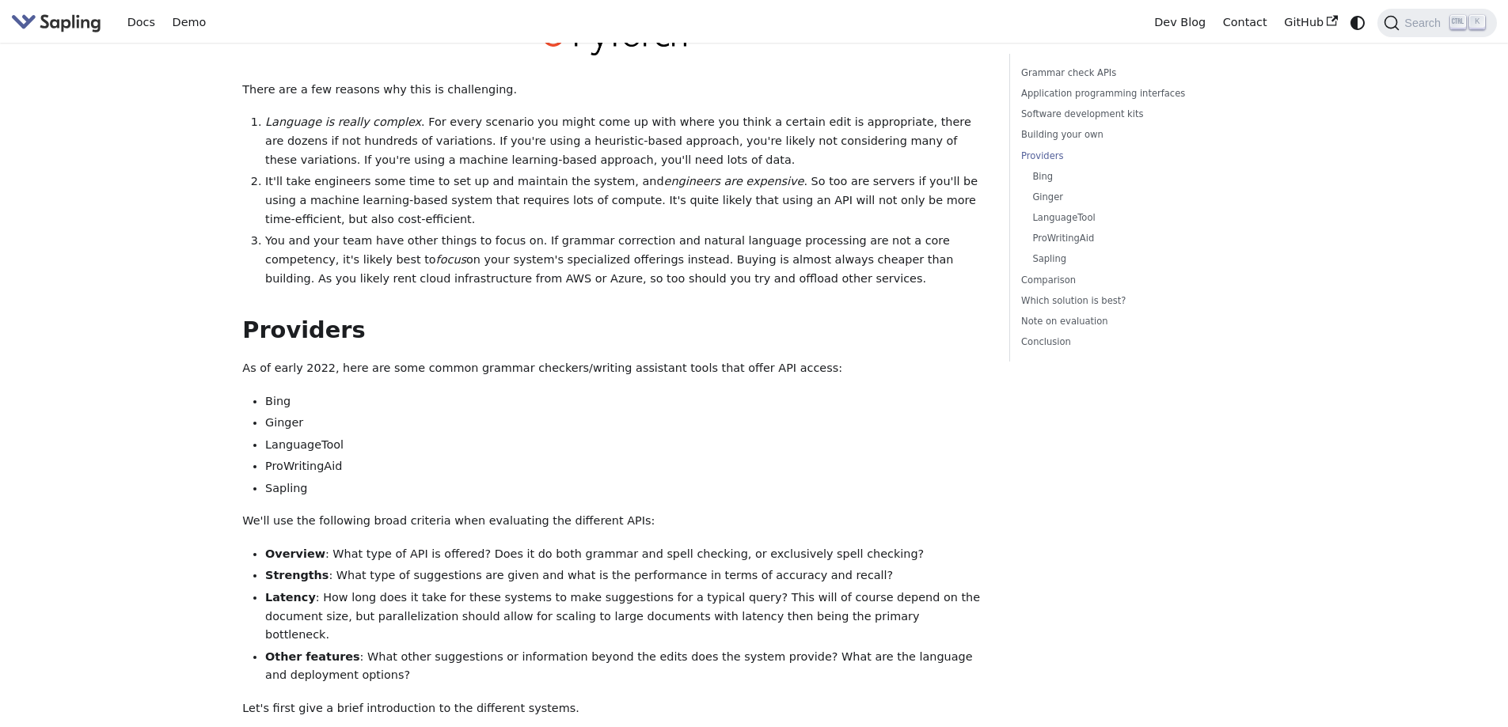
scroll to position [1821, 0]
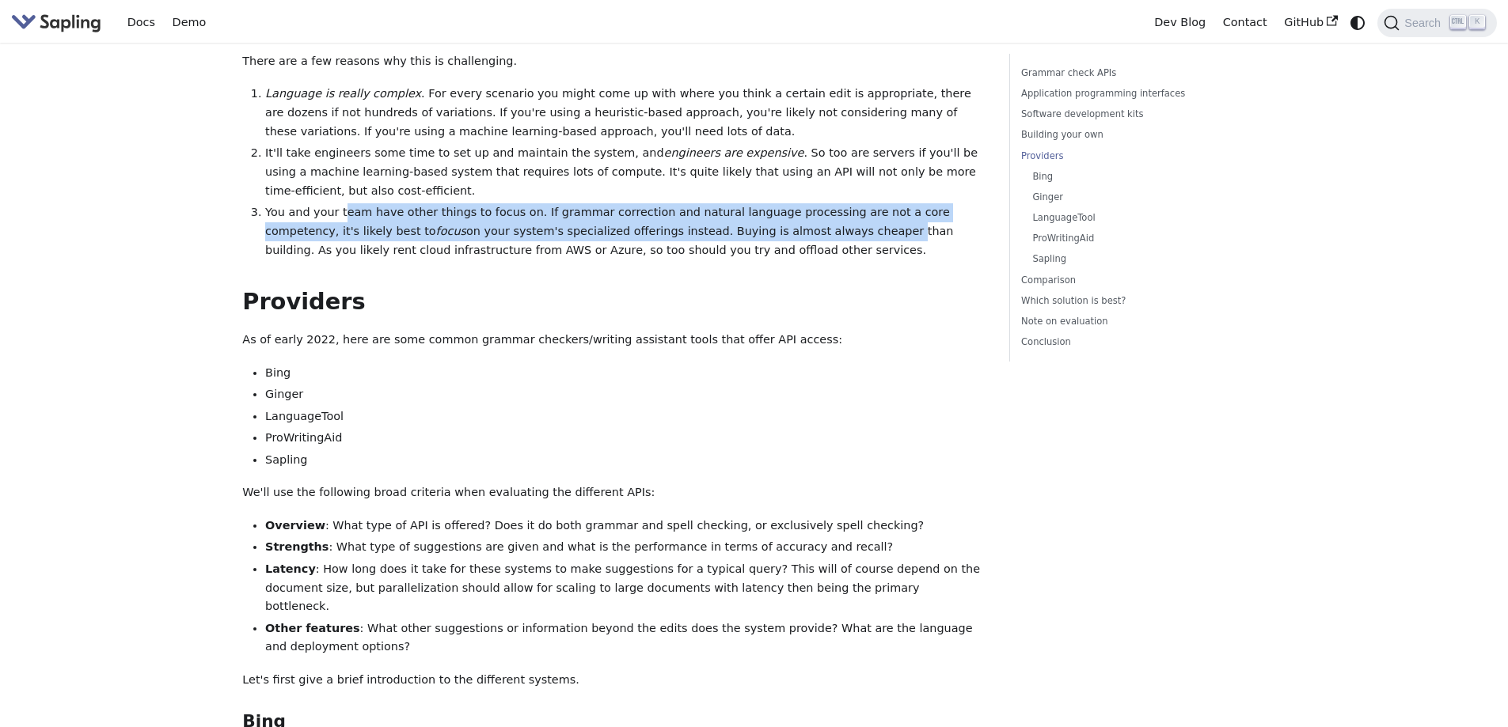
drag, startPoint x: 339, startPoint y: 155, endPoint x: 727, endPoint y: 180, distance: 389.5
click at [727, 203] on li "You and your team have other things to focus on. If grammar correction and natu…" at bounding box center [625, 231] width 721 height 56
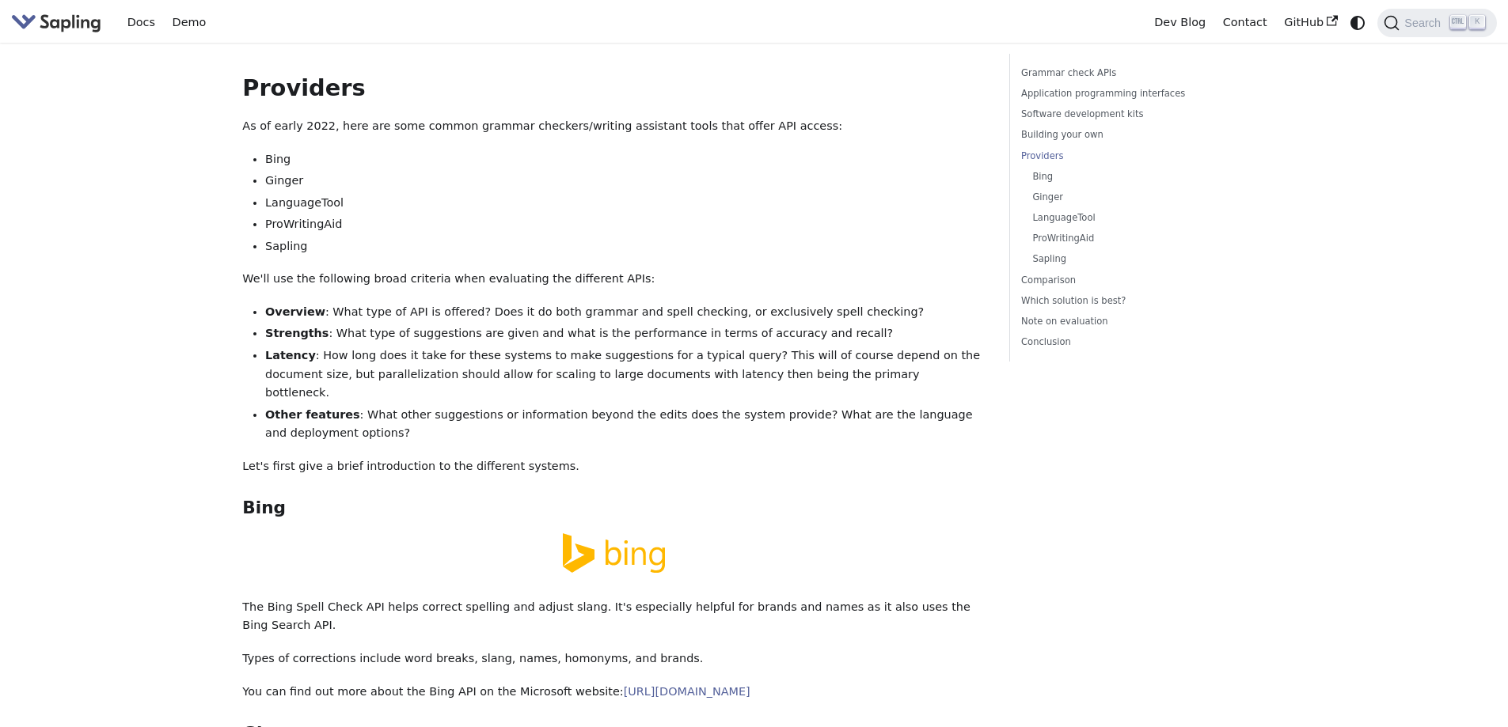
scroll to position [2058, 0]
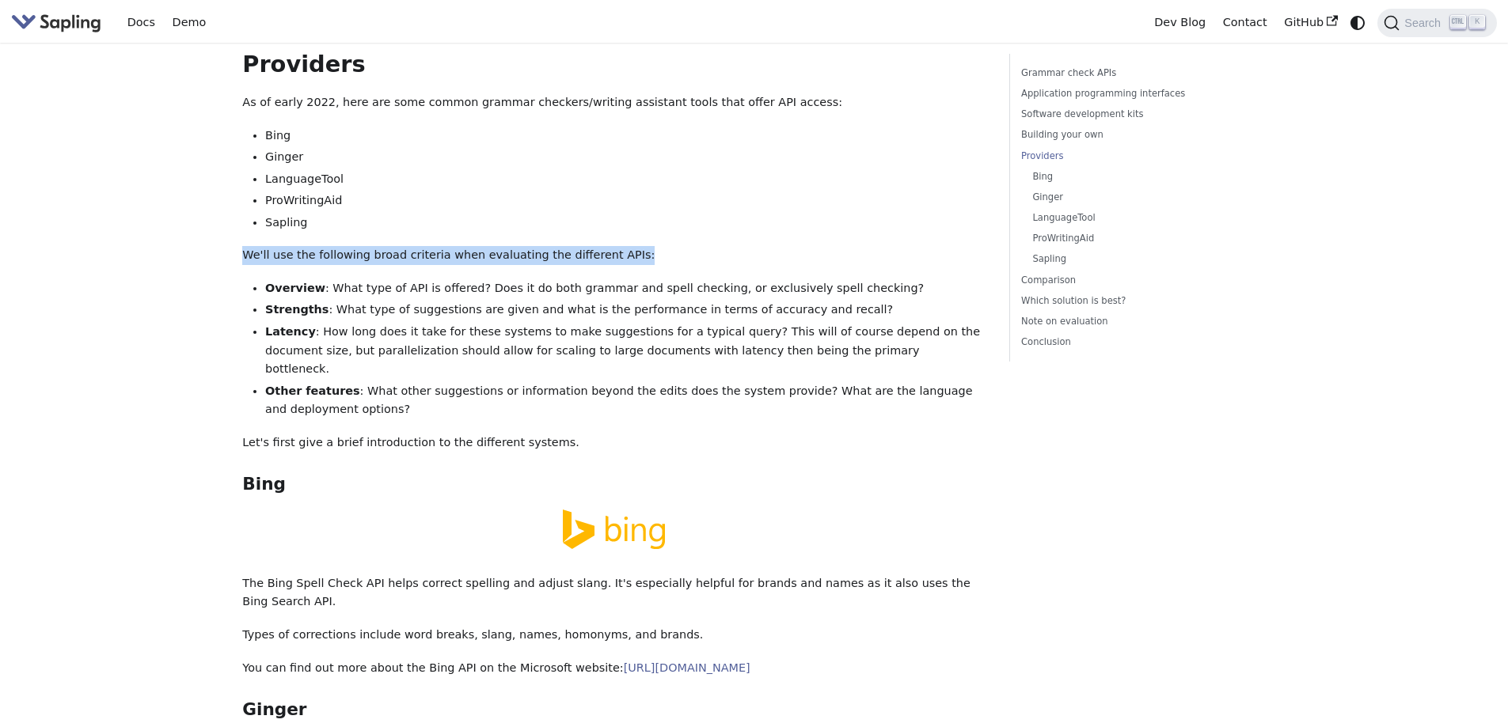
drag, startPoint x: 244, startPoint y: 193, endPoint x: 674, endPoint y: 202, distance: 430.7
click at [674, 246] on p "We'll use the following broad criteria when evaluating the different APIs:" at bounding box center [614, 255] width 744 height 19
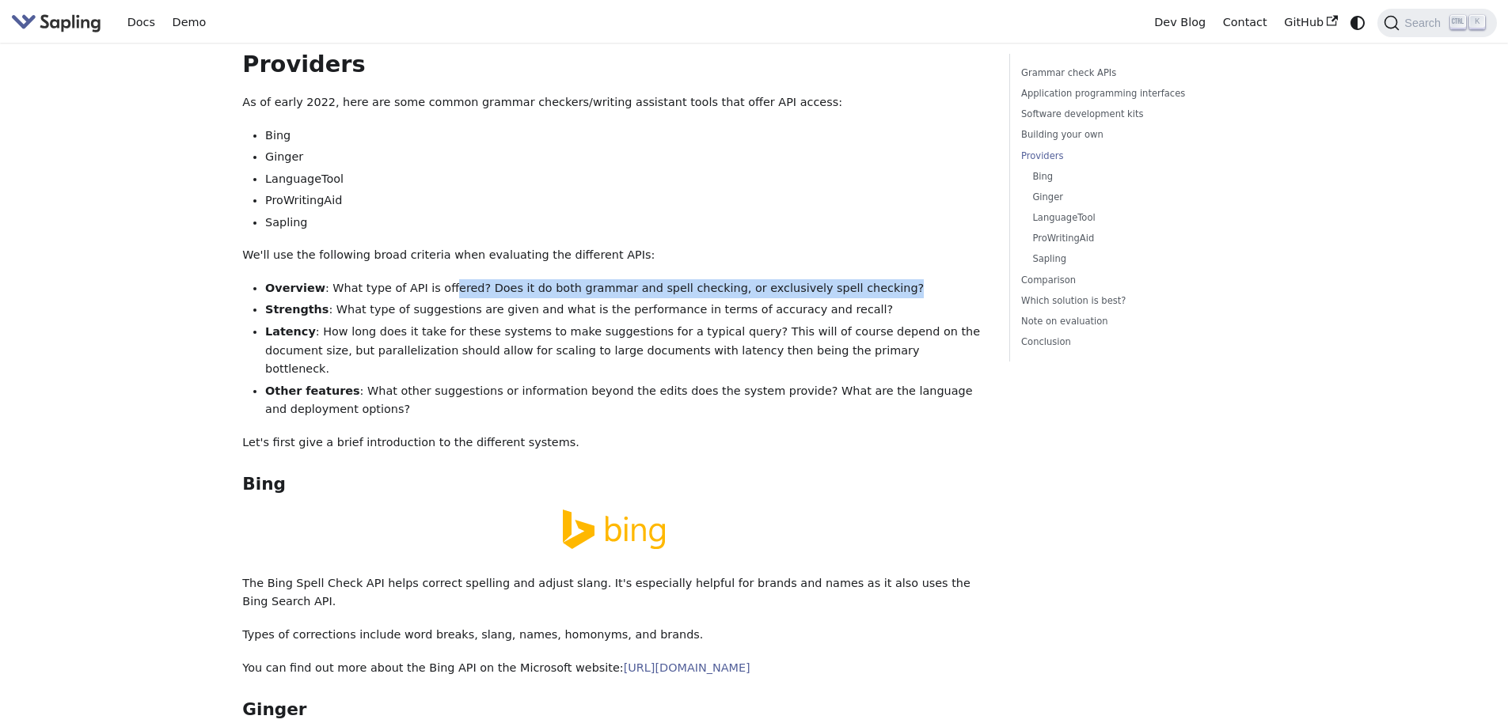
drag, startPoint x: 436, startPoint y: 220, endPoint x: 841, endPoint y: 228, distance: 404.6
click at [841, 279] on li "Overview : What type of API is offered? Does it do both grammar and spell check…" at bounding box center [625, 288] width 721 height 19
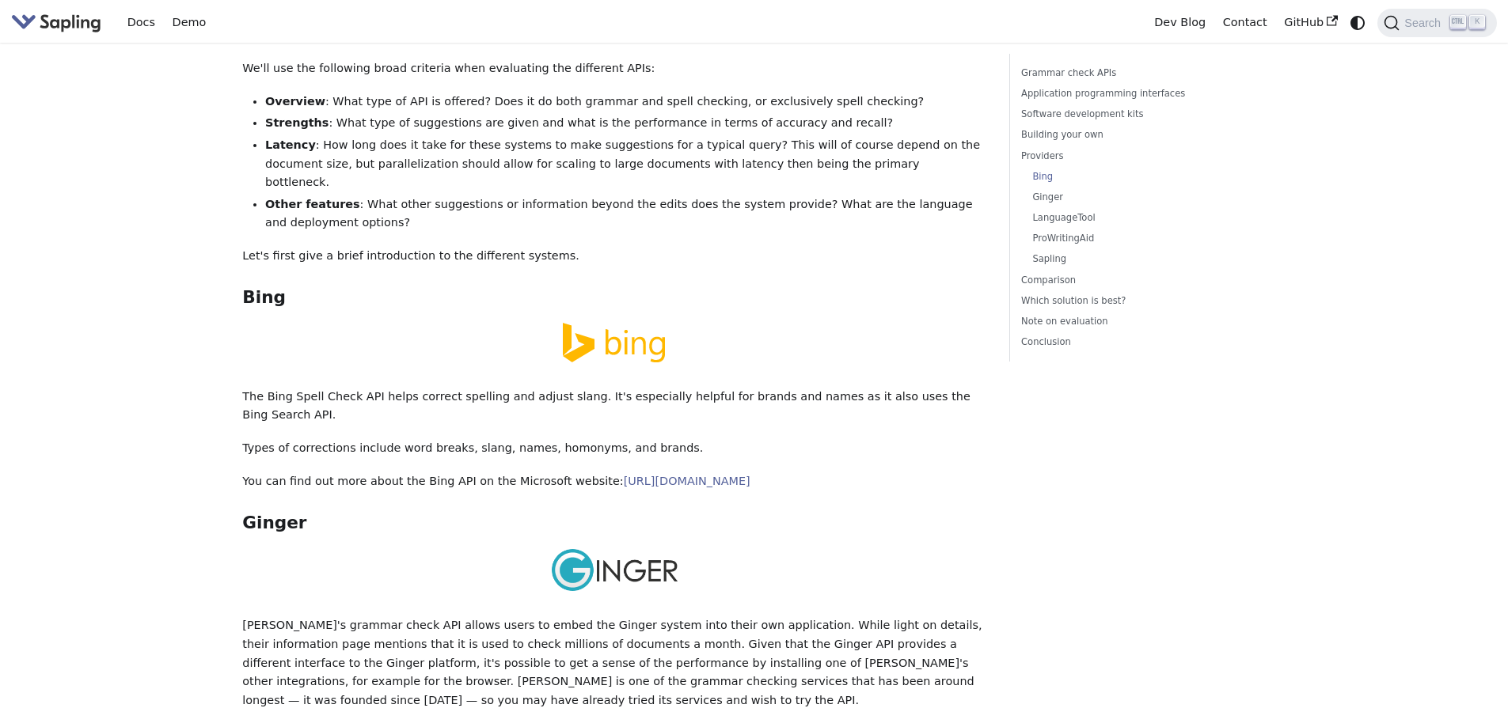
scroll to position [2296, 0]
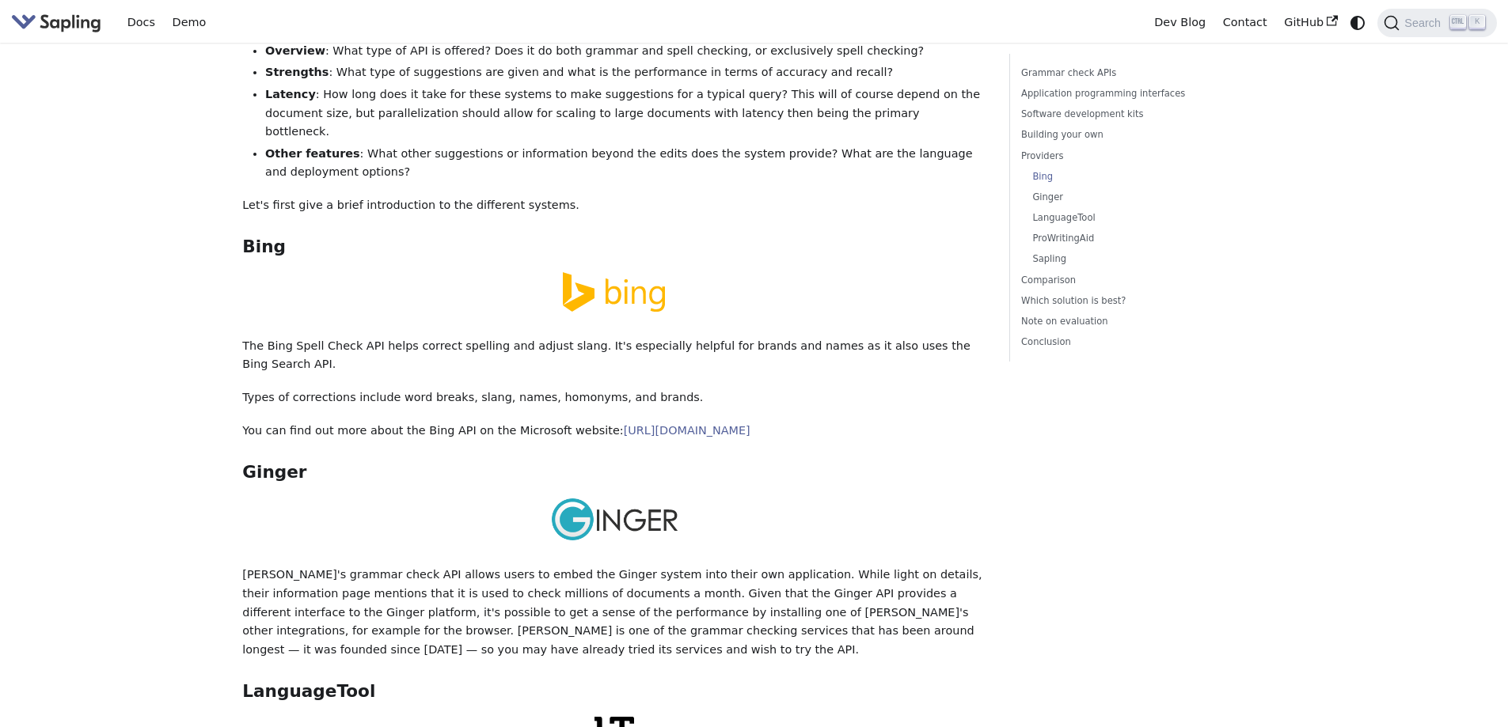
drag, startPoint x: 559, startPoint y: 120, endPoint x: 549, endPoint y: 127, distance: 13.0
click at [559, 196] on p "Let's first give a brief introduction to the different systems." at bounding box center [614, 205] width 744 height 19
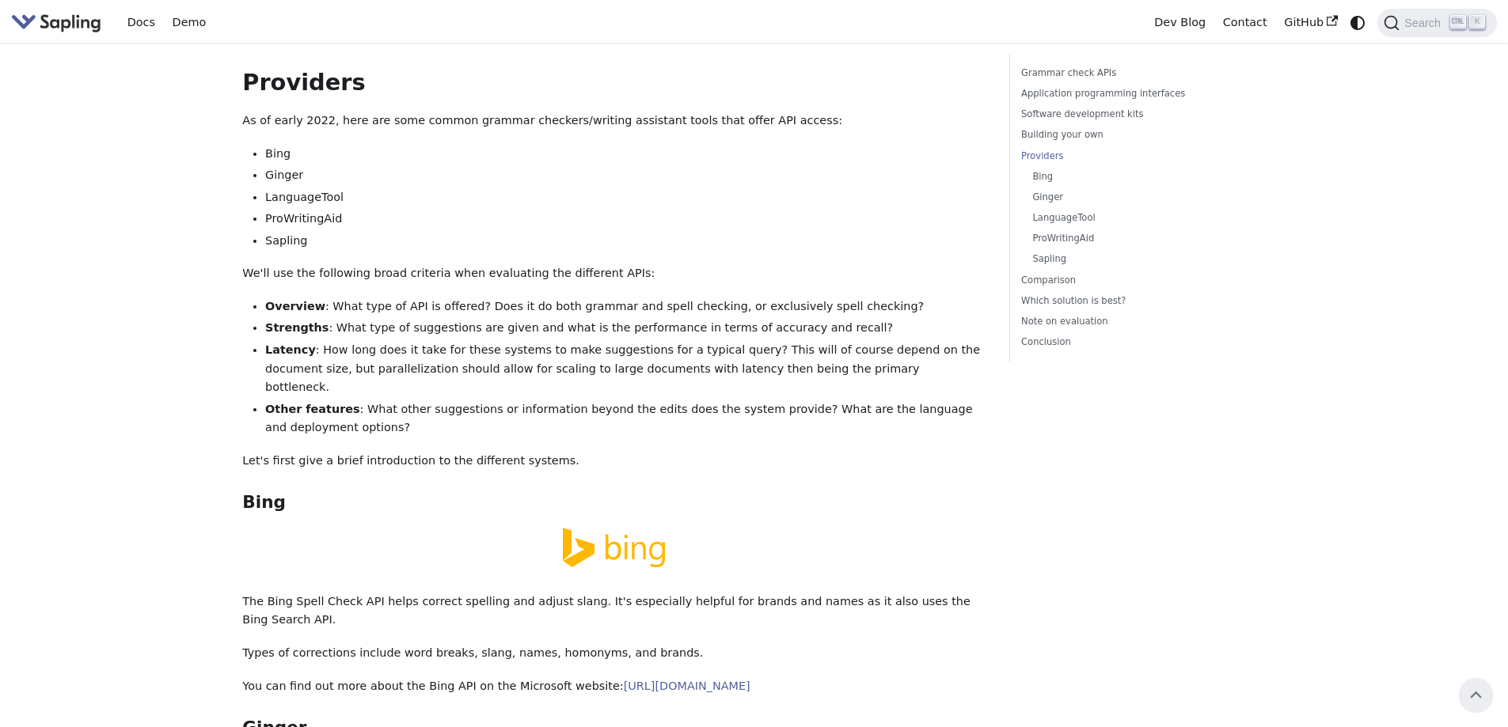
scroll to position [1979, 0]
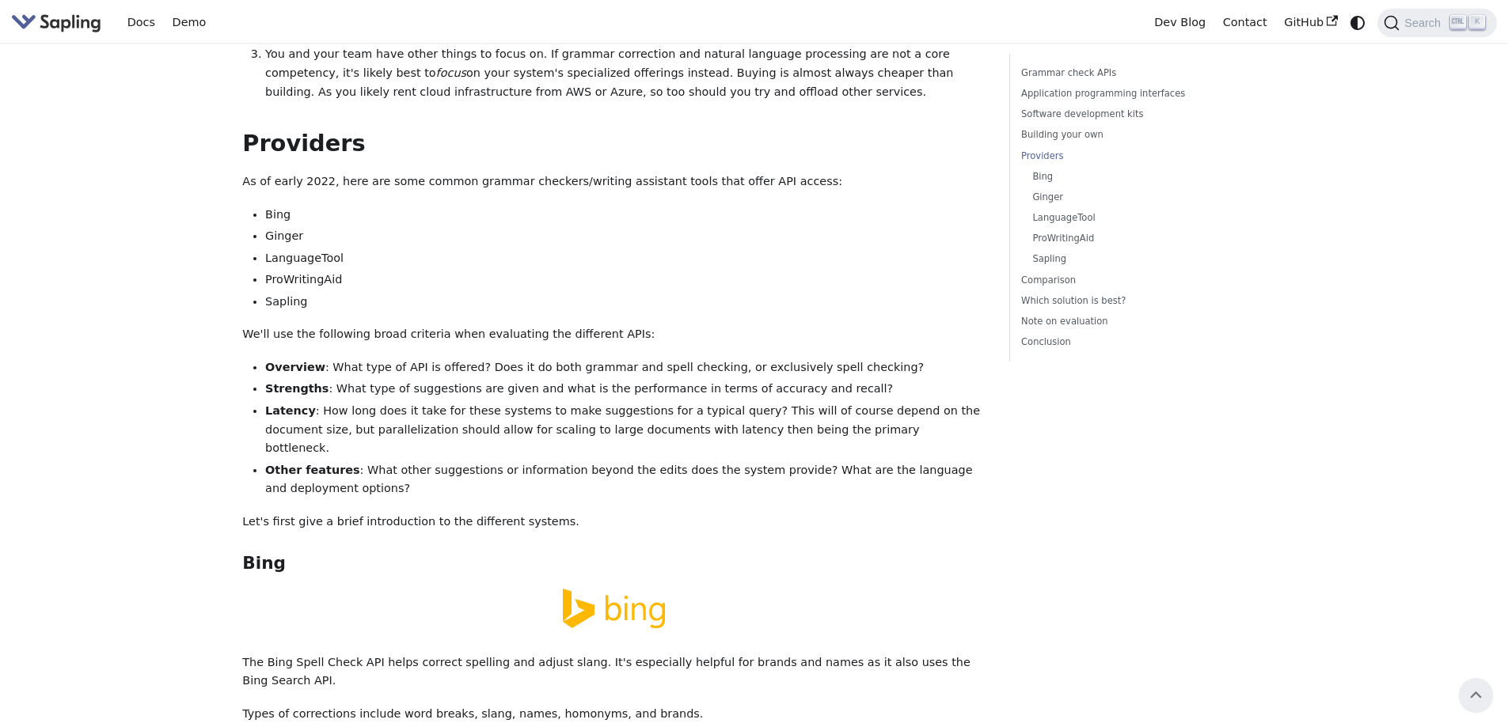
drag, startPoint x: 353, startPoint y: 332, endPoint x: 353, endPoint y: 313, distance: 19.0
click at [353, 380] on li "Strengths : What type of suggestions are given and what is the performance in t…" at bounding box center [625, 389] width 721 height 19
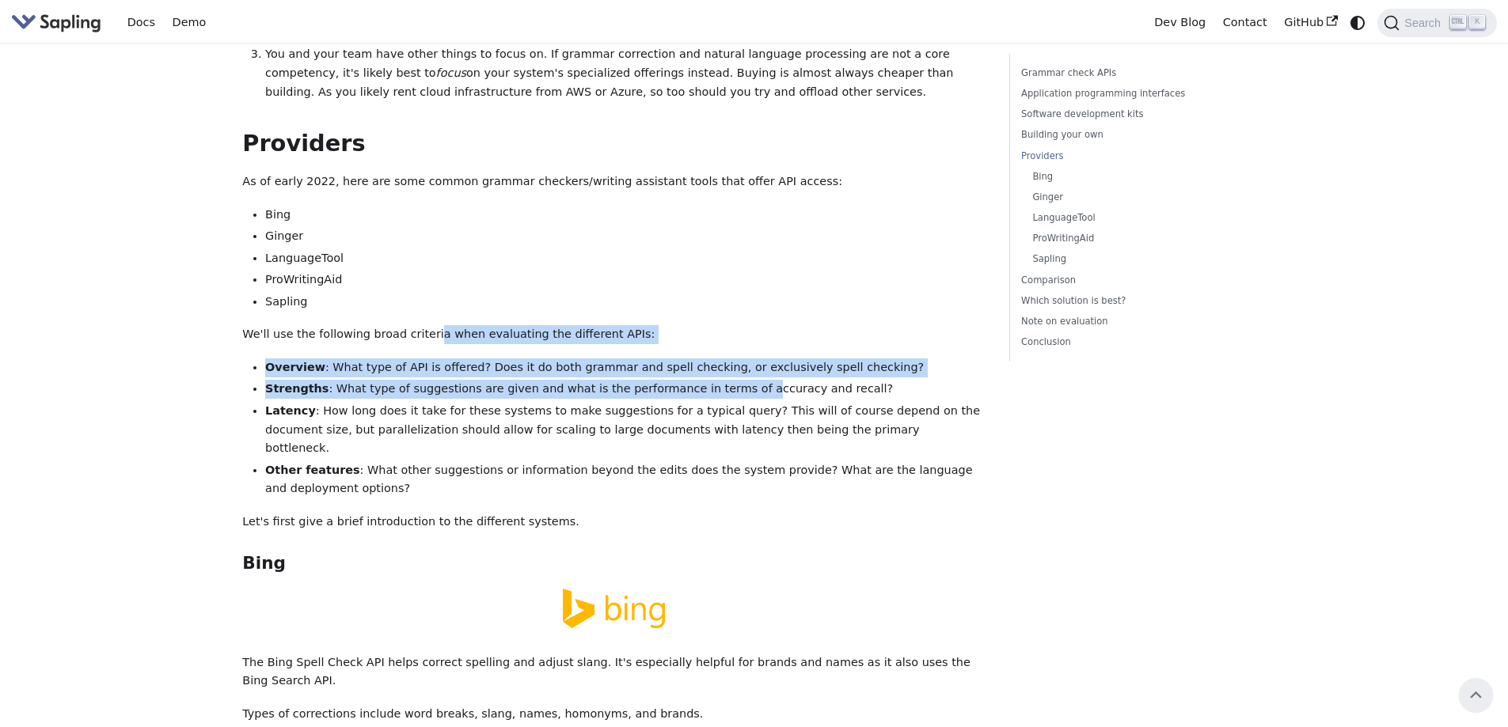
drag, startPoint x: 421, startPoint y: 279, endPoint x: 408, endPoint y: 321, distance: 43.3
click at [712, 330] on div "5 Best Grammar and Spell Checking APIs / SDKs Try the Sapling API Try the Sapli…" at bounding box center [614, 585] width 744 height 5021
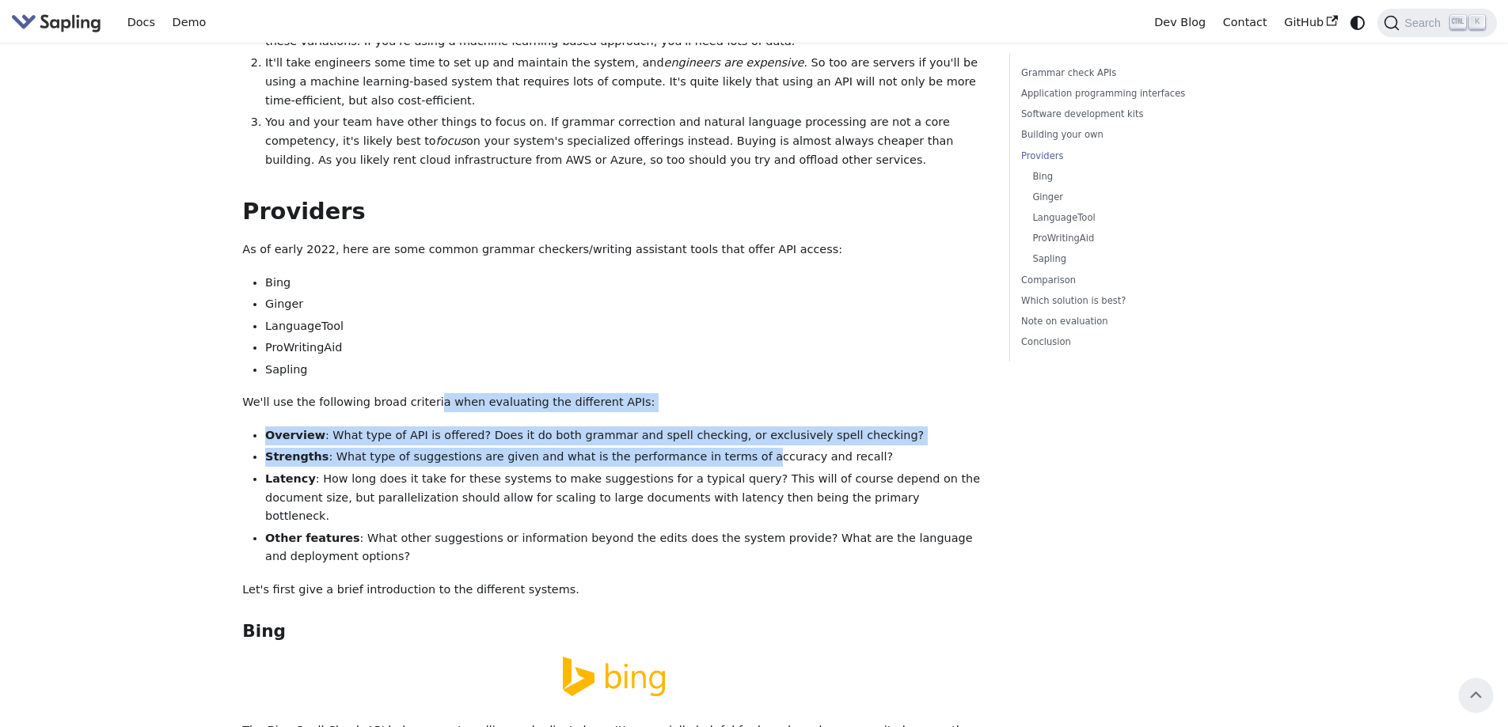
scroll to position [1900, 0]
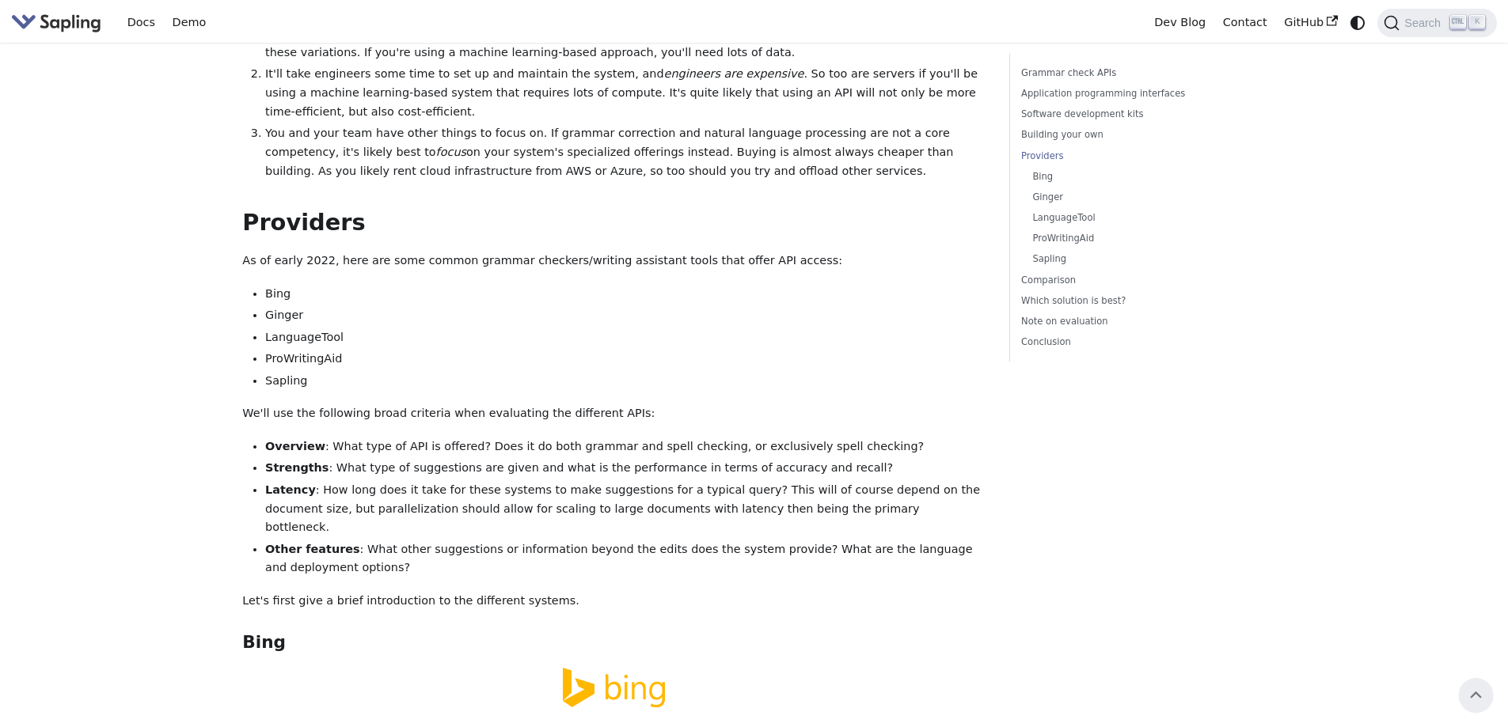
click at [416, 252] on p "As of early 2022, here are some common grammar checkers/writing assistant tools…" at bounding box center [614, 261] width 744 height 19
click at [453, 306] on li "Ginger" at bounding box center [625, 315] width 721 height 19
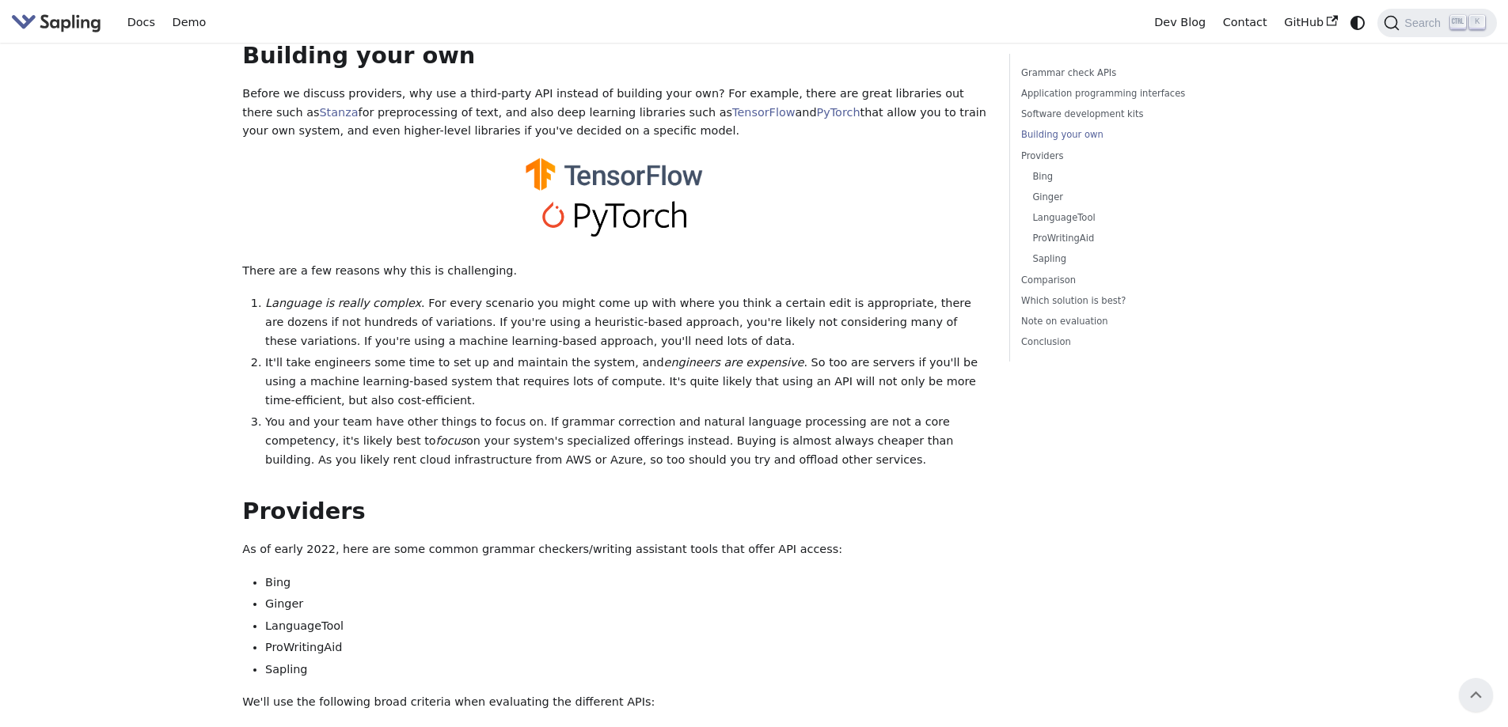
scroll to position [1583, 0]
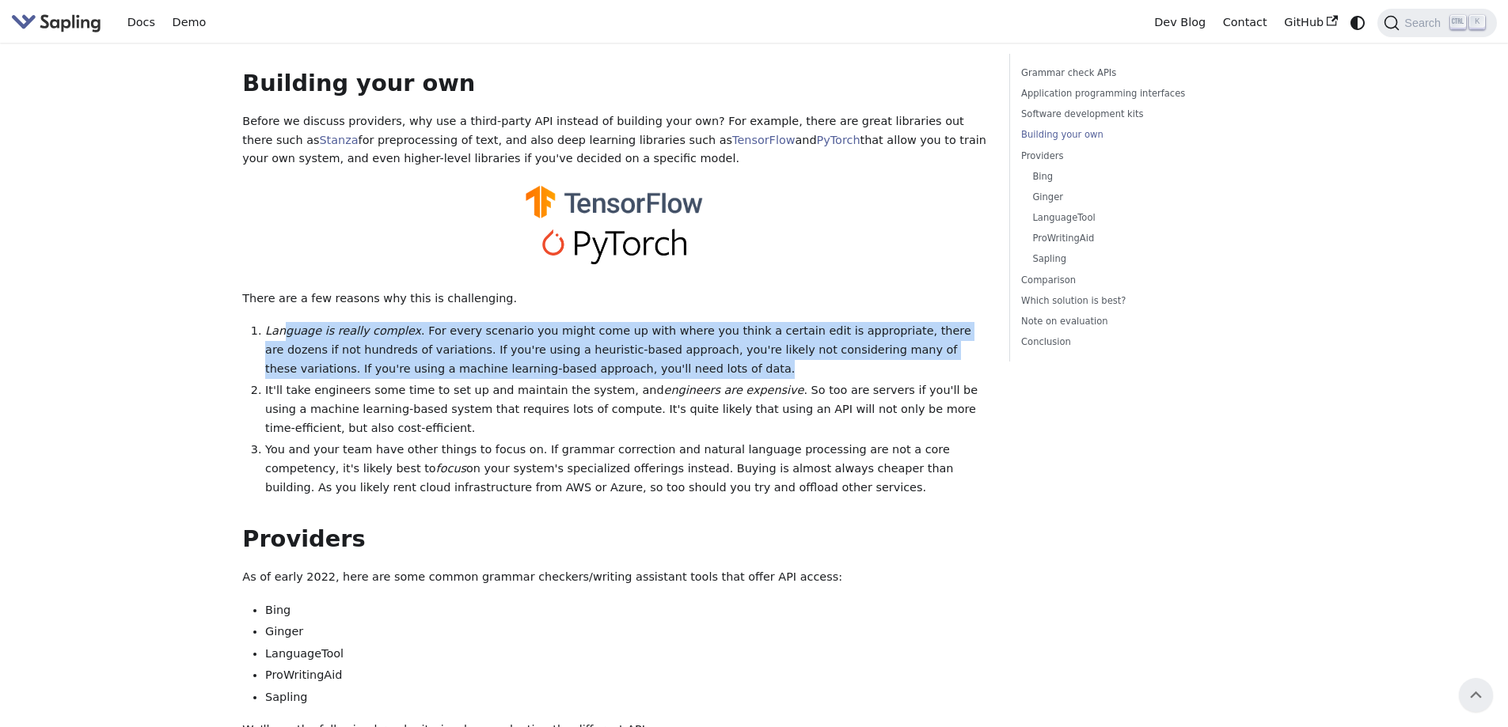
drag, startPoint x: 283, startPoint y: 260, endPoint x: 720, endPoint y: 314, distance: 440.3
click at [720, 322] on li "Language is really complex . For every scenario you might come up with where yo…" at bounding box center [625, 350] width 721 height 56
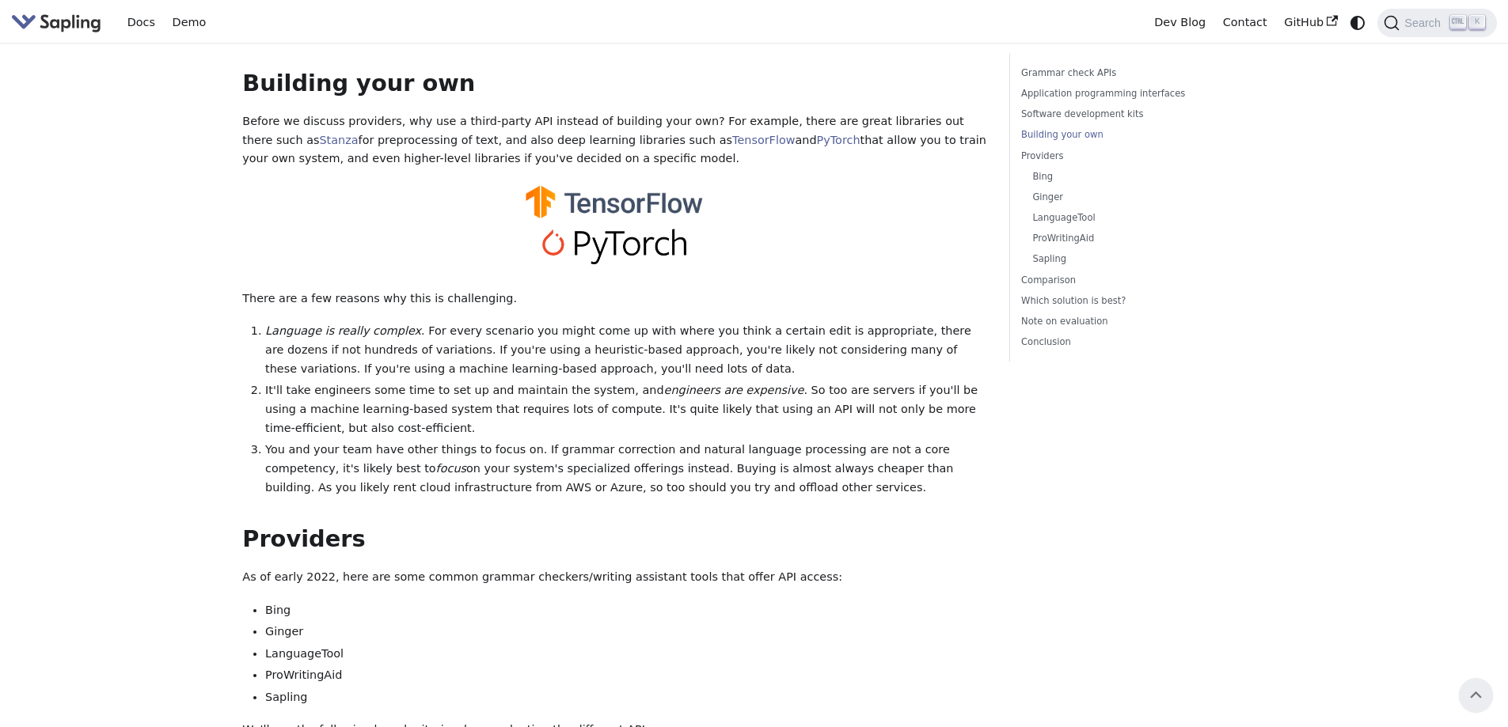
click at [390, 229] on div at bounding box center [614, 250] width 744 height 42
drag, startPoint x: 270, startPoint y: 73, endPoint x: 853, endPoint y: 114, distance: 584.8
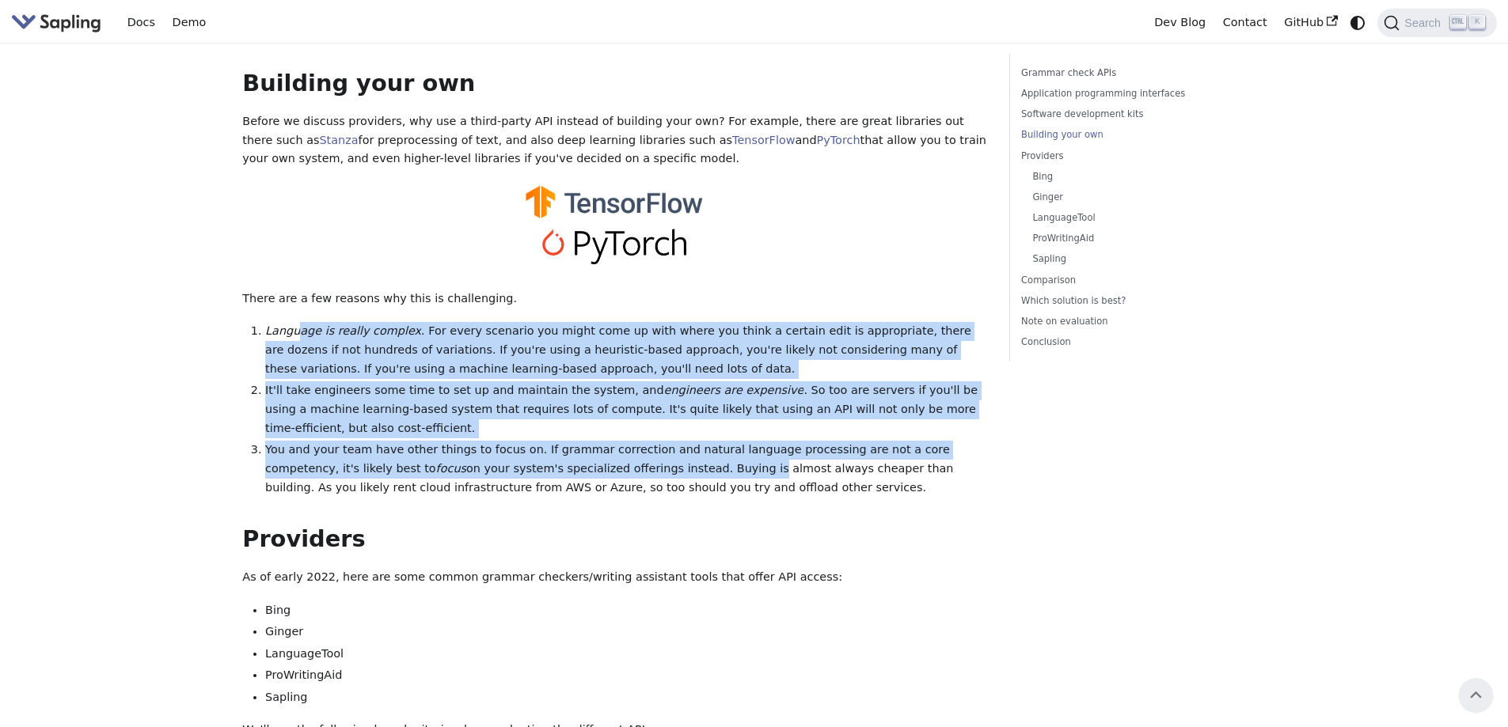
drag, startPoint x: 295, startPoint y: 273, endPoint x: 607, endPoint y: 410, distance: 340.6
click at [607, 410] on ol "Language is really complex . For every scenario you might come up with where yo…" at bounding box center [614, 409] width 744 height 175
click at [607, 441] on li "You and your team have other things to focus on. If grammar correction and natu…" at bounding box center [625, 469] width 721 height 56
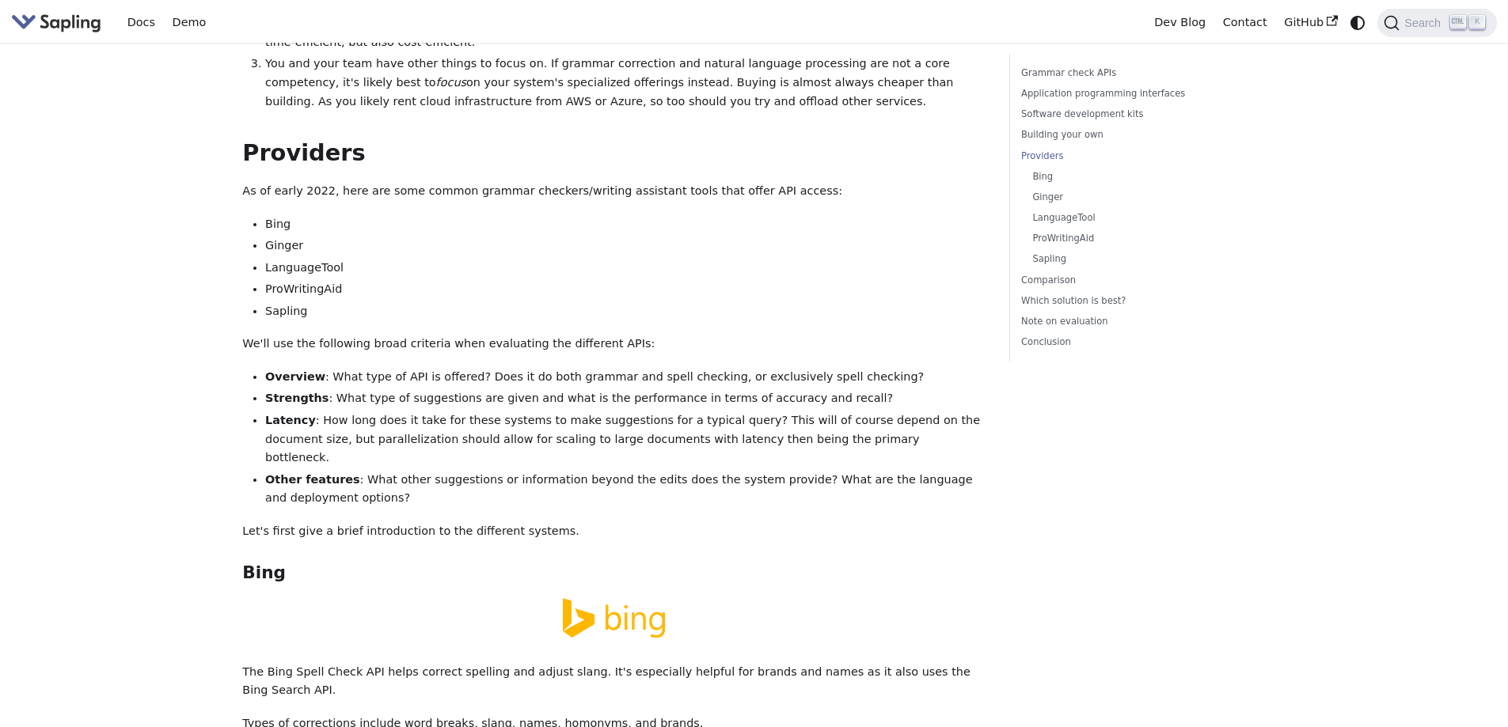
scroll to position [2137, 0]
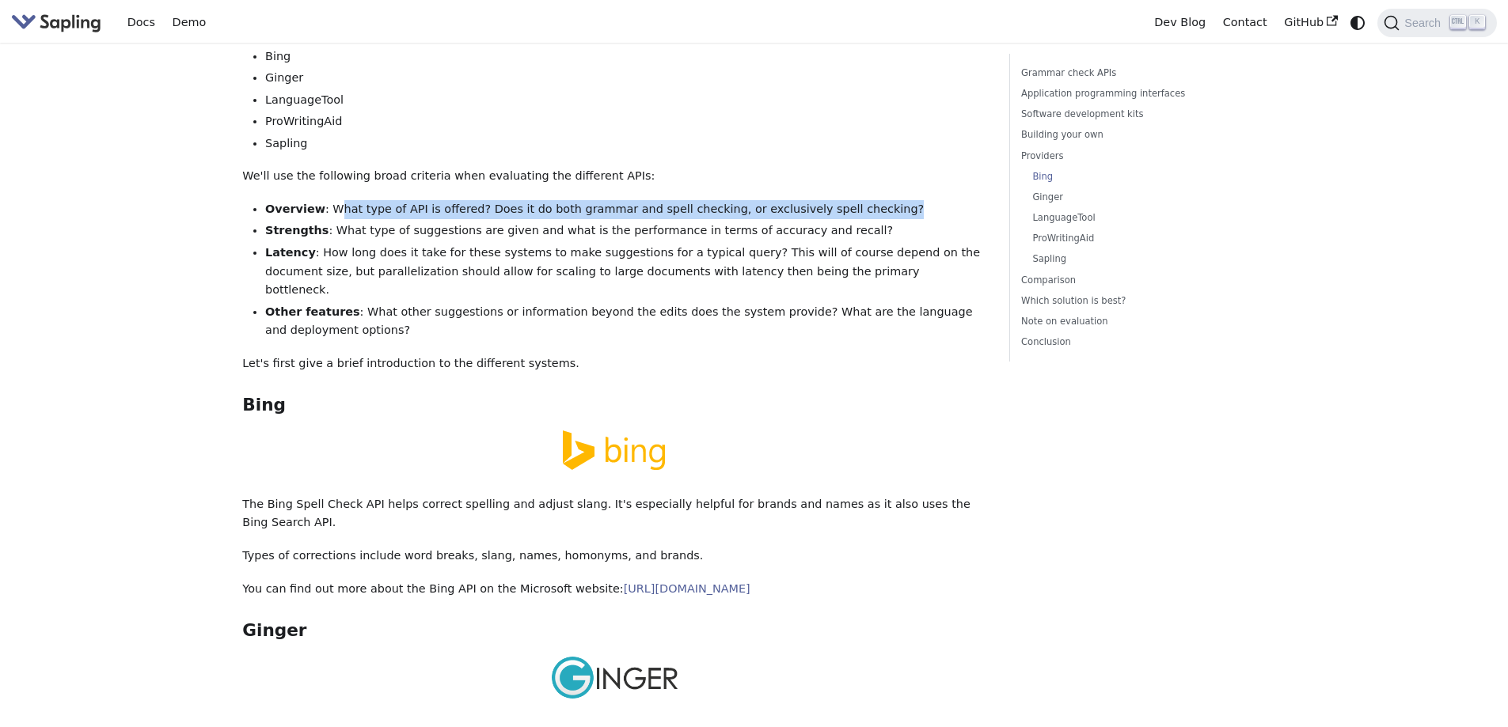
drag, startPoint x: 330, startPoint y: 156, endPoint x: 890, endPoint y: 154, distance: 559.6
click at [890, 200] on li "Overview : What type of API is offered? Does it do both grammar and spell check…" at bounding box center [625, 209] width 721 height 19
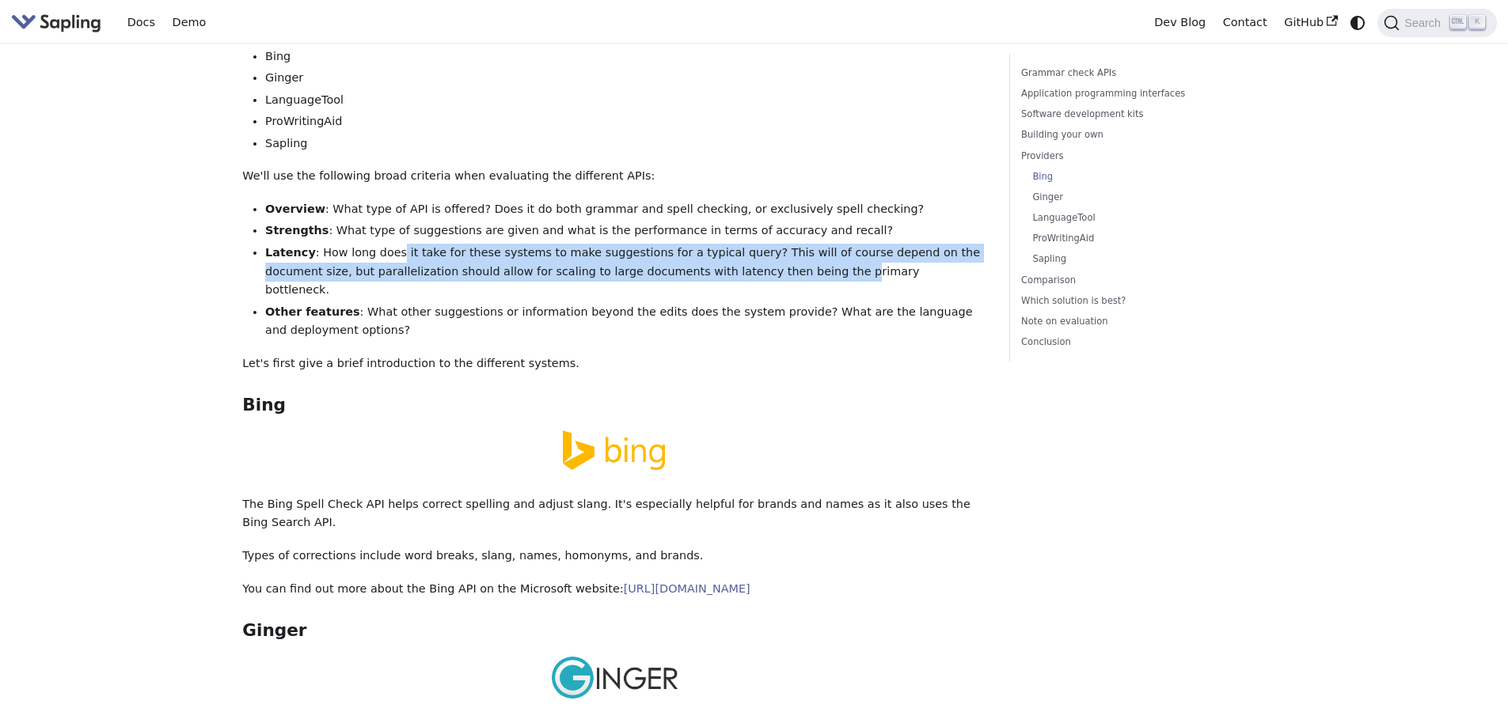
drag, startPoint x: 388, startPoint y: 196, endPoint x: 734, endPoint y: 205, distance: 346.0
click at [734, 244] on li "Latency : How long does it take for these systems to make suggestions for a typ…" at bounding box center [625, 272] width 721 height 56
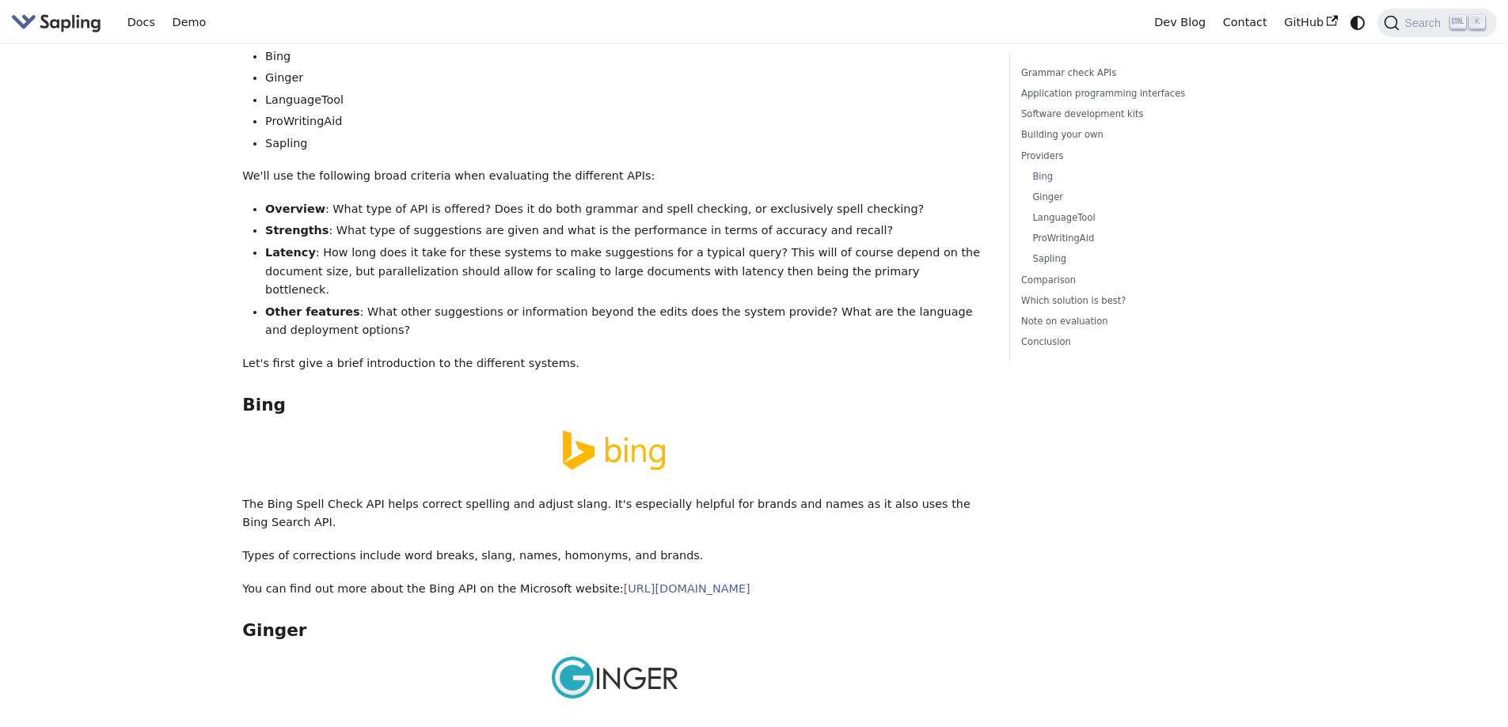
click at [385, 303] on li "Other features : What other suggestions or information beyond the edits does th…" at bounding box center [625, 322] width 721 height 38
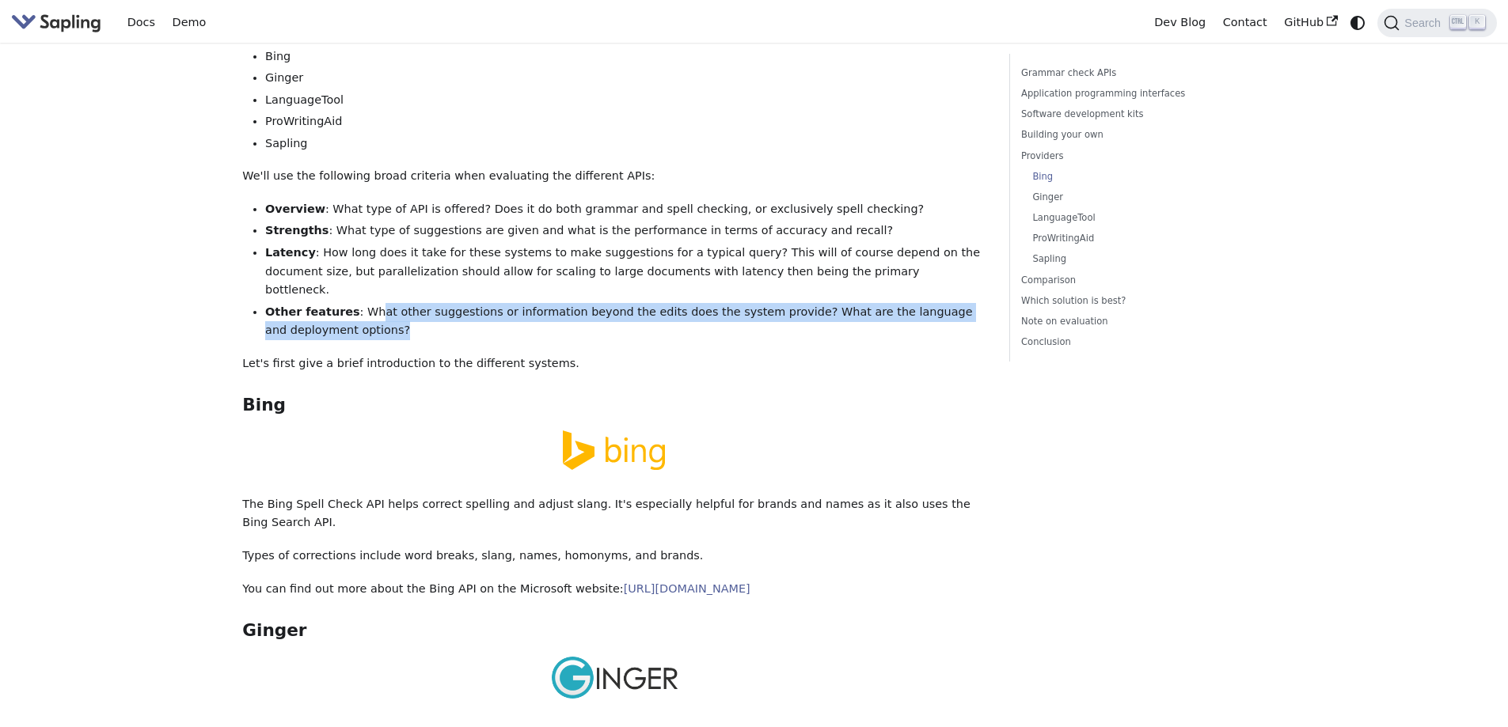
drag, startPoint x: 366, startPoint y: 236, endPoint x: 915, endPoint y: 251, distance: 548.8
click at [915, 303] on li "Other features : What other suggestions or information beyond the edits does th…" at bounding box center [625, 322] width 721 height 38
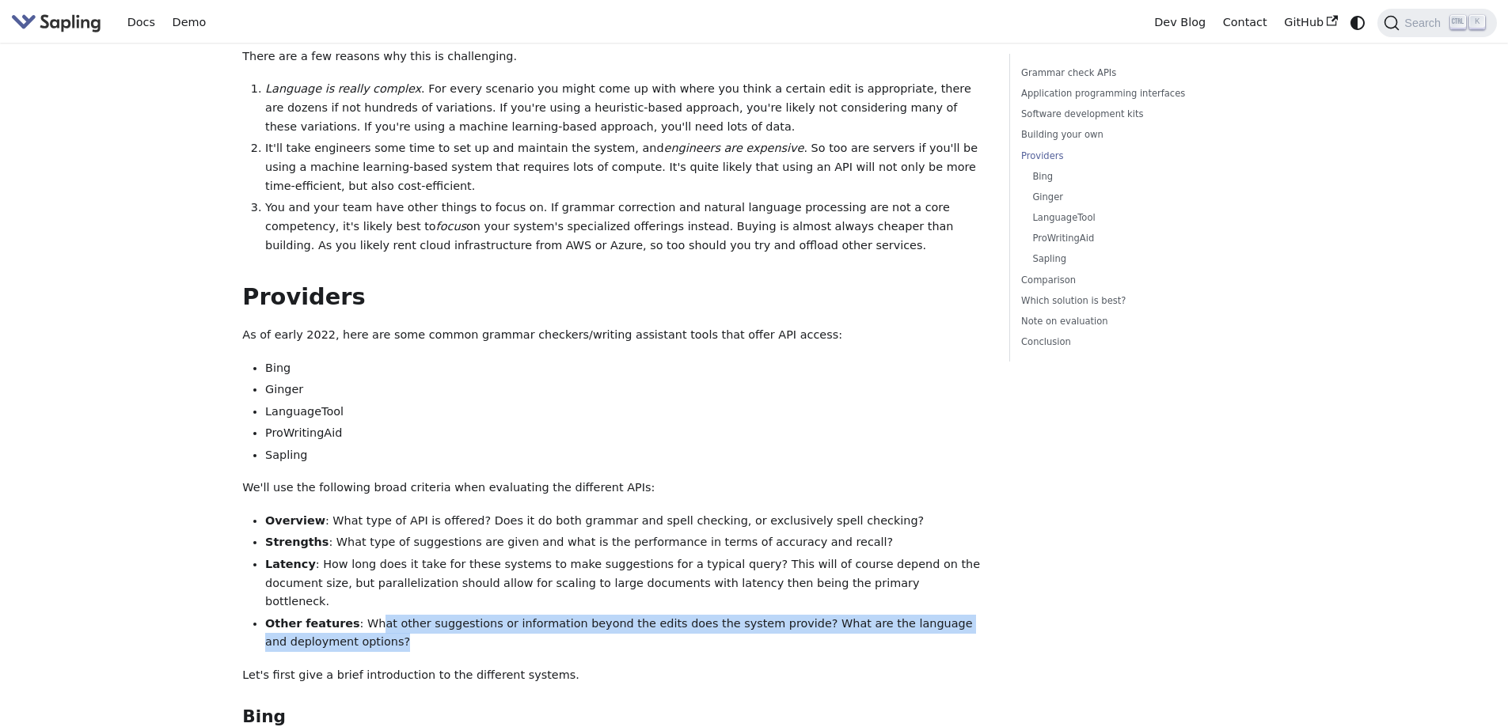
scroll to position [2296, 0]
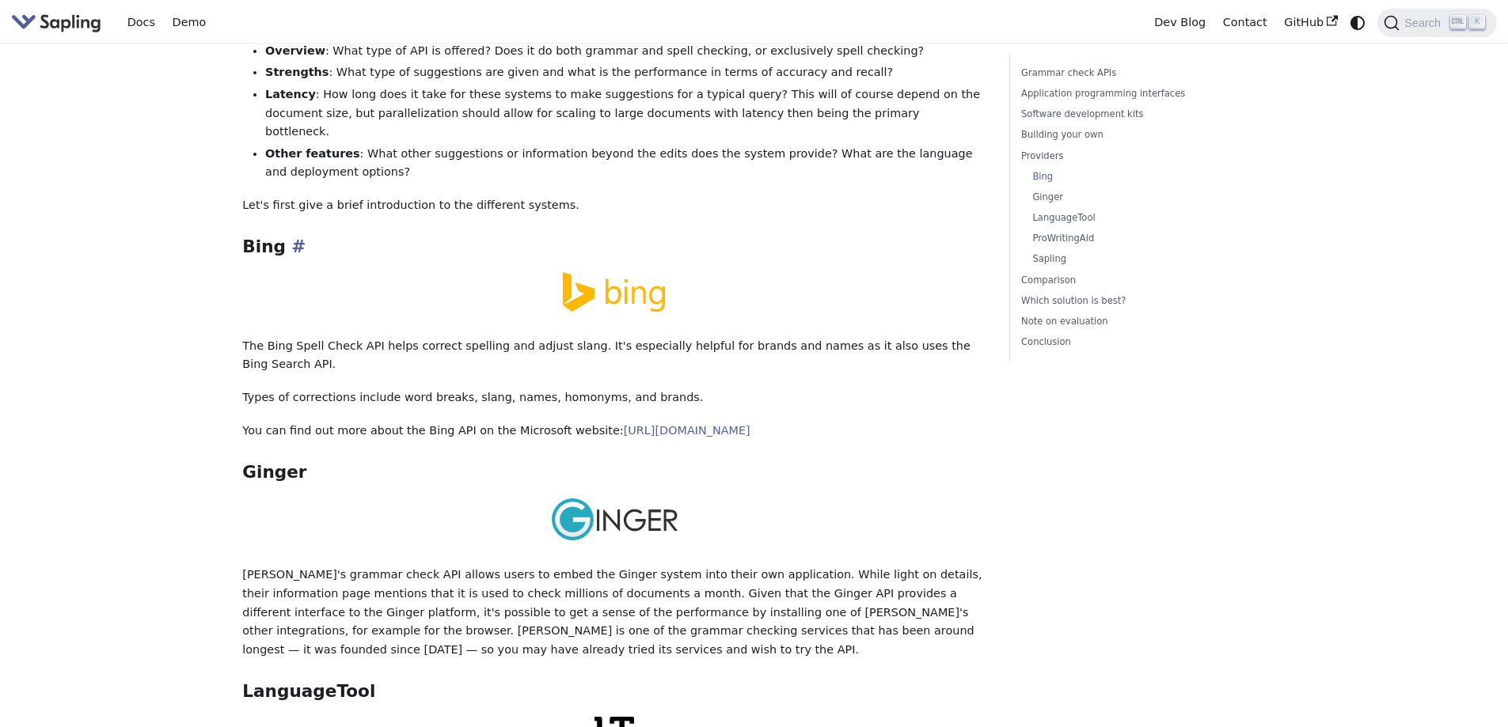
click at [514, 237] on h3 "Bing ​" at bounding box center [614, 247] width 744 height 21
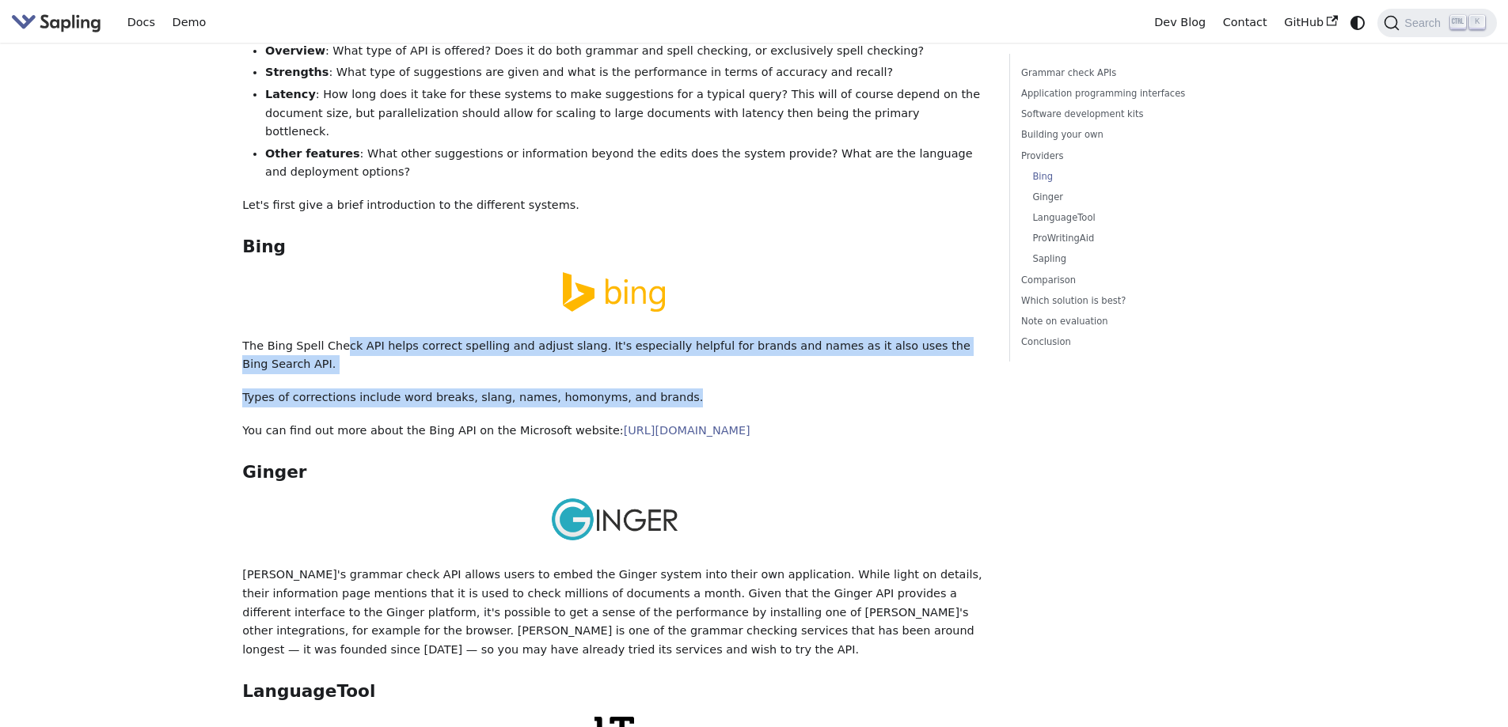
drag, startPoint x: 339, startPoint y: 259, endPoint x: 765, endPoint y: 289, distance: 426.9
click at [765, 289] on div "5 Best Grammar and Spell Checking APIs / SDKs Try the Sapling API Try the Sapli…" at bounding box center [614, 268] width 744 height 5021
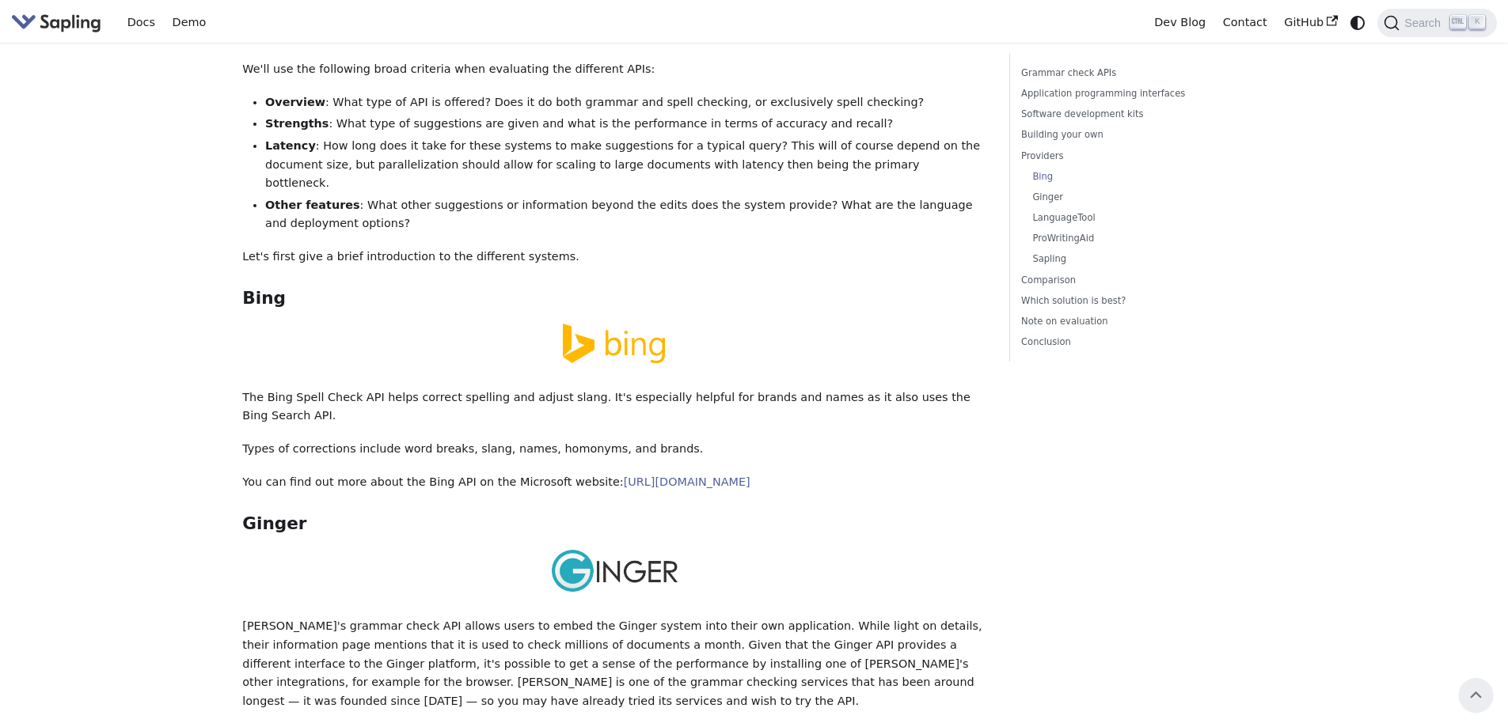
scroll to position [2216, 0]
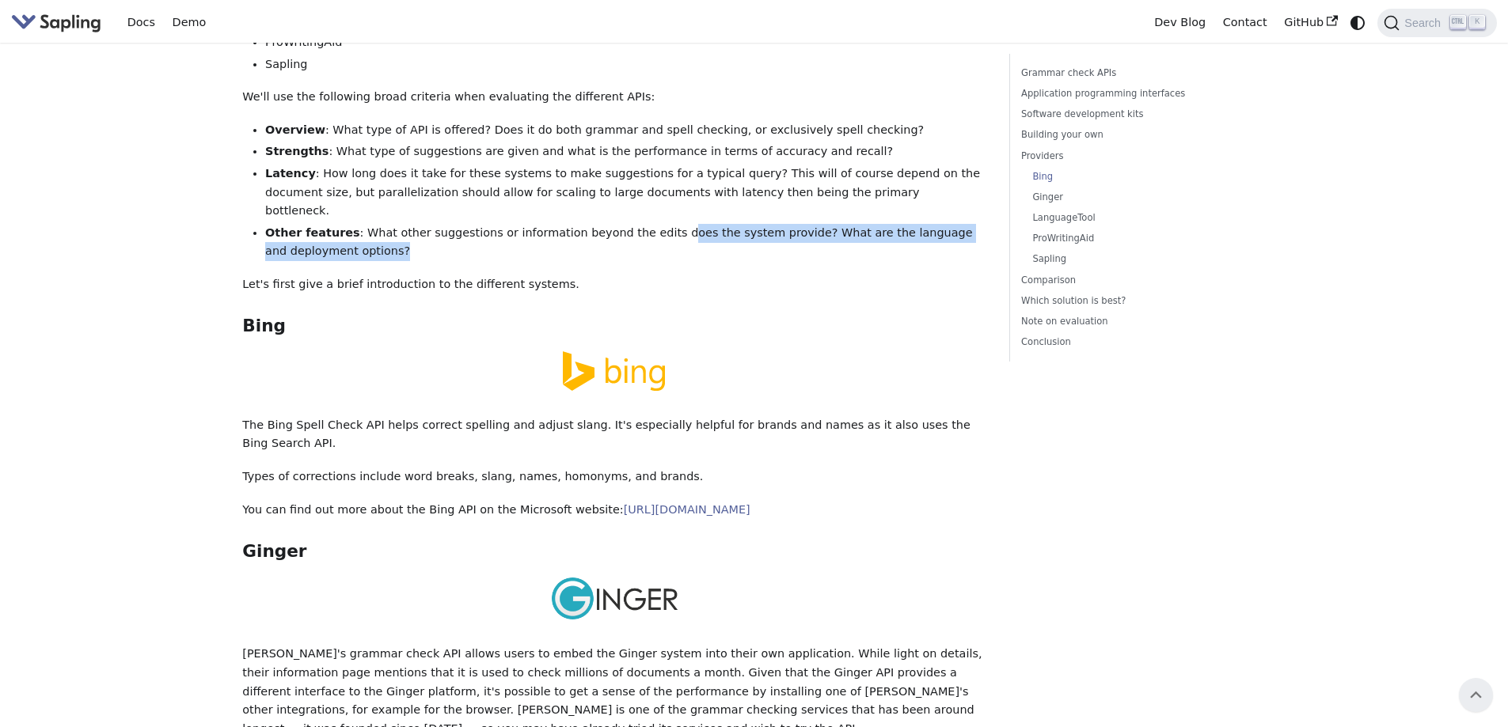
drag, startPoint x: 414, startPoint y: 174, endPoint x: 644, endPoint y: 153, distance: 230.5
click at [640, 224] on li "Other features : What other suggestions or information beyond the edits does th…" at bounding box center [625, 243] width 721 height 38
drag, startPoint x: 804, startPoint y: 191, endPoint x: 700, endPoint y: 172, distance: 106.2
click at [792, 186] on div "5 Best Grammar and Spell Checking APIs / SDKs Try the Sapling API Try the Sapli…" at bounding box center [614, 347] width 744 height 5021
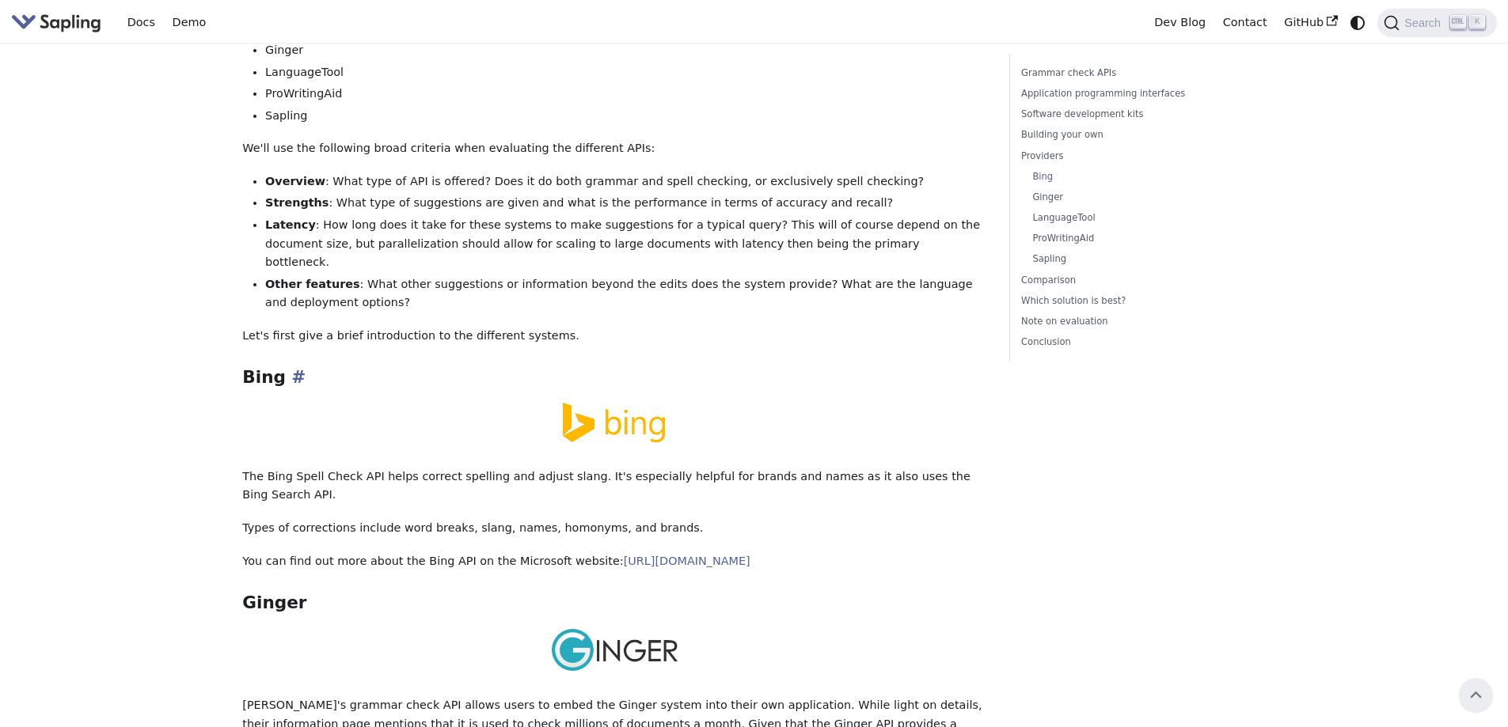
scroll to position [2137, 0]
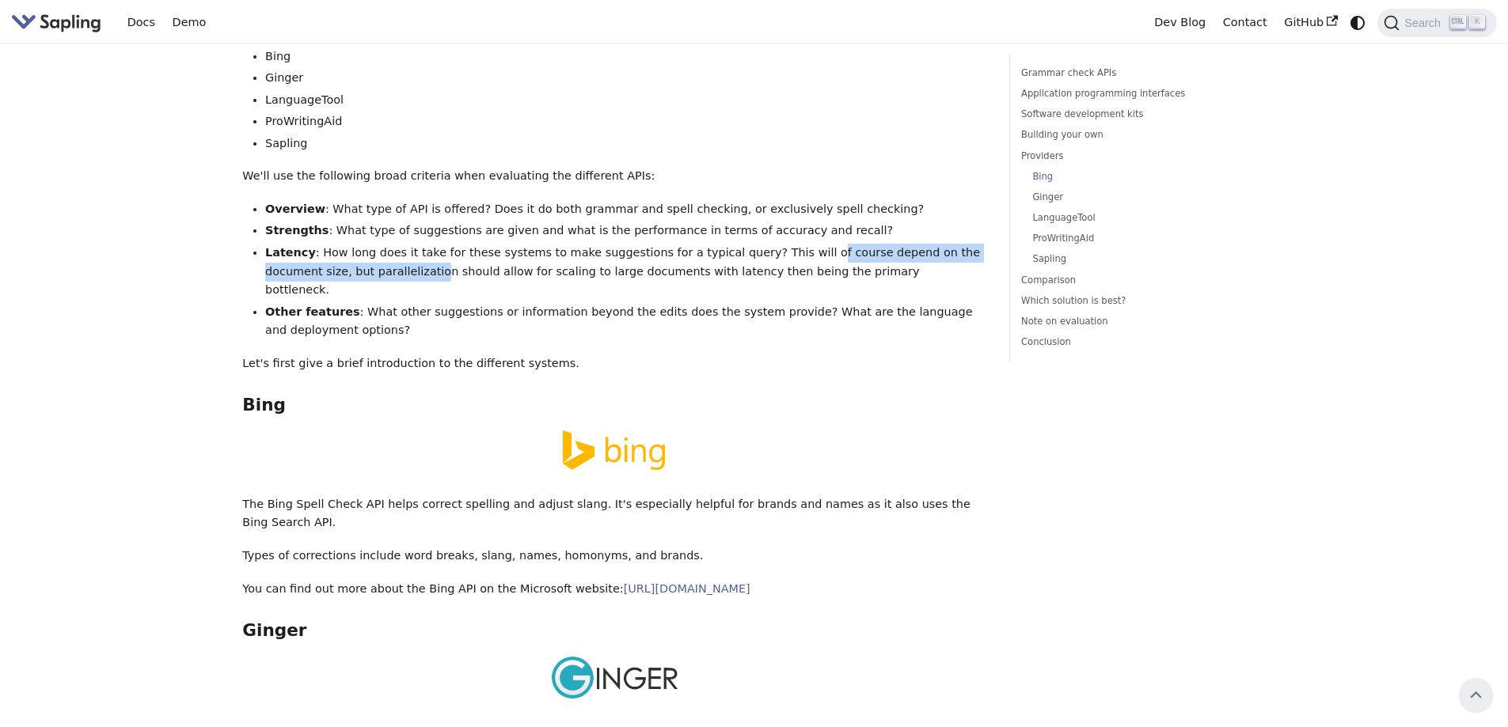
drag, startPoint x: 351, startPoint y: 203, endPoint x: 770, endPoint y: 190, distance: 419.0
click at [770, 244] on li "Latency : How long does it take for these systems to make suggestions for a typ…" at bounding box center [625, 272] width 721 height 56
click at [427, 244] on li "Latency : How long does it take for these systems to make suggestions for a typ…" at bounding box center [625, 272] width 721 height 56
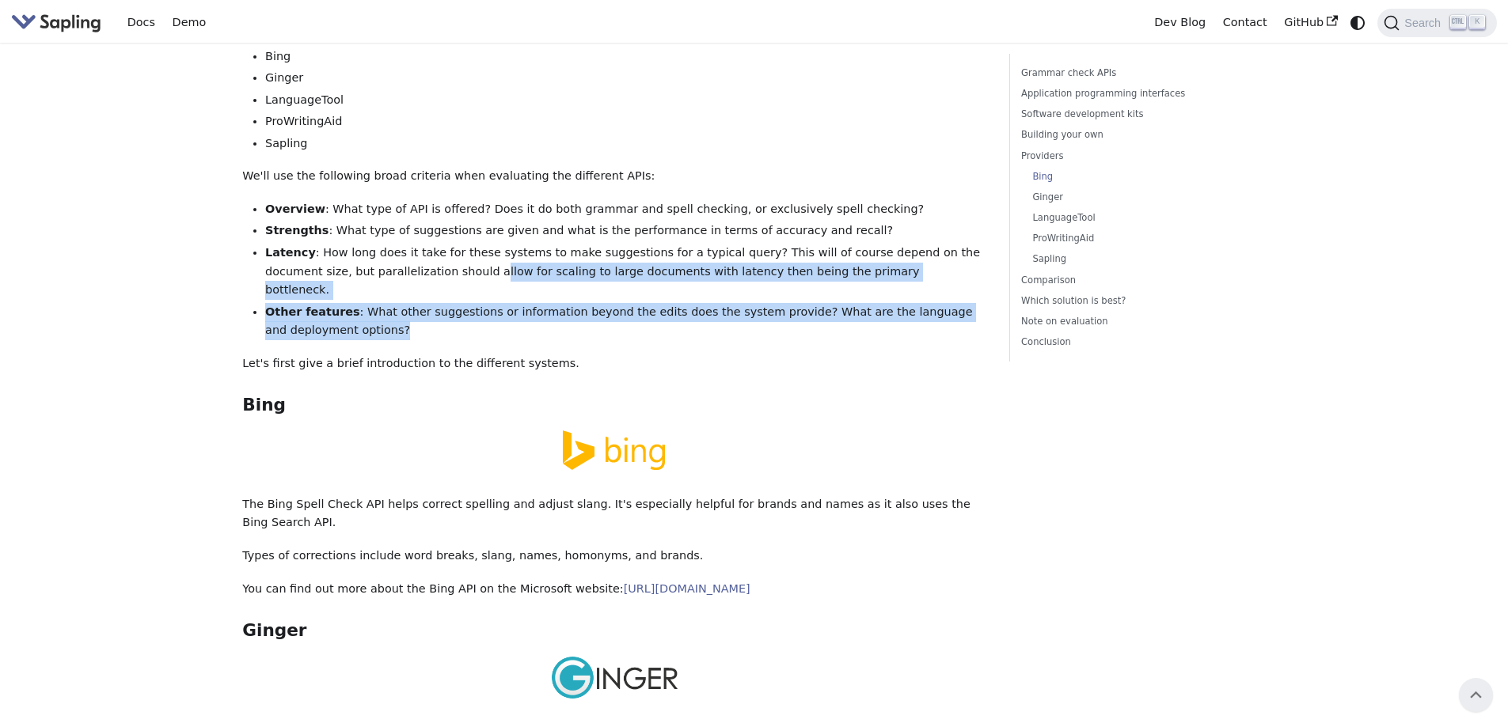
drag, startPoint x: 399, startPoint y: 218, endPoint x: 818, endPoint y: 261, distance: 421.8
click at [811, 261] on ul "Overview : What type of API is offered? Does it do both grammar and spell check…" at bounding box center [614, 270] width 744 height 140
click at [818, 303] on li "Other features : What other suggestions or information beyond the edits does th…" at bounding box center [625, 322] width 721 height 38
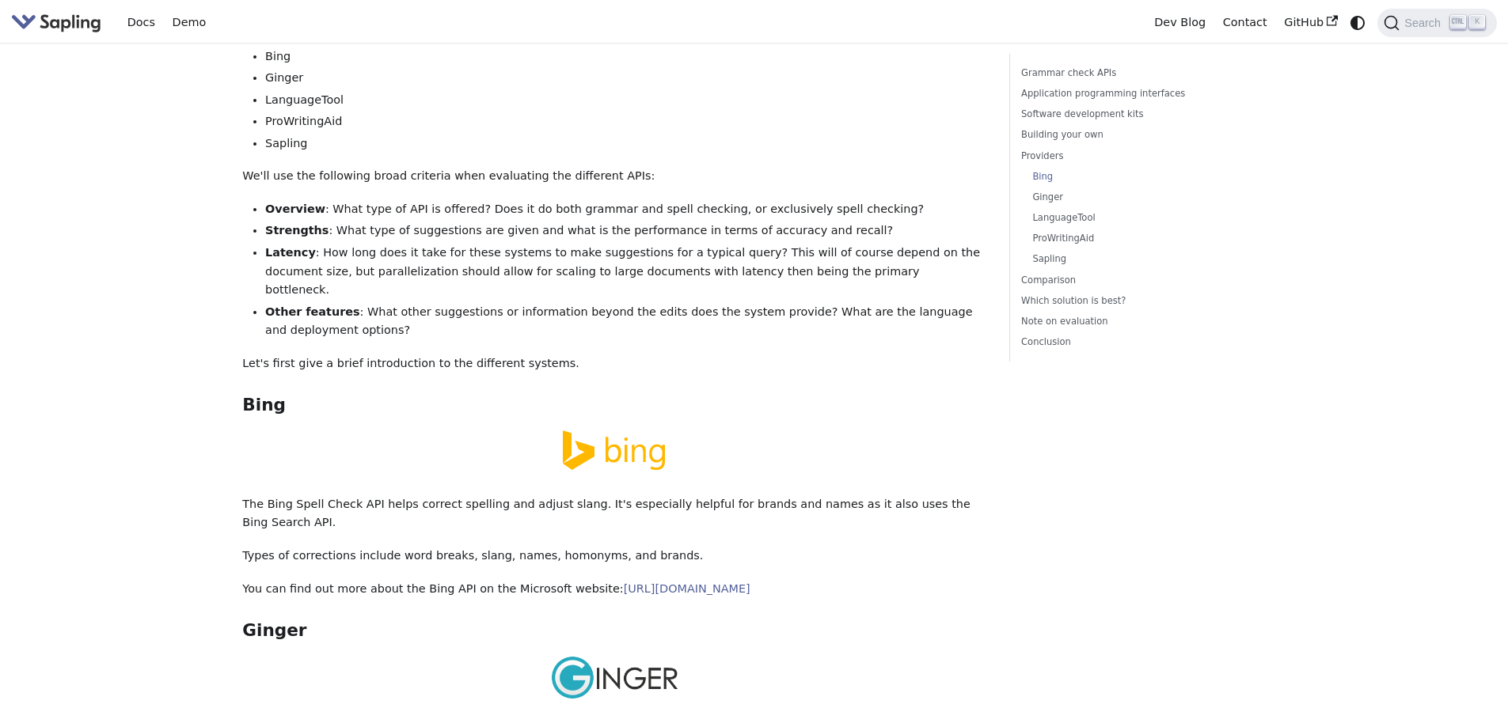
scroll to position [2216, 0]
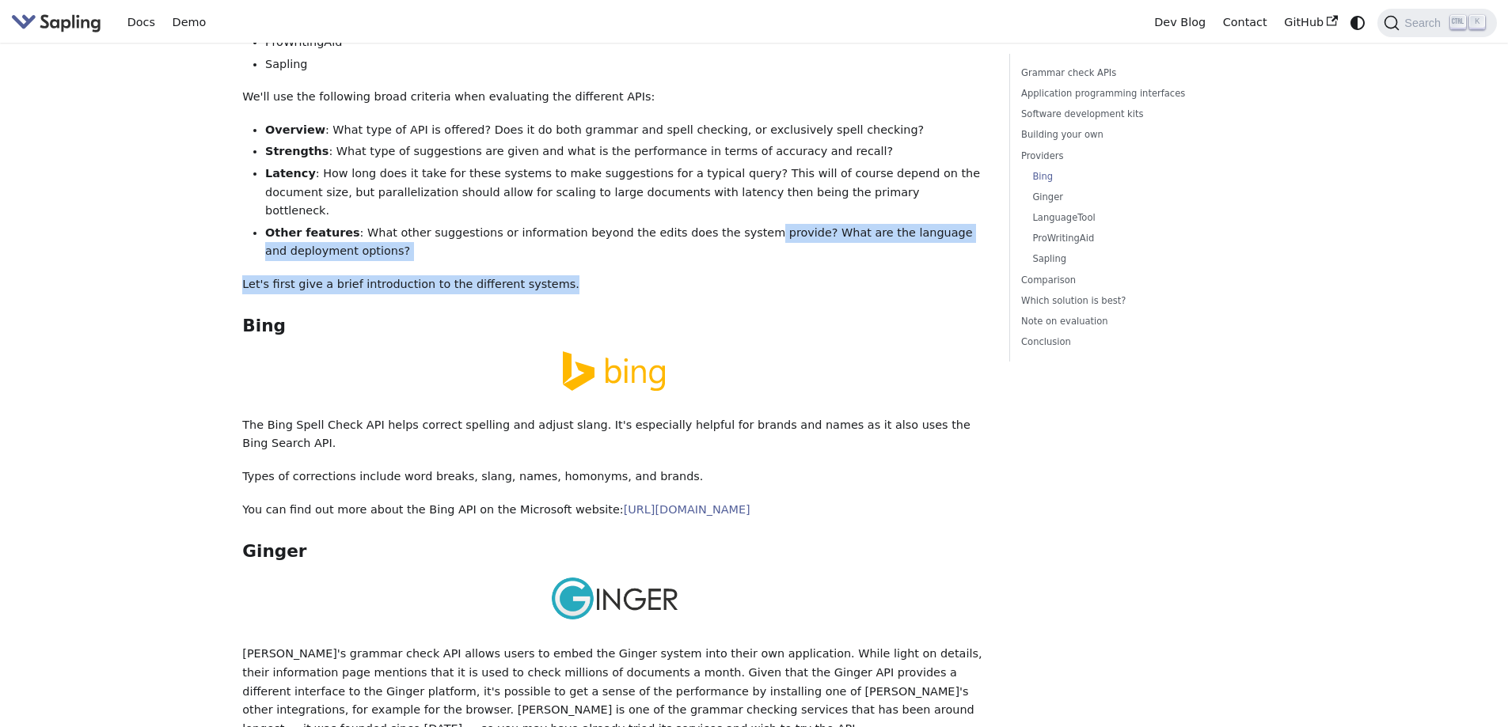
drag, startPoint x: 713, startPoint y: 157, endPoint x: 932, endPoint y: 186, distance: 221.2
click at [932, 186] on div "5 Best Grammar and Spell Checking APIs / SDKs Try the Sapling API Try the Sapli…" at bounding box center [614, 347] width 744 height 5021
click at [931, 188] on div "5 Best Grammar and Spell Checking APIs / SDKs Try the Sapling API Try the Sapli…" at bounding box center [614, 347] width 744 height 5021
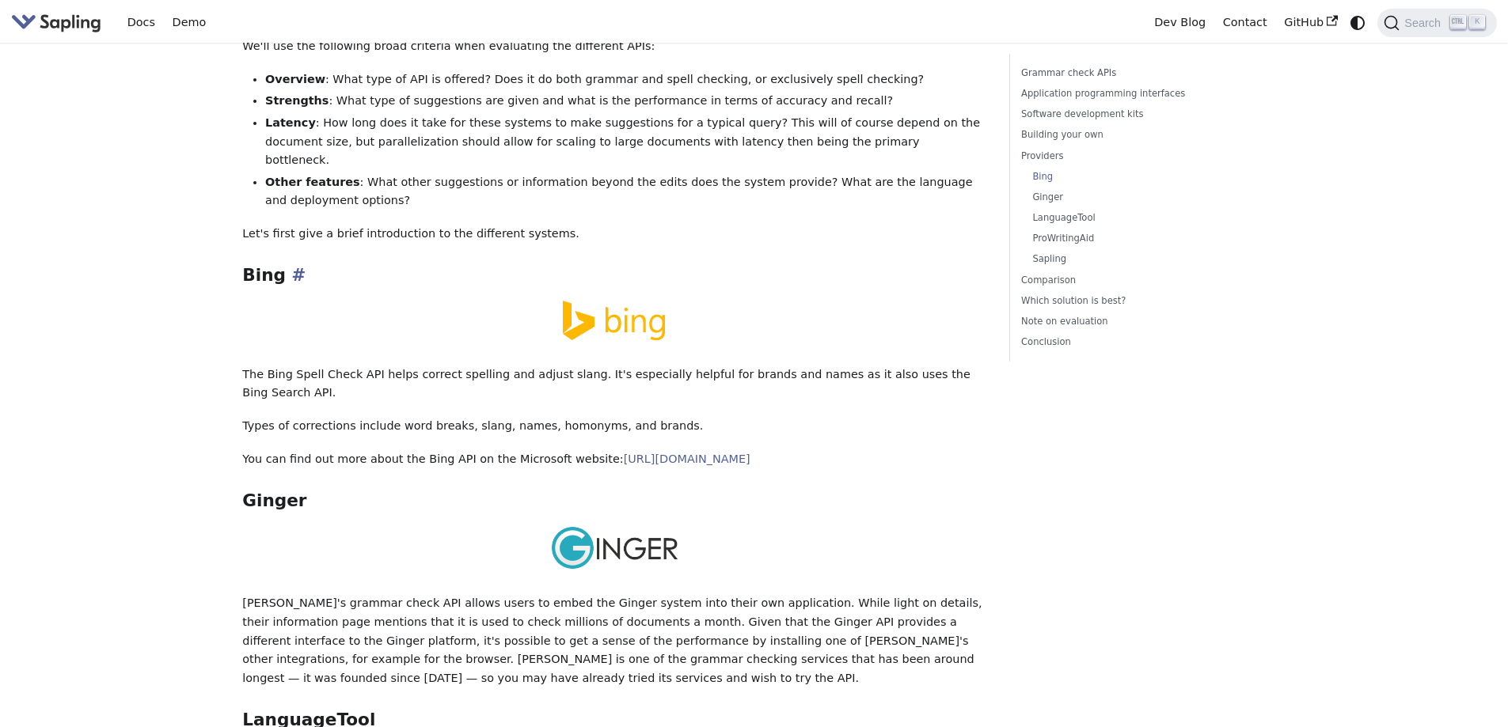
scroll to position [2296, 0]
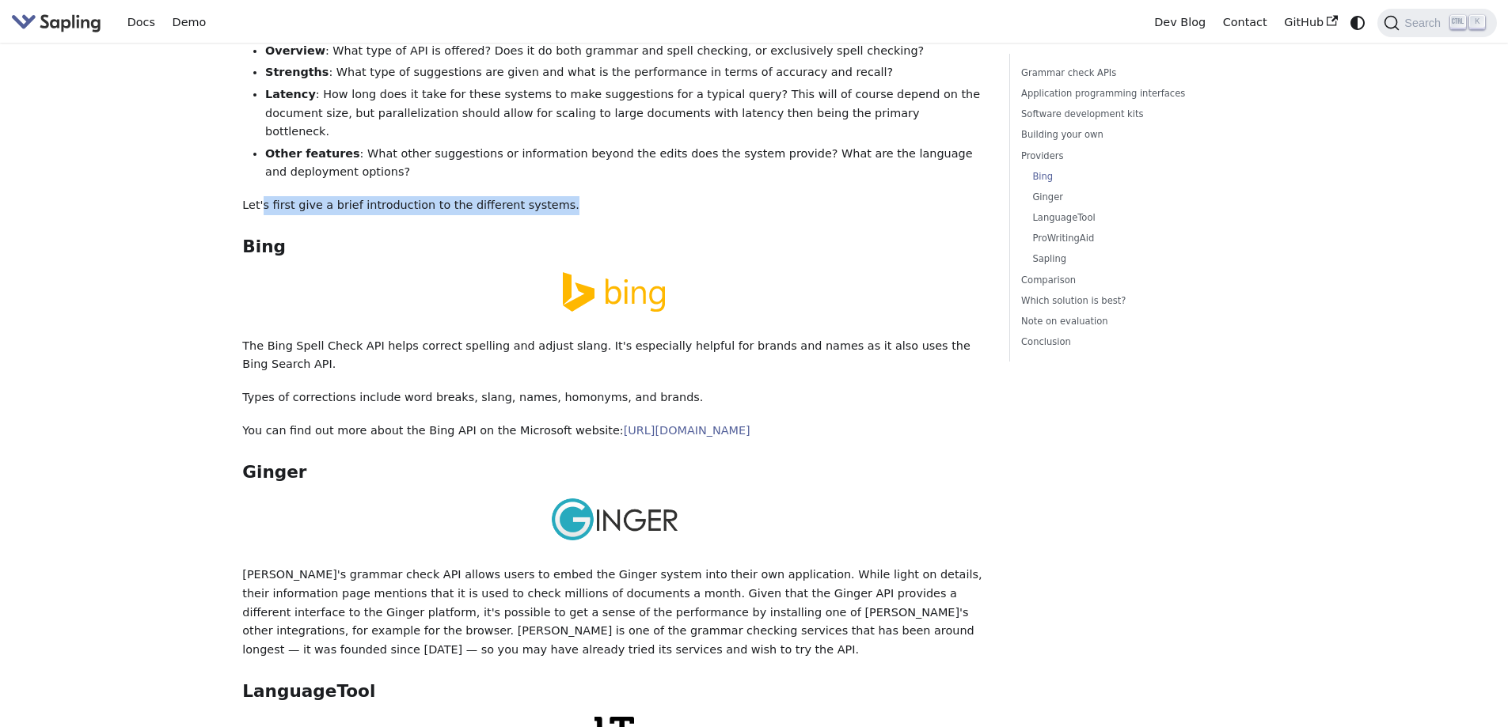
drag, startPoint x: 260, startPoint y: 130, endPoint x: 596, endPoint y: 130, distance: 335.6
click at [596, 196] on p "Let's first give a brief introduction to the different systems." at bounding box center [614, 205] width 744 height 19
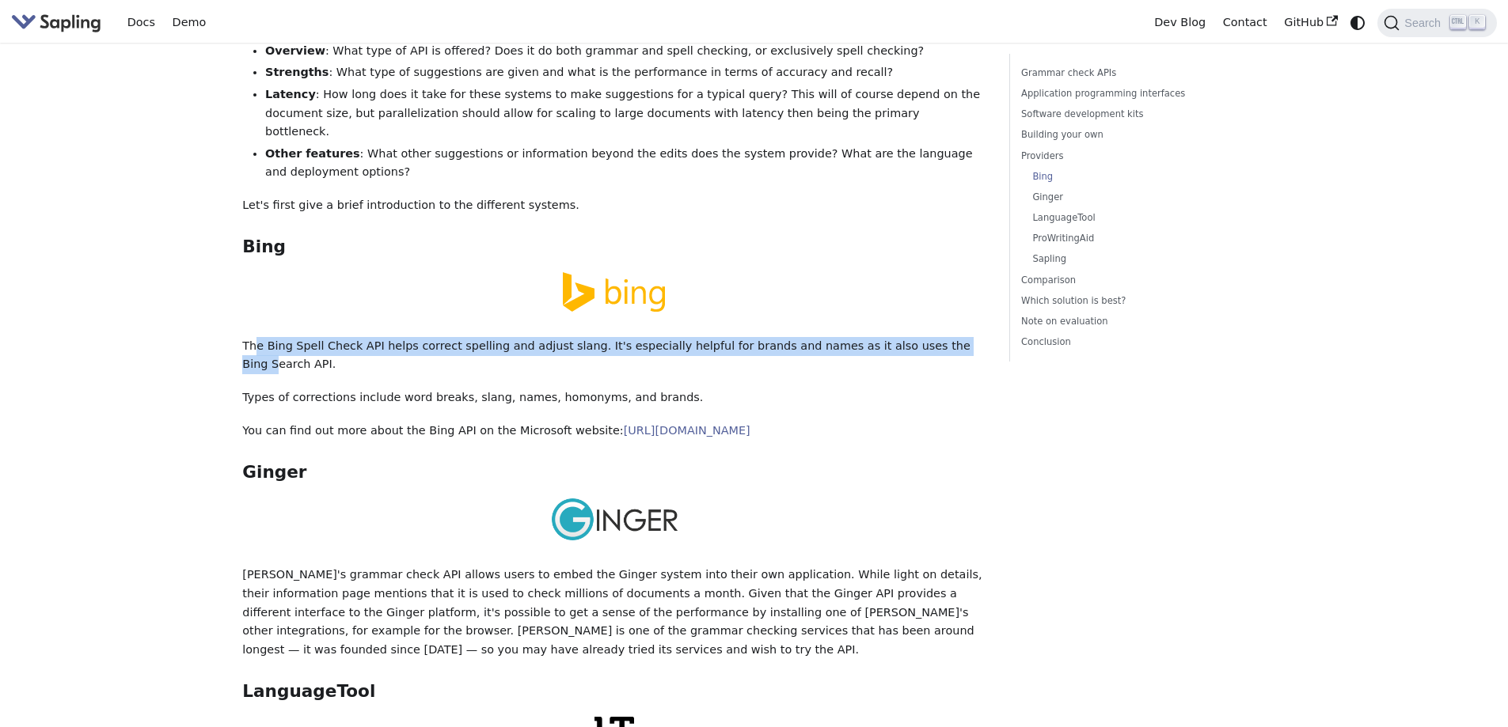
drag, startPoint x: 253, startPoint y: 261, endPoint x: 911, endPoint y: 266, distance: 657.8
click at [911, 337] on p "The Bing Spell Check API helps correct spelling and adjust slang. It's especial…" at bounding box center [614, 356] width 744 height 38
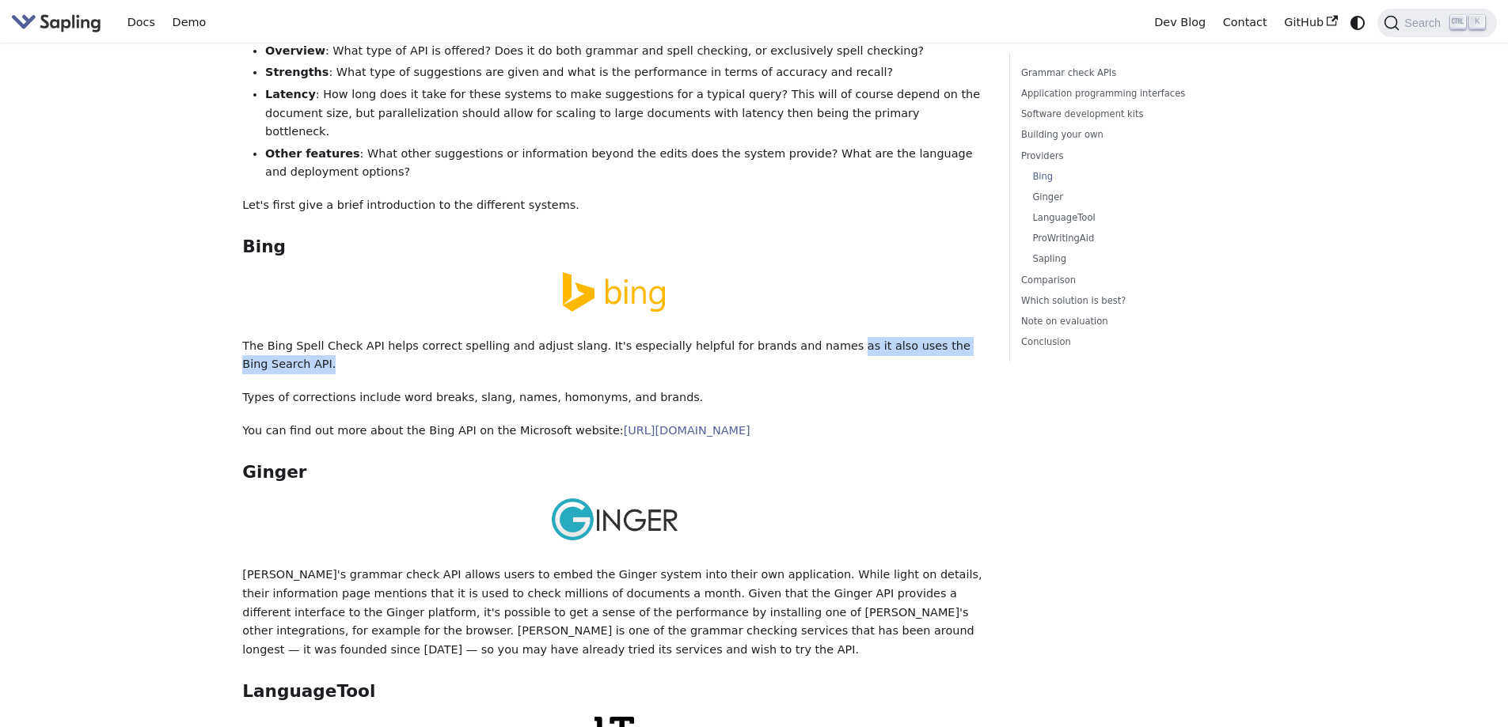
drag, startPoint x: 799, startPoint y: 269, endPoint x: 984, endPoint y: 272, distance: 184.5
click at [984, 337] on p "The Bing Spell Check API helps correct spelling and adjust slang. It's especial…" at bounding box center [614, 356] width 744 height 38
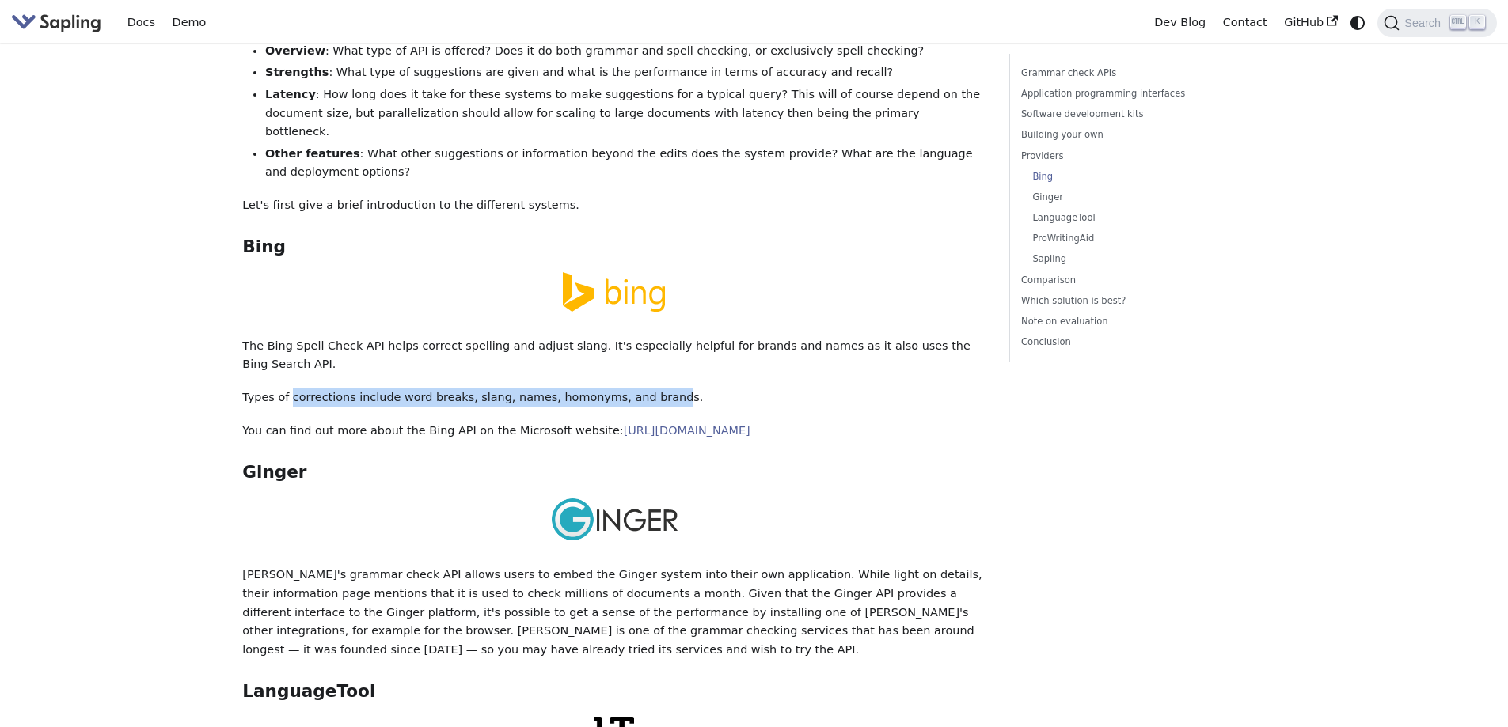
drag, startPoint x: 298, startPoint y: 297, endPoint x: 642, endPoint y: 297, distance: 343.5
click at [638, 389] on p "Types of corrections include word breaks, slang, names, homonyms, and brands." at bounding box center [614, 398] width 744 height 19
click at [642, 389] on p "Types of corrections include word breaks, slang, names, homonyms, and brands." at bounding box center [614, 398] width 744 height 19
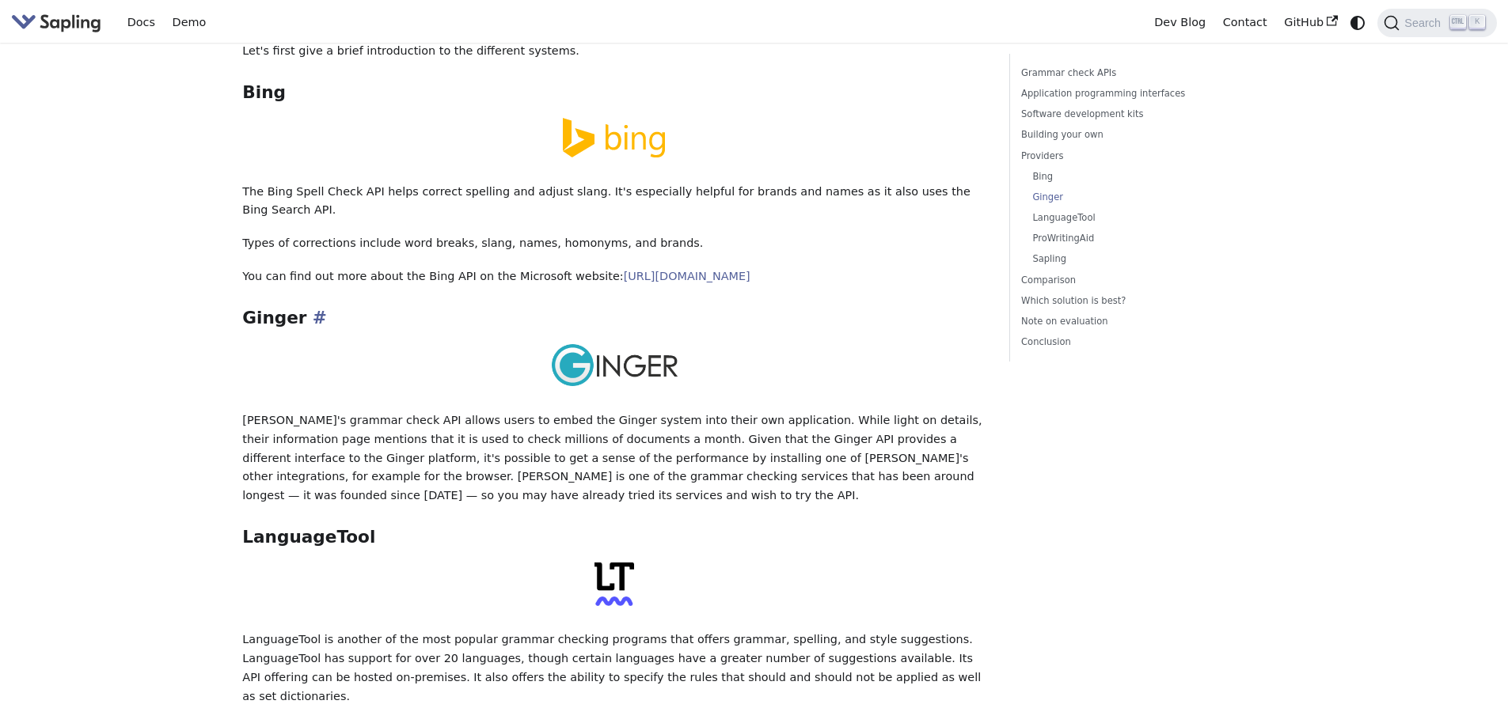
scroll to position [2454, 0]
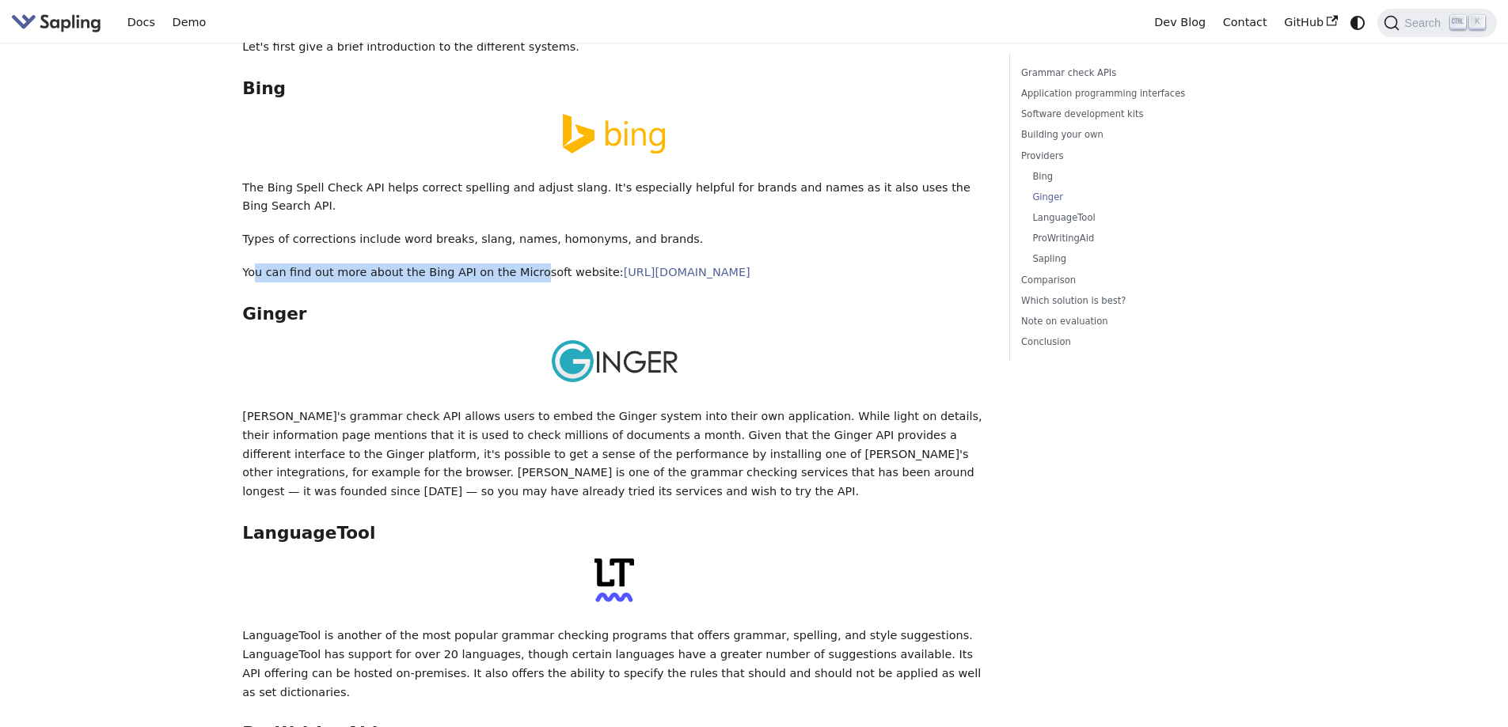
drag, startPoint x: 252, startPoint y: 182, endPoint x: 548, endPoint y: 184, distance: 296.1
click at [540, 264] on p "You can find out more about the Bing API on the Microsoft website: https://www.…" at bounding box center [614, 273] width 744 height 19
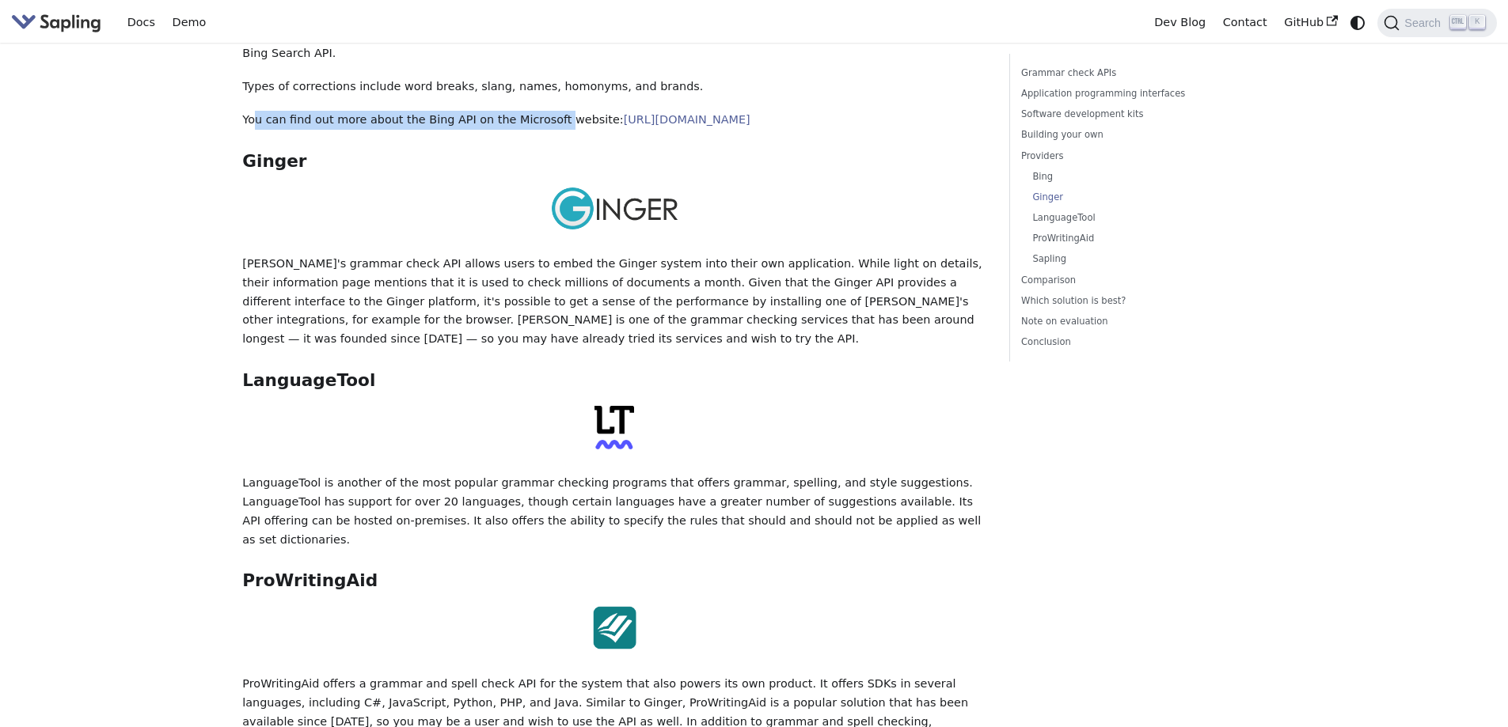
scroll to position [2612, 0]
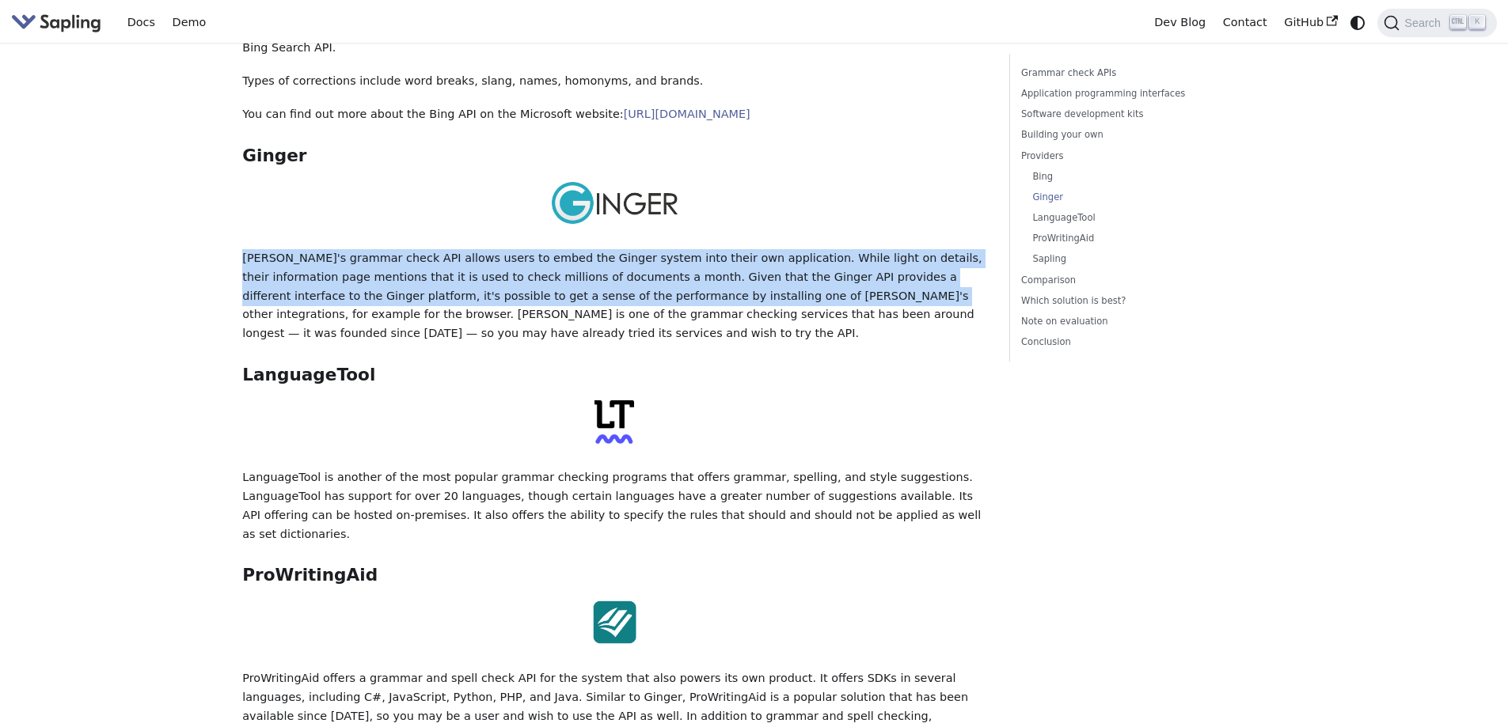
drag, startPoint x: 239, startPoint y: 169, endPoint x: 674, endPoint y: 197, distance: 435.5
click at [674, 249] on p "[PERSON_NAME]'s grammar check API allows users to embed the Ginger system into …" at bounding box center [614, 296] width 744 height 94
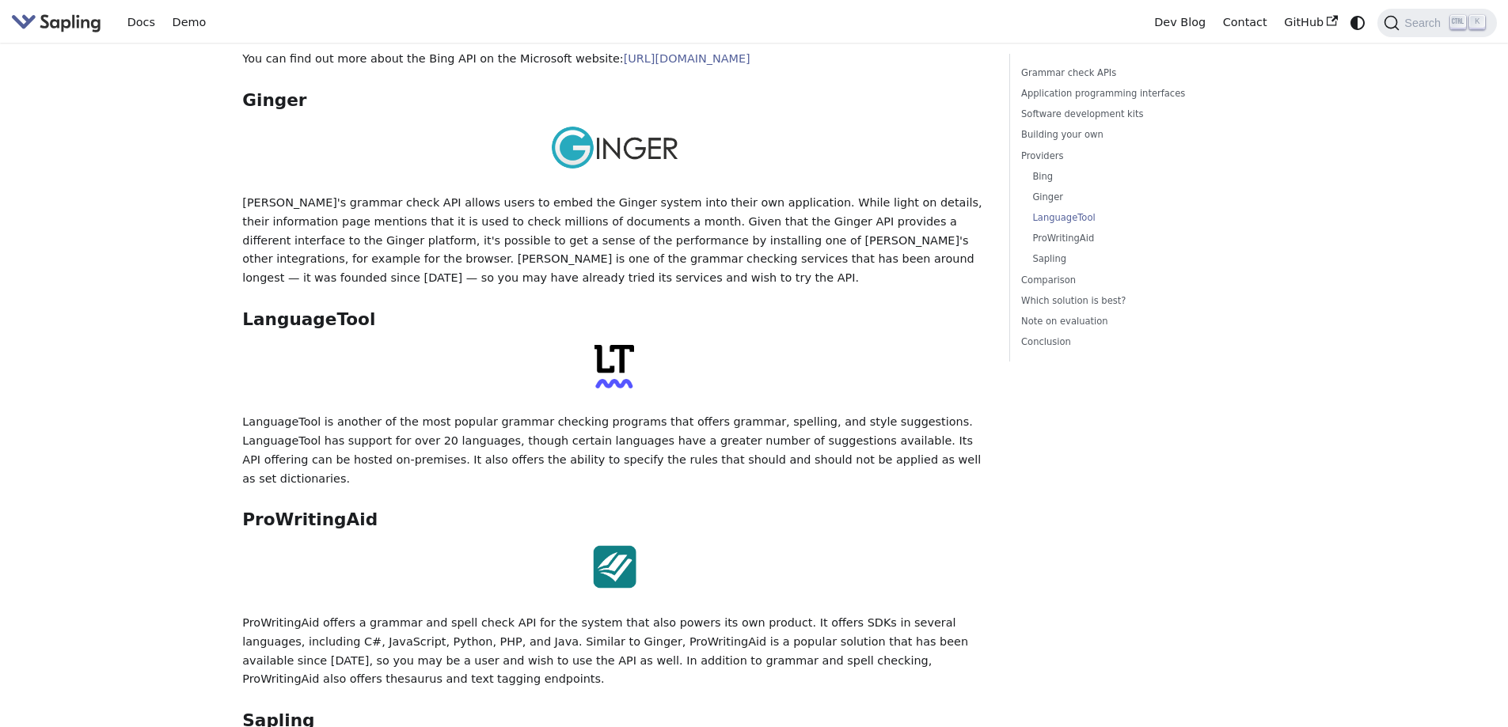
scroll to position [2691, 0]
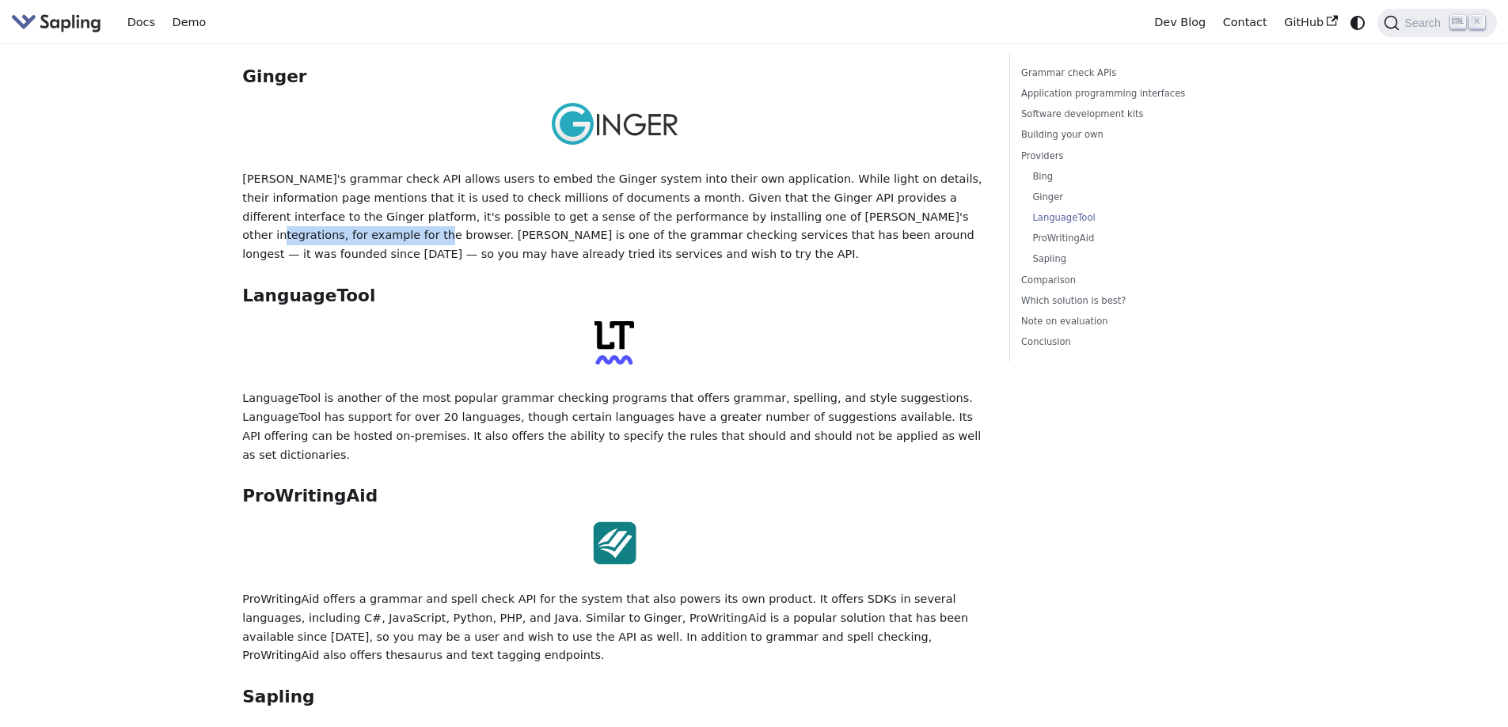
drag, startPoint x: 707, startPoint y: 122, endPoint x: 863, endPoint y: 125, distance: 156.0
click at [863, 170] on p "[PERSON_NAME]'s grammar check API allows users to embed the Ginger system into …" at bounding box center [614, 217] width 744 height 94
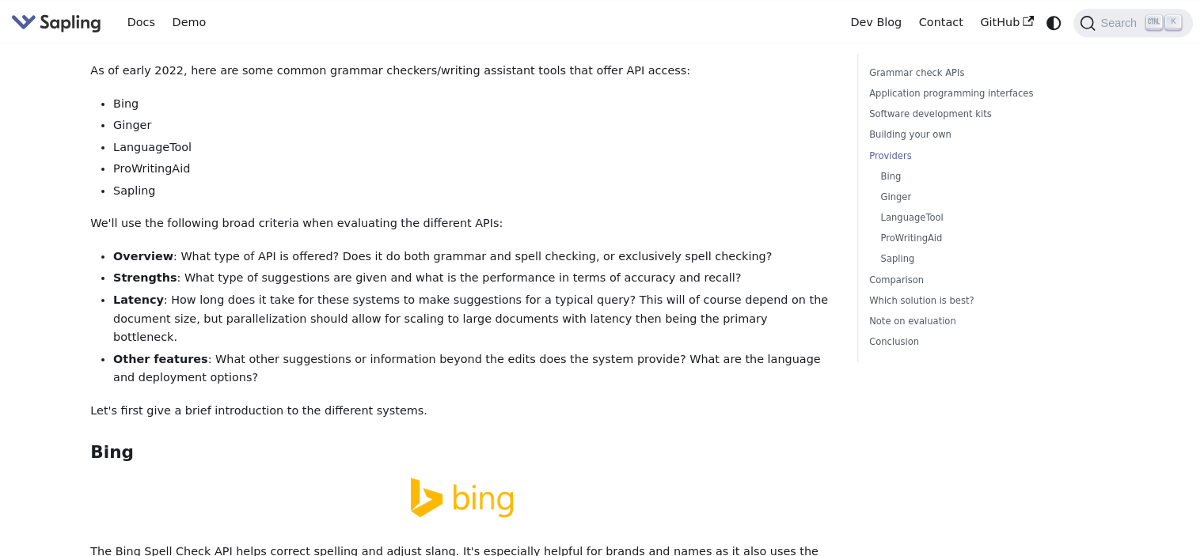
click at [408, 291] on li "Latency : How long does it take for these systems to make suggestions for a typ…" at bounding box center [473, 319] width 721 height 56
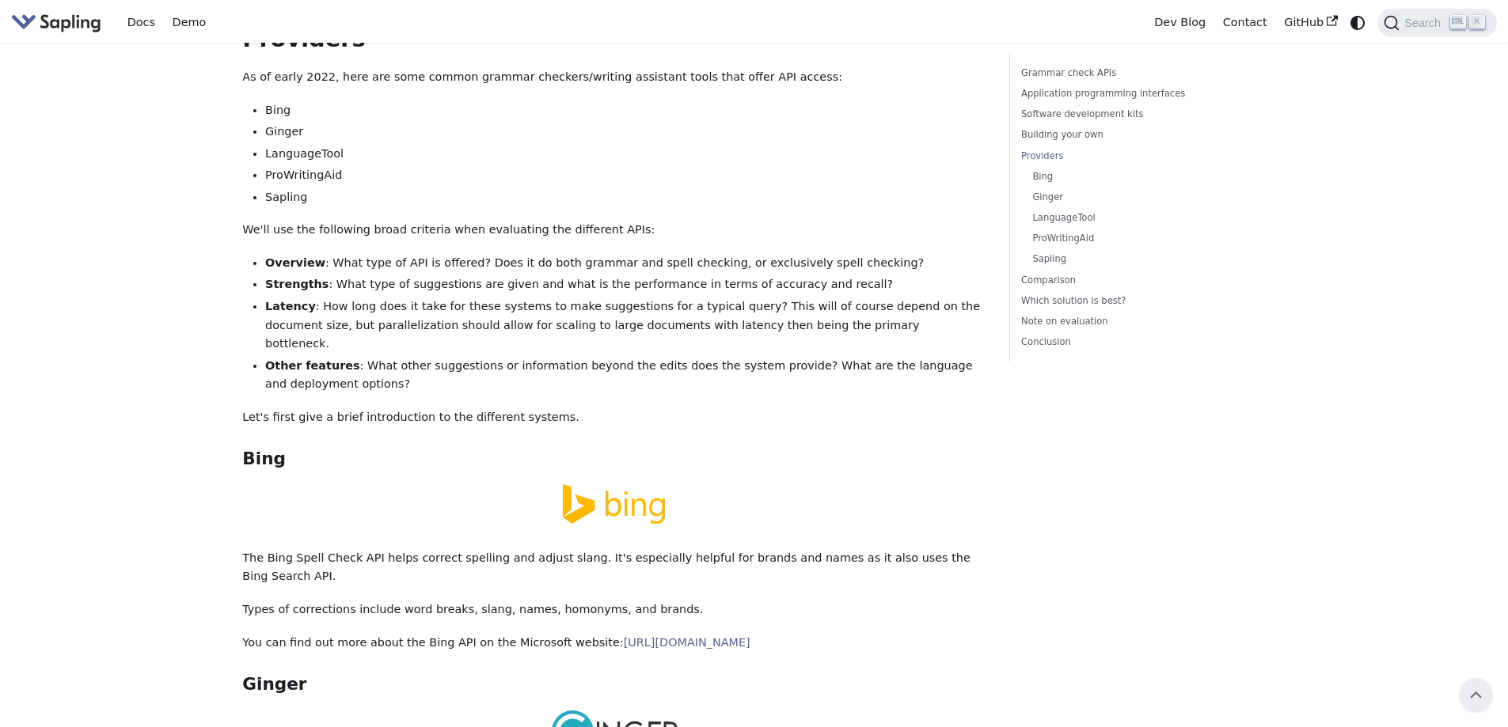
scroll to position [2058, 0]
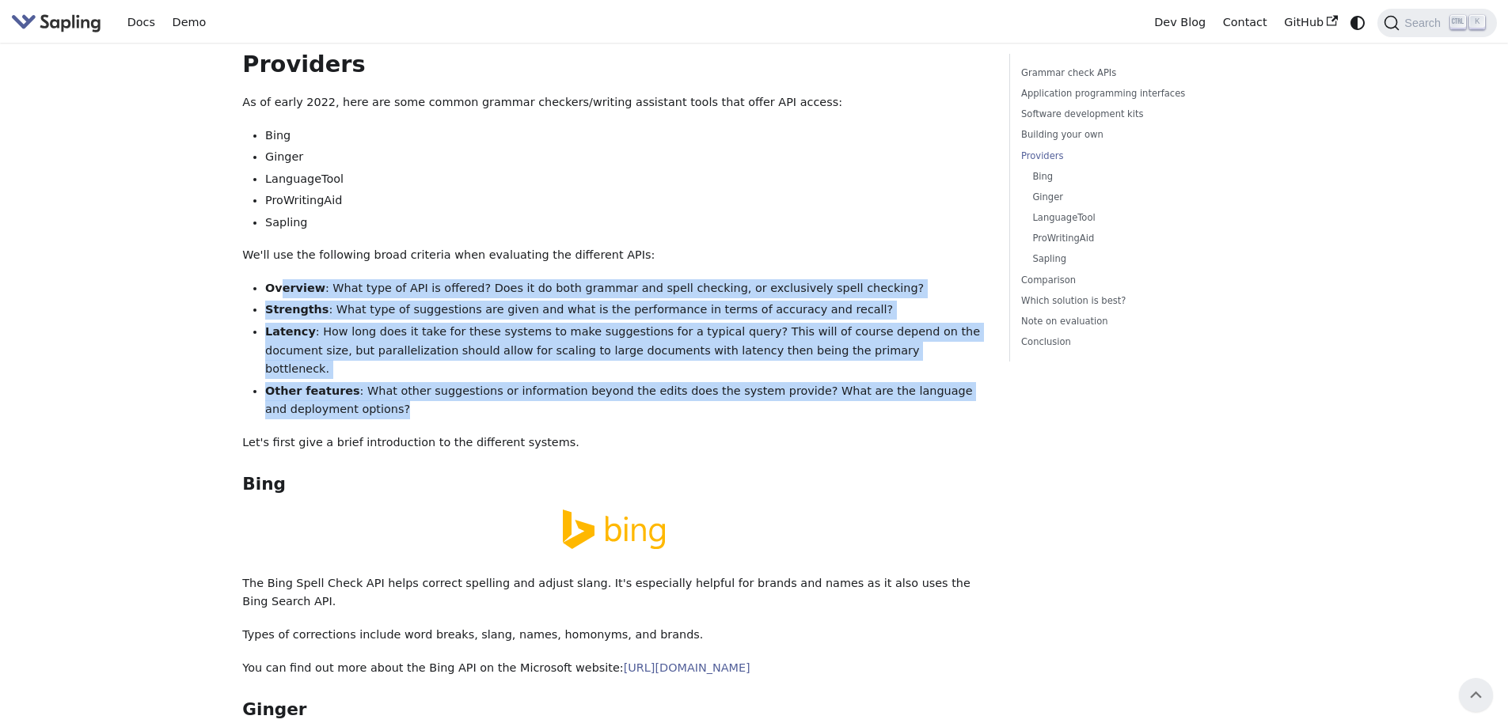
drag, startPoint x: 750, startPoint y: 332, endPoint x: 282, endPoint y: 225, distance: 480.6
click at [282, 279] on ul "Overview : What type of API is offered? Does it do both grammar and spell check…" at bounding box center [614, 349] width 744 height 140
click at [438, 301] on li "Strengths : What type of suggestions are given and what is the performance in t…" at bounding box center [625, 310] width 721 height 19
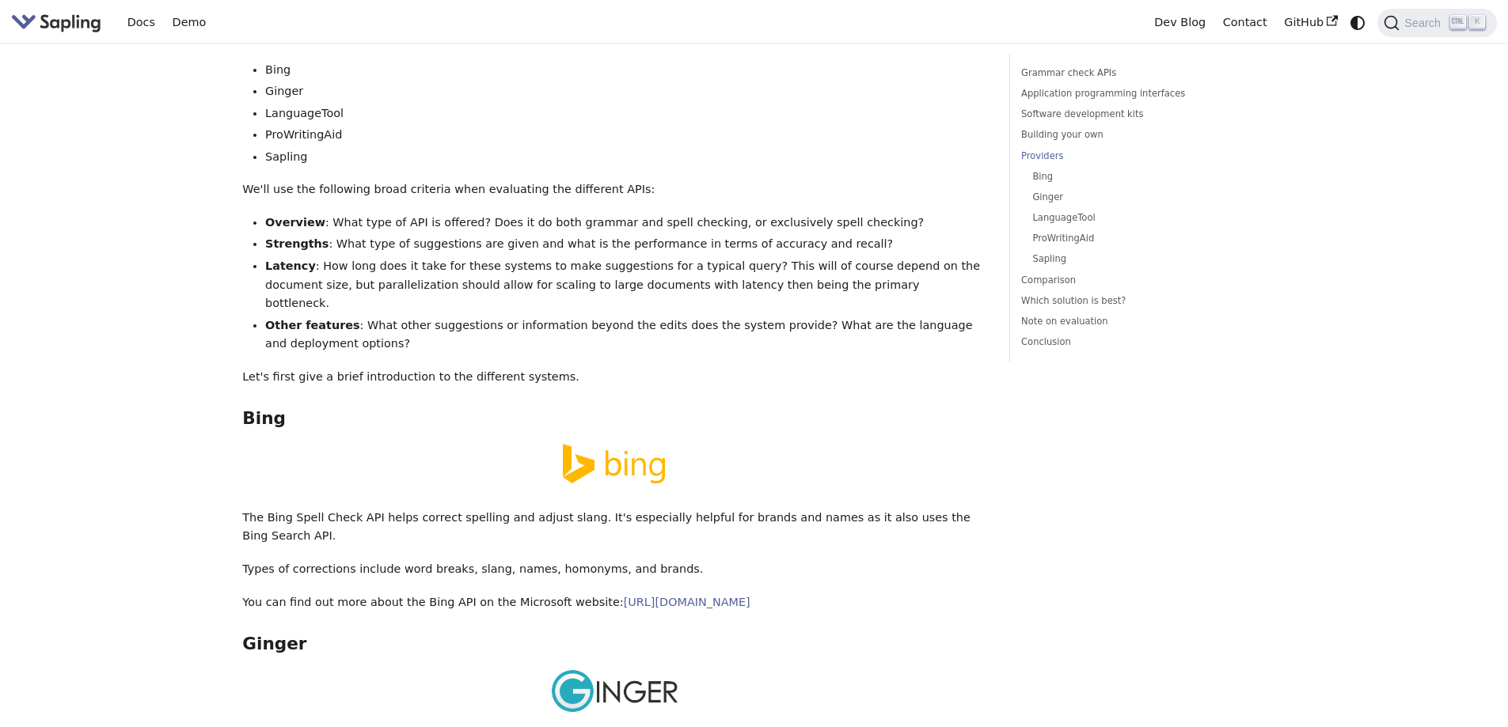
scroll to position [2137, 0]
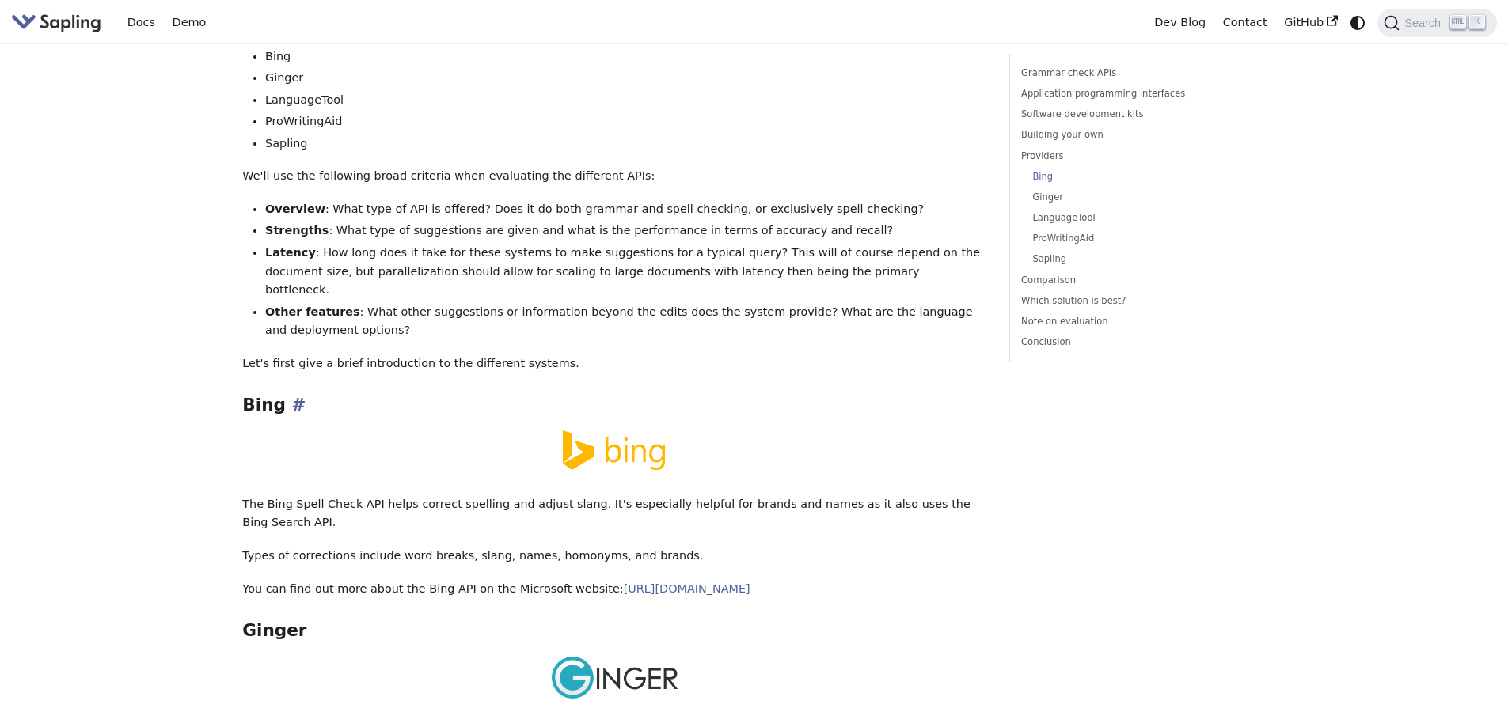
click at [491, 395] on h3 "Bing ​" at bounding box center [614, 405] width 744 height 21
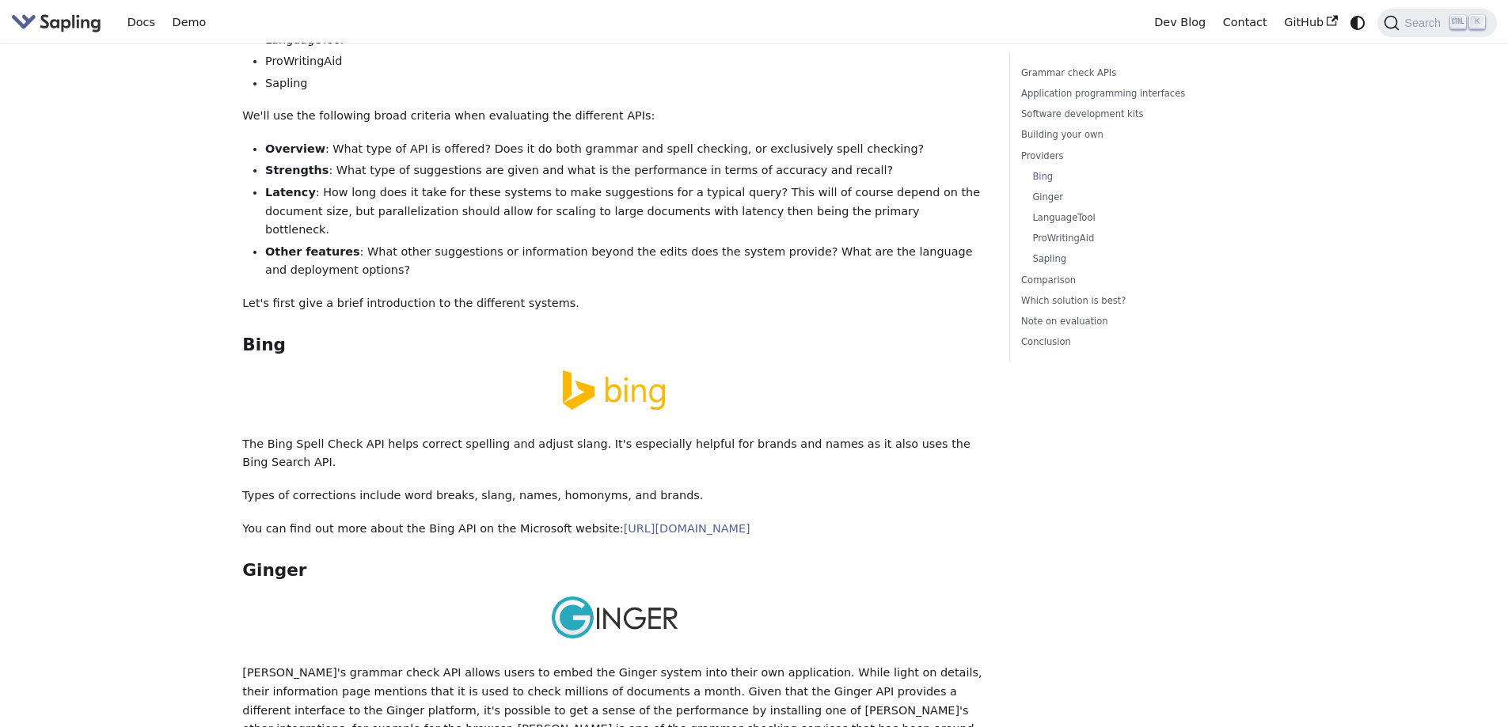
scroll to position [2296, 0]
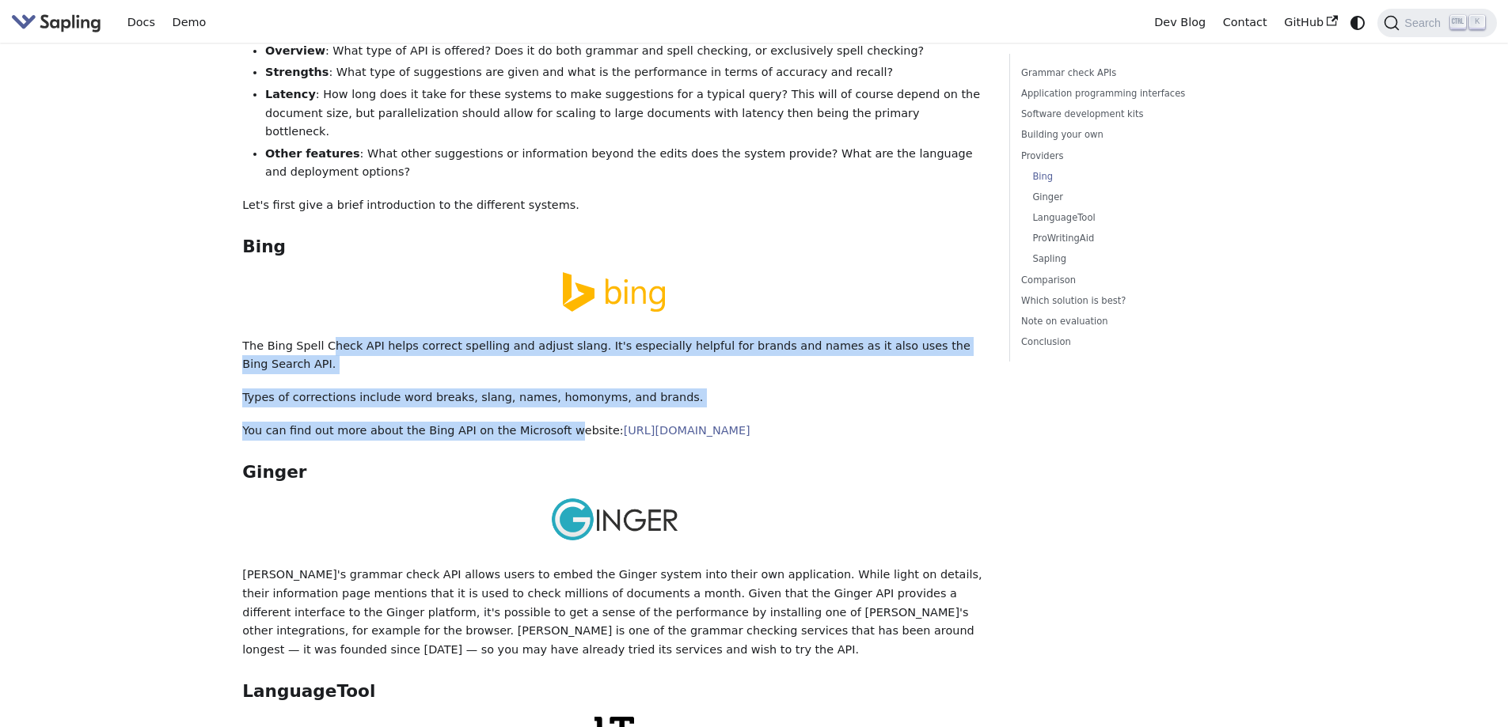
drag, startPoint x: 322, startPoint y: 269, endPoint x: 365, endPoint y: 346, distance: 87.9
click at [526, 341] on div "5 Best Grammar and Spell Checking APIs / SDKs Try the Sapling API Try the Sapli…" at bounding box center [614, 268] width 744 height 5021
click at [750, 424] on link "[URL][DOMAIN_NAME]" at bounding box center [687, 430] width 127 height 13
click at [478, 389] on p "Types of corrections include word breaks, slang, names, homonyms, and brands." at bounding box center [614, 398] width 744 height 19
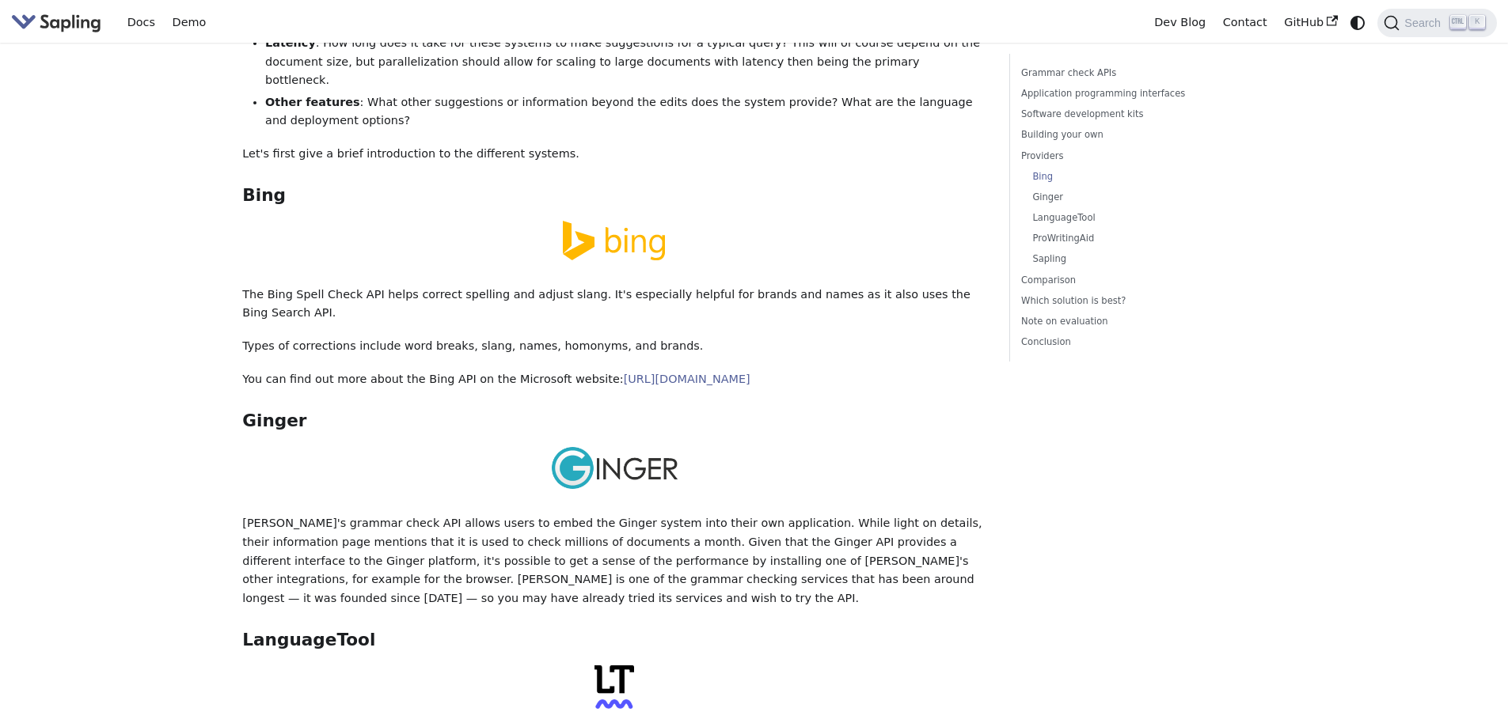
scroll to position [2375, 0]
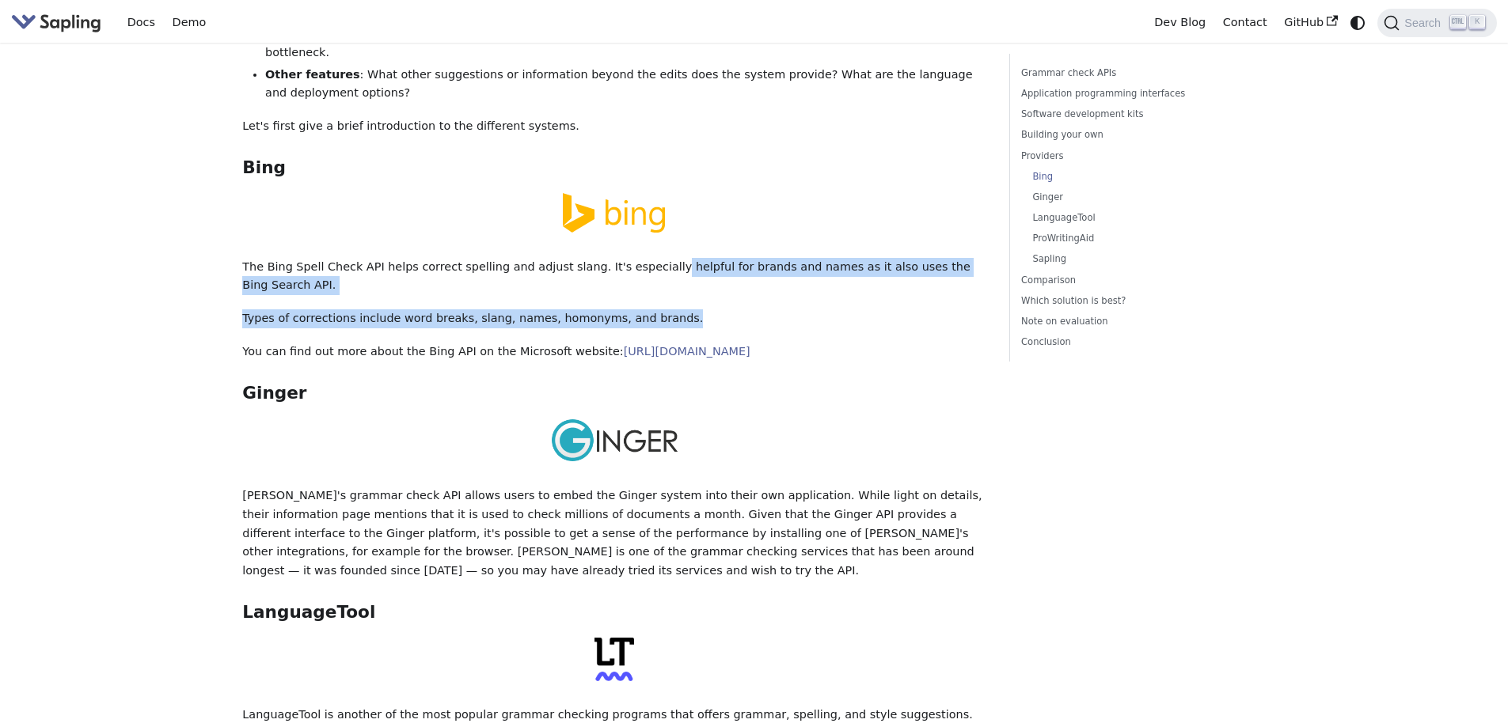
drag, startPoint x: 632, startPoint y: 189, endPoint x: 879, endPoint y: 203, distance: 247.4
click at [879, 205] on div "5 Best Grammar and Spell Checking APIs / SDKs Try the Sapling API Try the Sapli…" at bounding box center [614, 189] width 744 height 5021
click at [857, 199] on div "5 Best Grammar and Spell Checking APIs / SDKs Try the Sapling API Try the Sapli…" at bounding box center [614, 189] width 744 height 5021
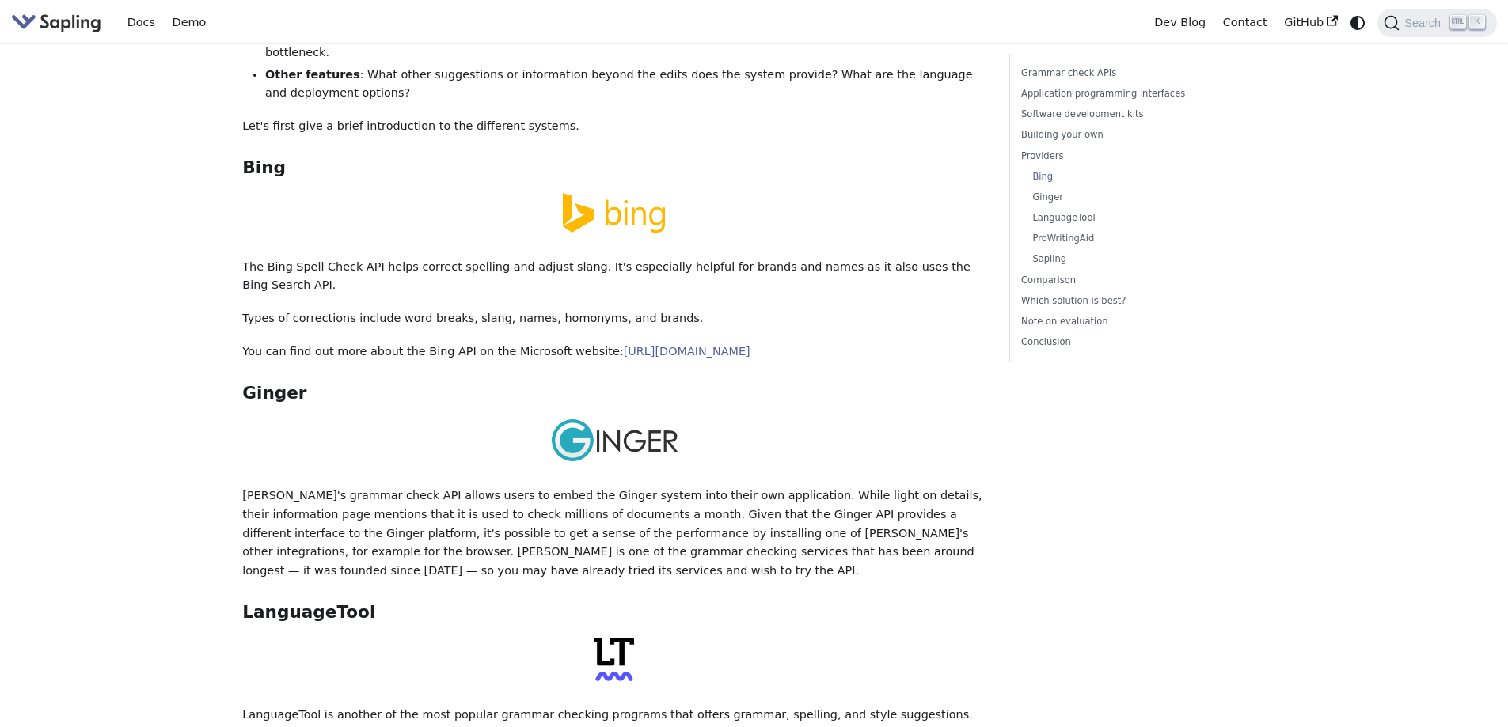
click at [519, 419] on div at bounding box center [614, 444] width 744 height 50
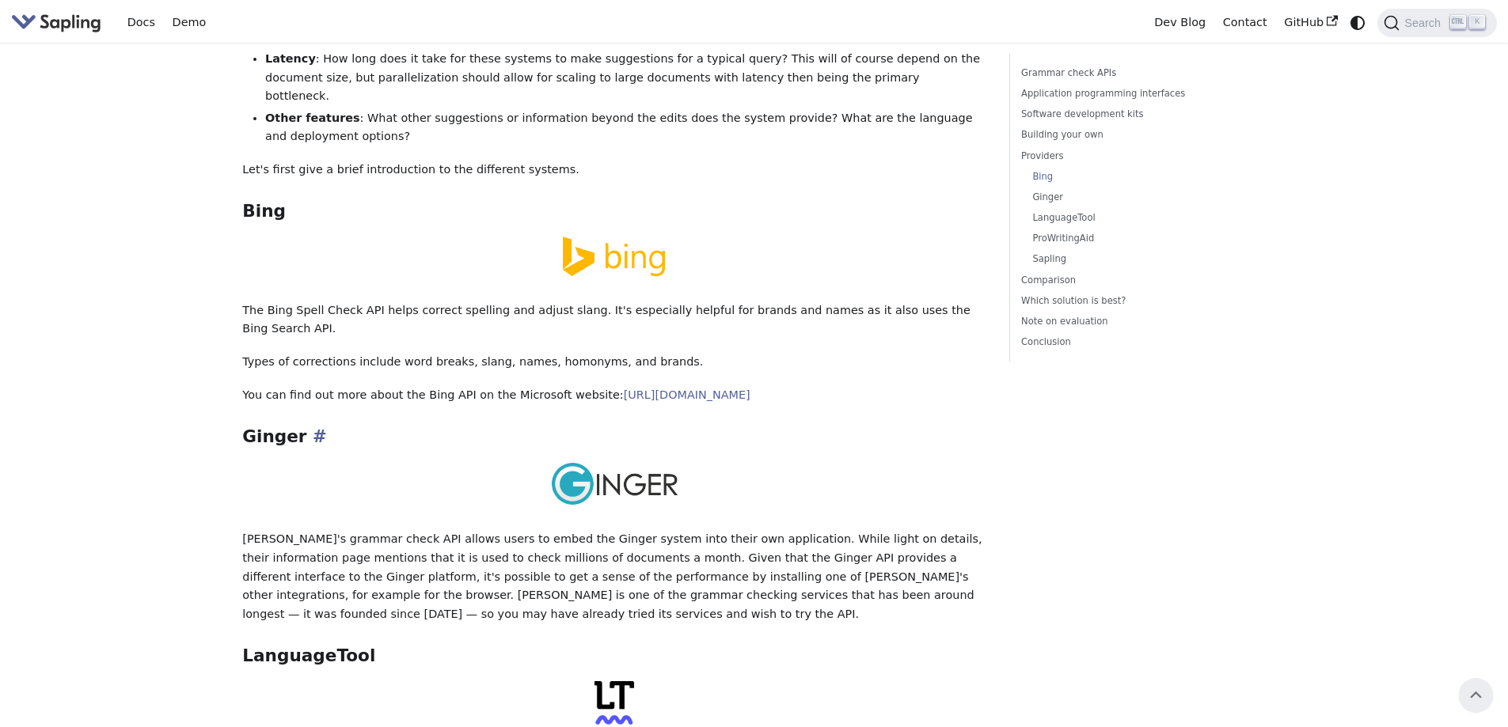
scroll to position [2296, 0]
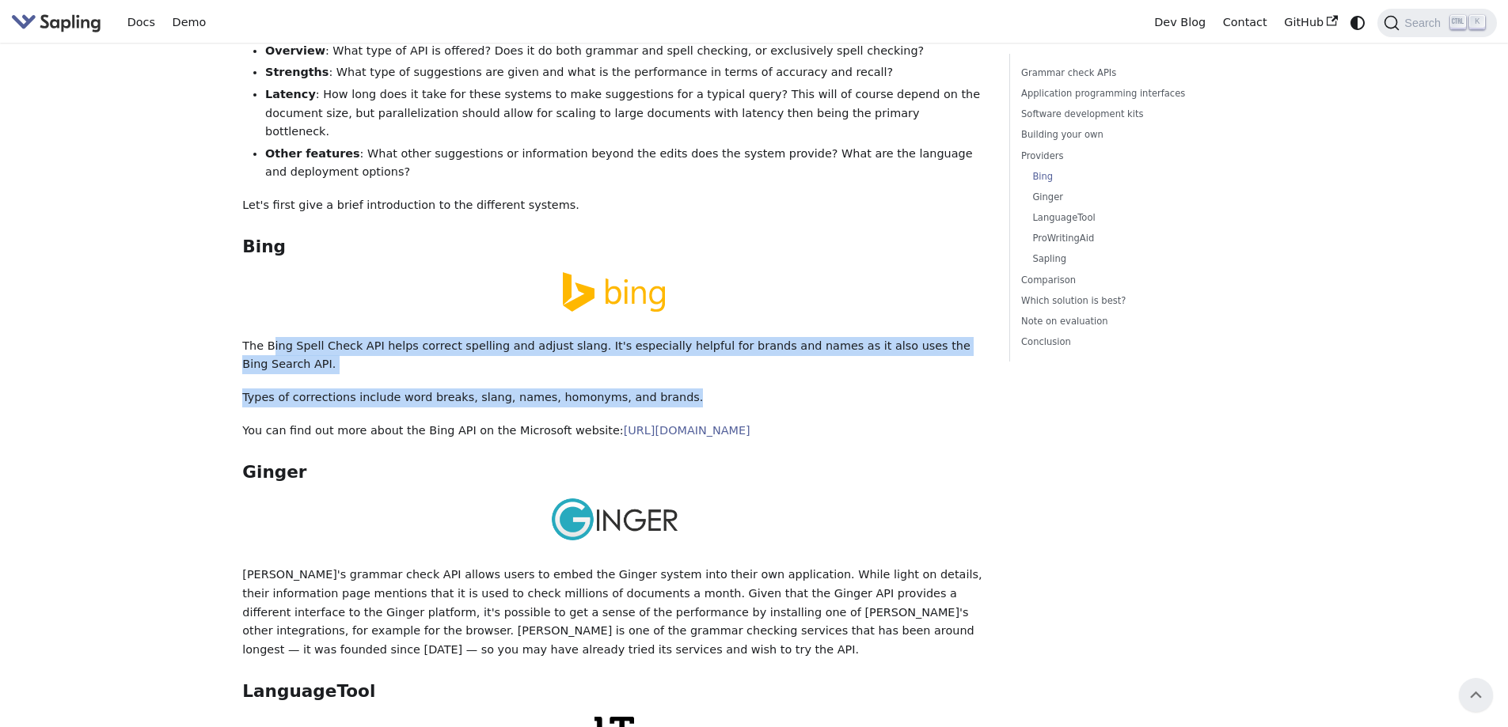
drag, startPoint x: 270, startPoint y: 262, endPoint x: 824, endPoint y: 295, distance: 555.1
click at [824, 295] on div "5 Best Grammar and Spell Checking APIs / SDKs Try the Sapling API Try the Sapli…" at bounding box center [614, 268] width 744 height 5021
click at [824, 389] on p "Types of corrections include word breaks, slang, names, homonyms, and brands." at bounding box center [614, 398] width 744 height 19
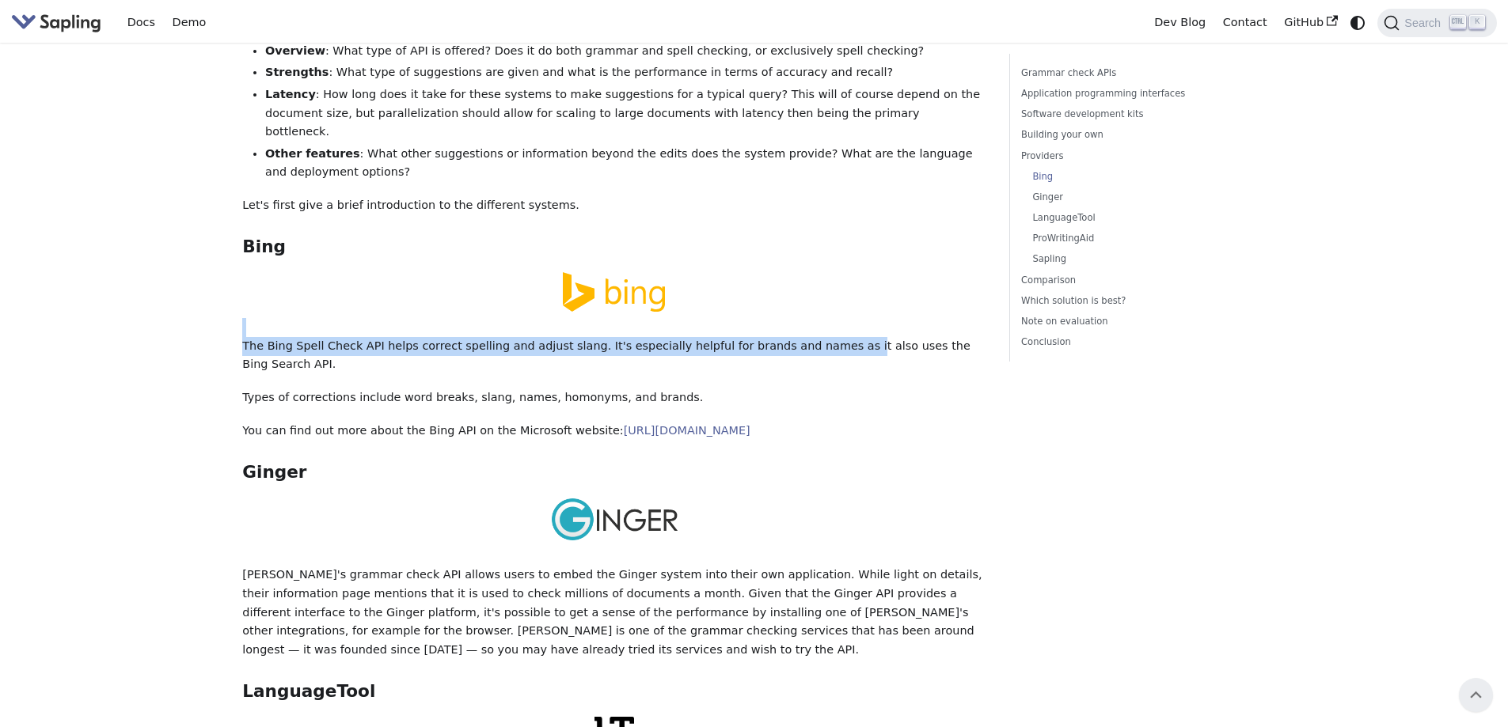
drag, startPoint x: 461, startPoint y: 254, endPoint x: 803, endPoint y: 273, distance: 342.5
click at [803, 273] on div "5 Best Grammar and Spell Checking APIs / SDKs Try the Sapling API Try the Sapli…" at bounding box center [614, 268] width 744 height 5021
click at [803, 337] on p "The Bing Spell Check API helps correct spelling and adjust slang. It's especial…" at bounding box center [614, 356] width 744 height 38
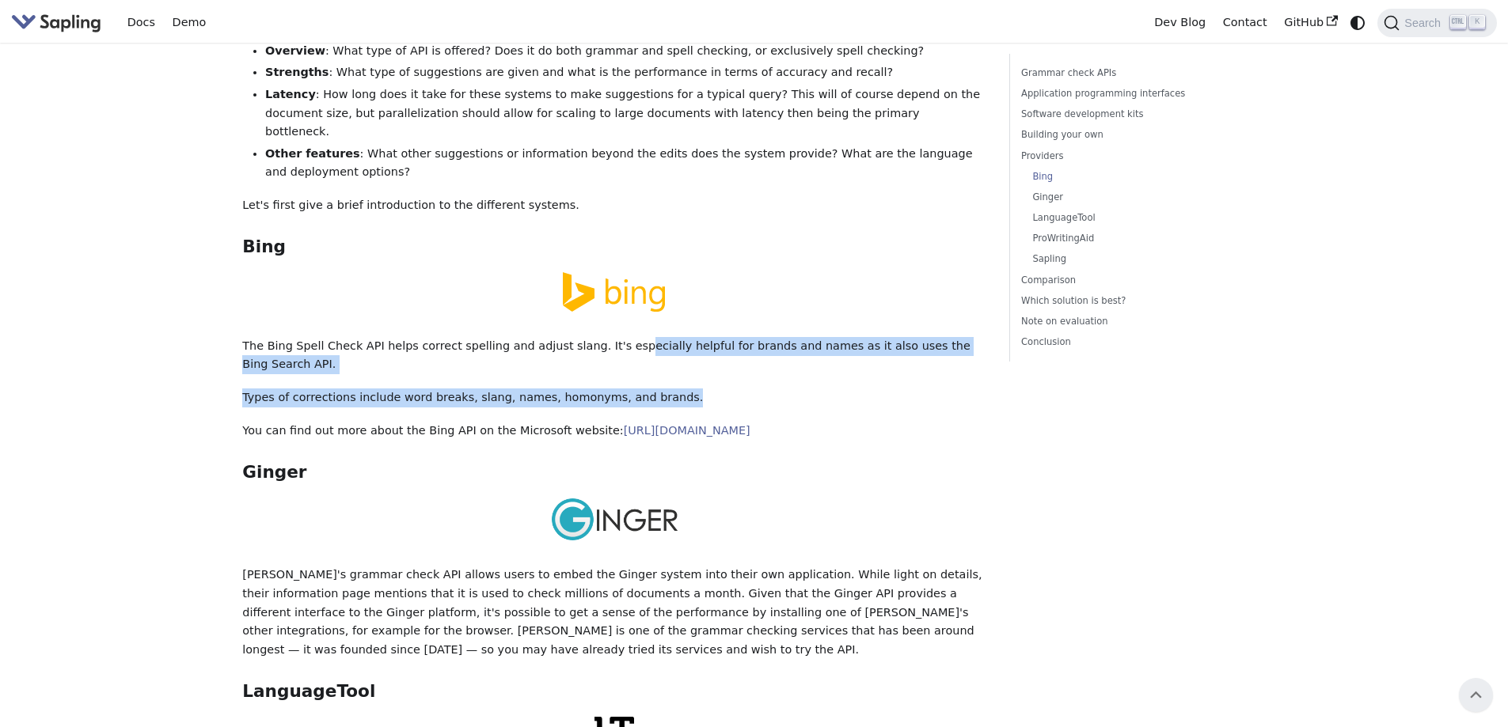
drag, startPoint x: 600, startPoint y: 269, endPoint x: 929, endPoint y: 290, distance: 329.9
click at [929, 290] on div "5 Best Grammar and Spell Checking APIs / SDKs Try the Sapling API Try the Sapli…" at bounding box center [614, 268] width 744 height 5021
drag, startPoint x: 306, startPoint y: 285, endPoint x: 700, endPoint y: 298, distance: 394.4
click at [700, 298] on div "5 Best Grammar and Spell Checking APIs / SDKs Try the Sapling API Try the Sapli…" at bounding box center [614, 268] width 744 height 5021
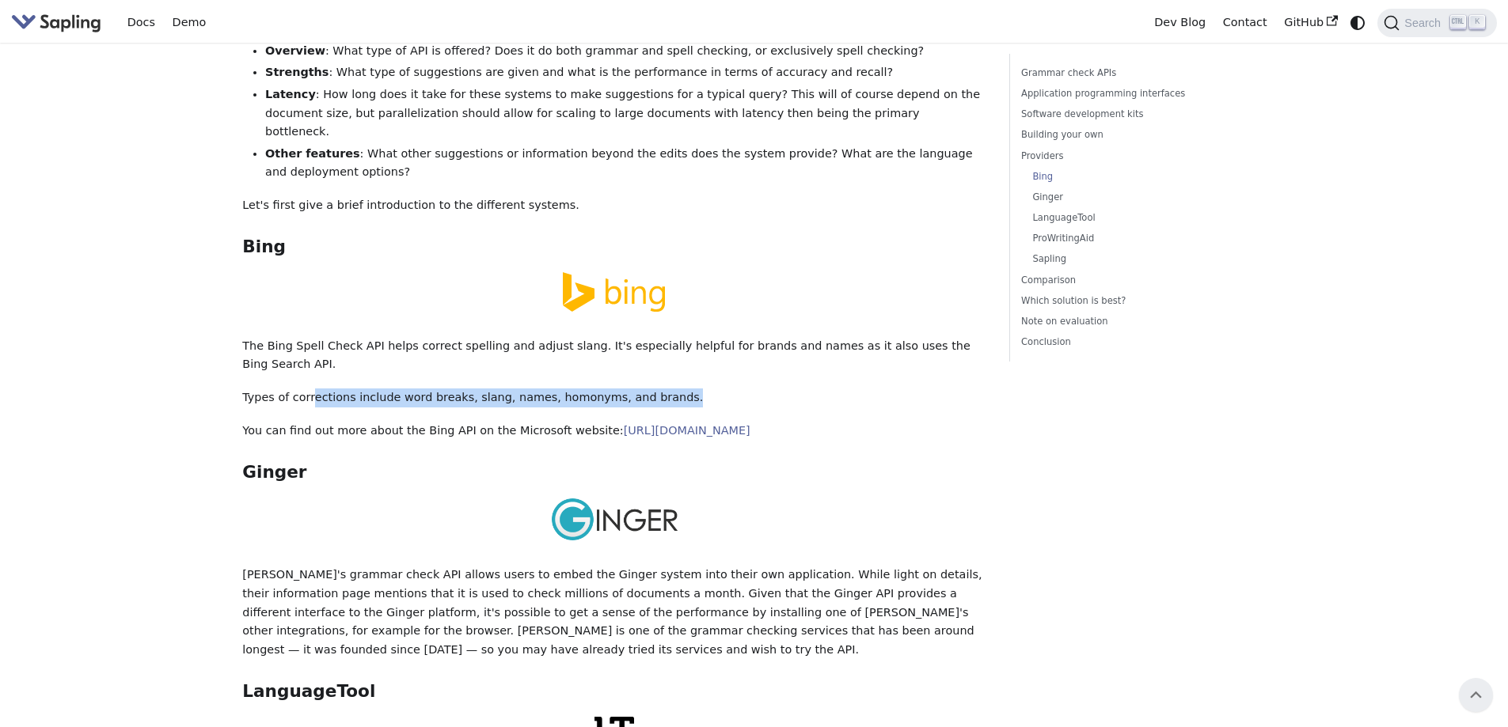
click at [700, 389] on p "Types of corrections include word breaks, slang, names, homonyms, and brands." at bounding box center [614, 398] width 744 height 19
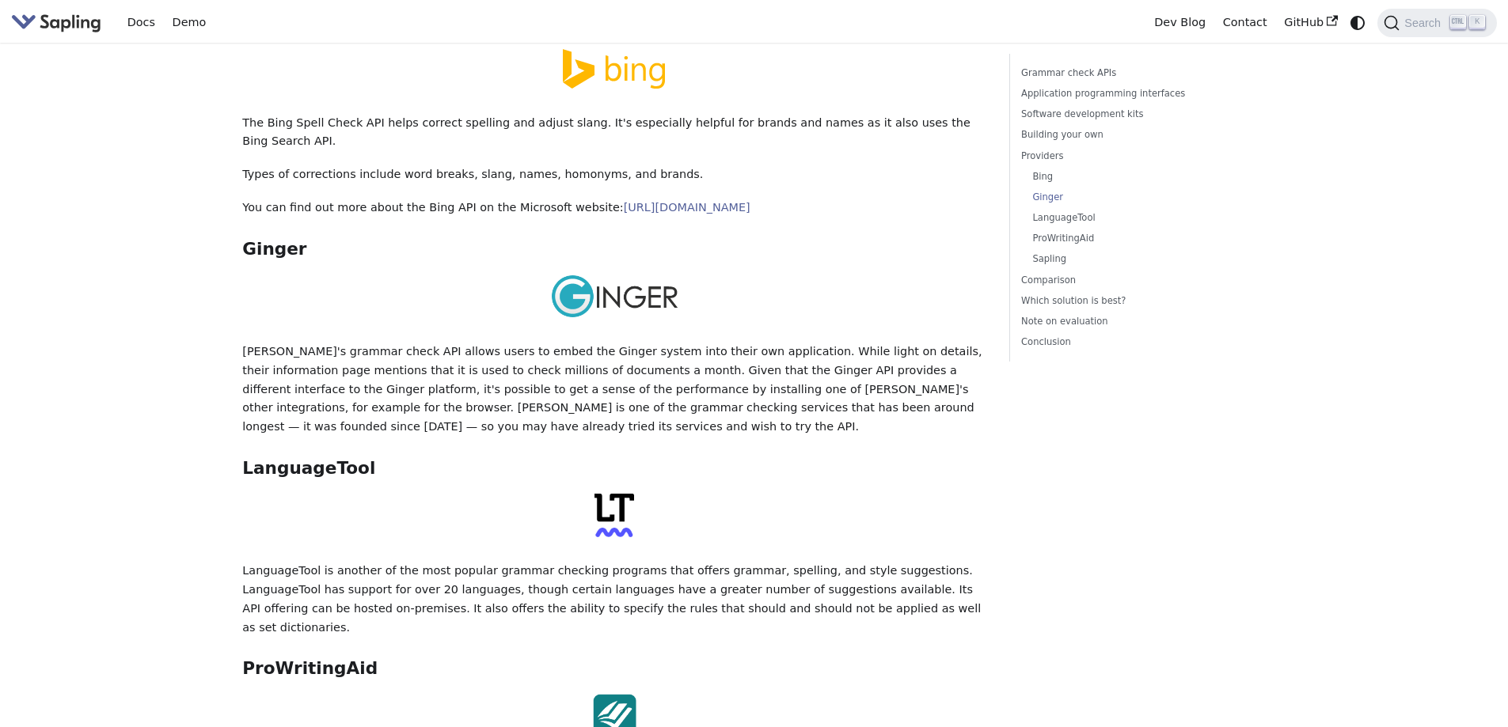
scroll to position [2533, 0]
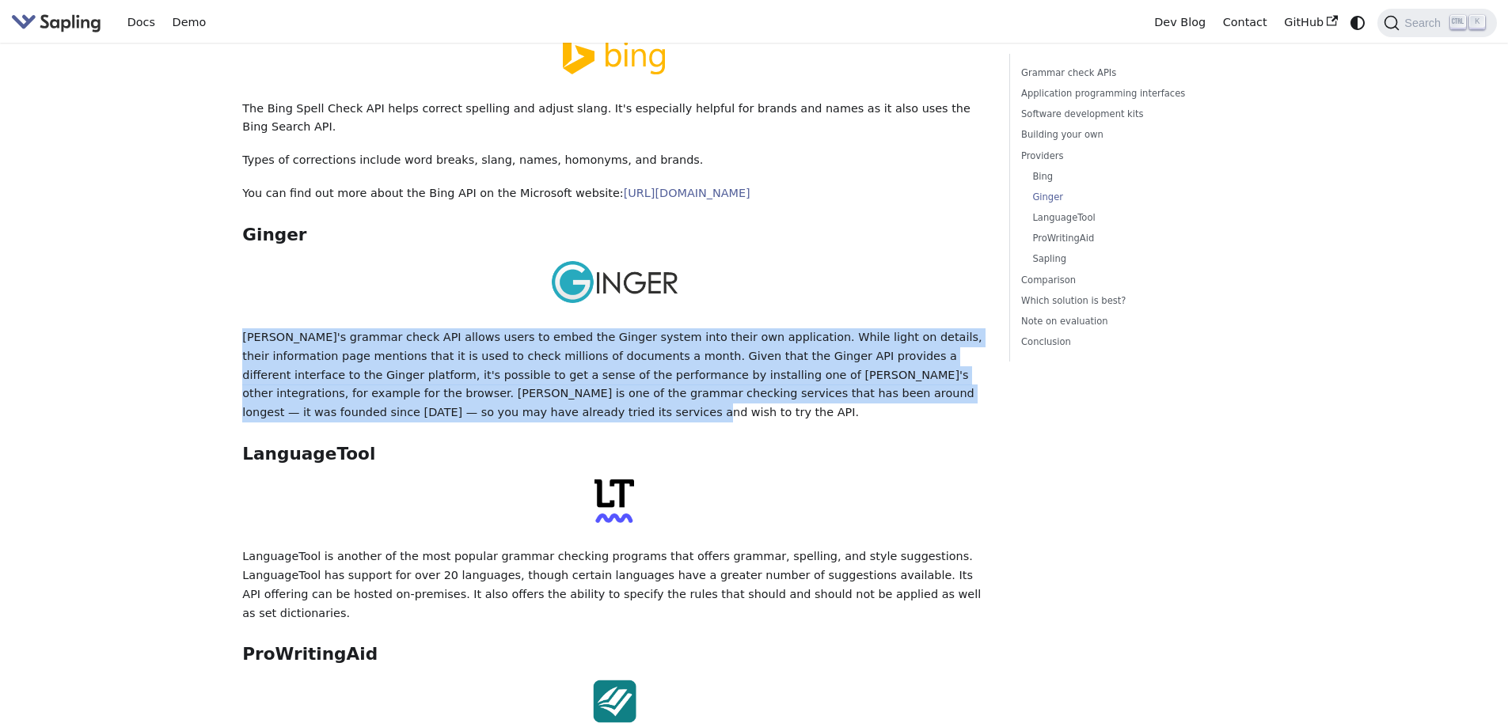
drag, startPoint x: 230, startPoint y: 243, endPoint x: 411, endPoint y: 312, distance: 193.9
click at [411, 312] on div "On this page 5 Best Grammar and Spell Checking APIs / SDKs Try the Sapling API …" at bounding box center [742, 54] width 1045 height 5089
click at [411, 329] on p "[PERSON_NAME]'s grammar check API allows users to embed the Ginger system into …" at bounding box center [614, 376] width 744 height 94
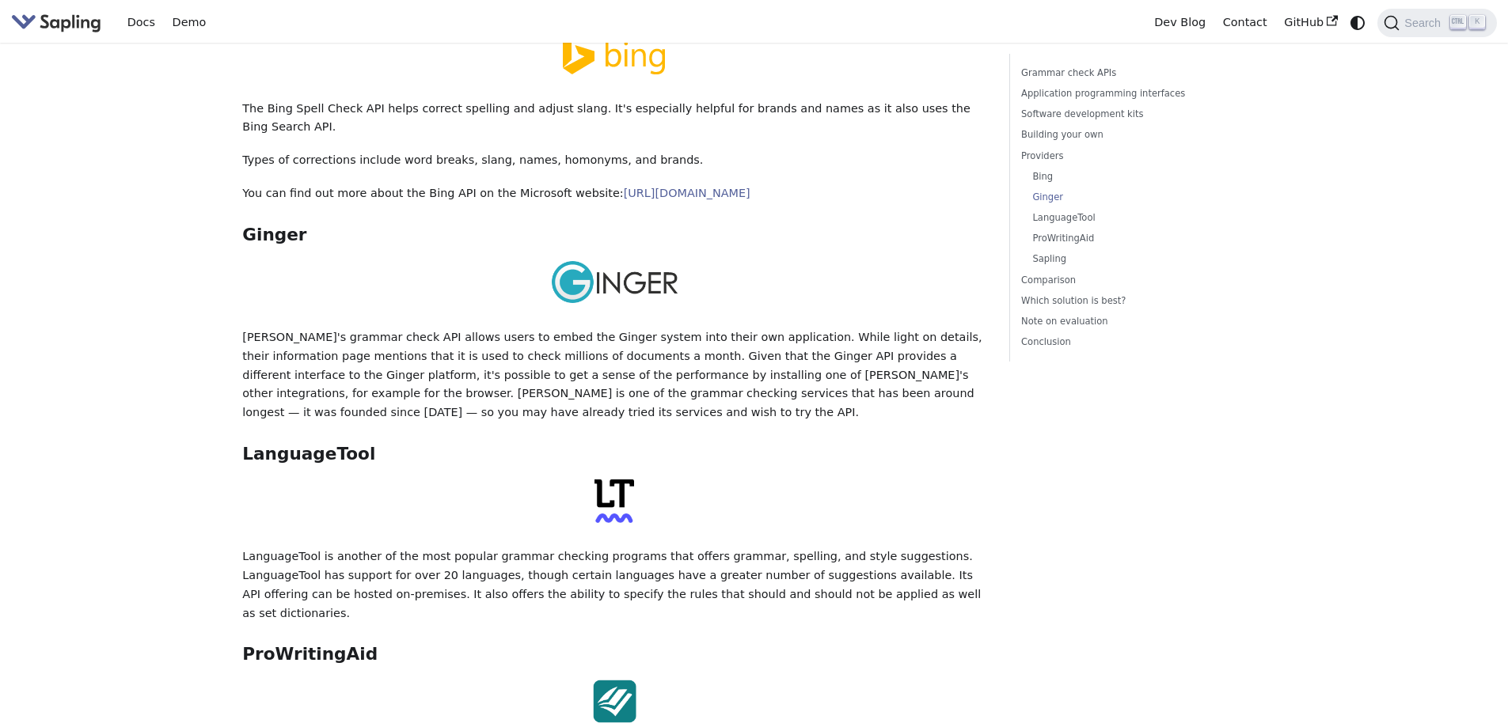
click at [515, 480] on div at bounding box center [614, 505] width 744 height 50
drag, startPoint x: 586, startPoint y: 389, endPoint x: 652, endPoint y: 379, distance: 67.3
click at [652, 379] on div "5 Best Grammar and Spell Checking APIs / SDKs Try the Sapling API Try the Sapli…" at bounding box center [614, 31] width 744 height 5021
